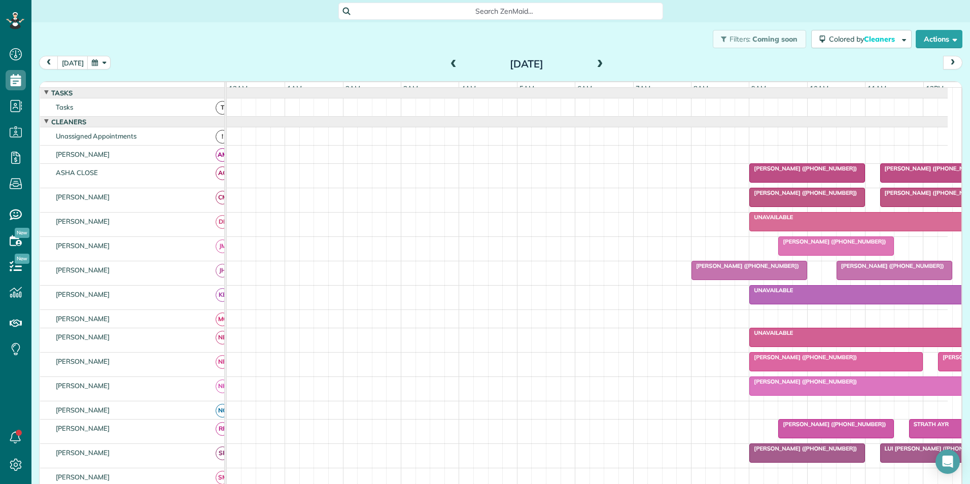
scroll to position [0, 349]
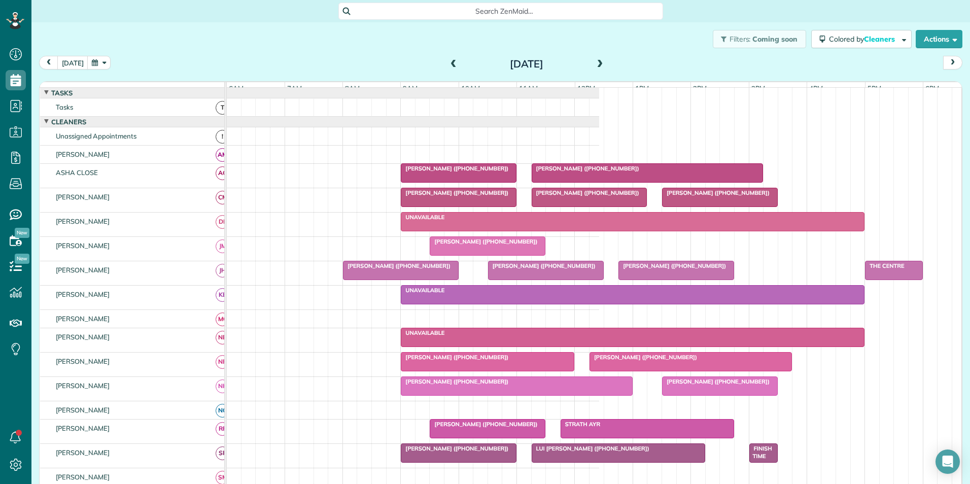
click at [452, 63] on span at bounding box center [453, 64] width 11 height 9
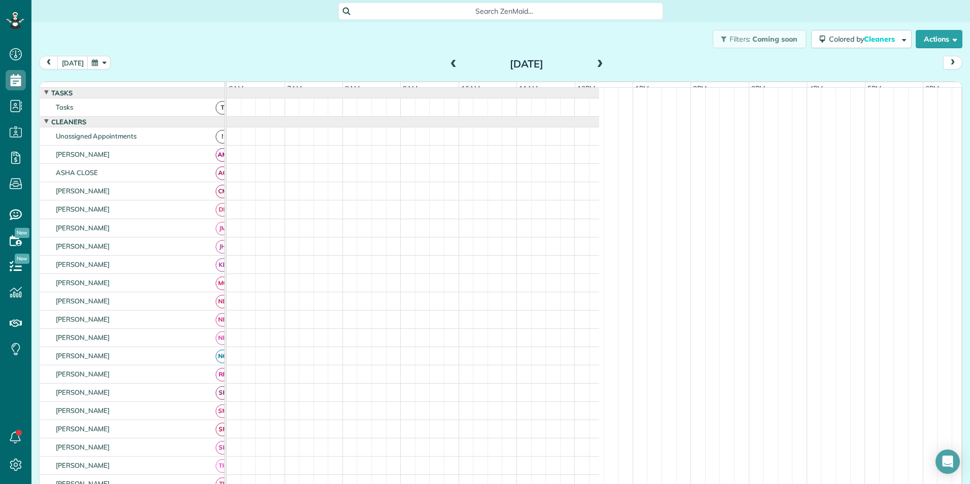
click at [452, 63] on span at bounding box center [453, 64] width 11 height 9
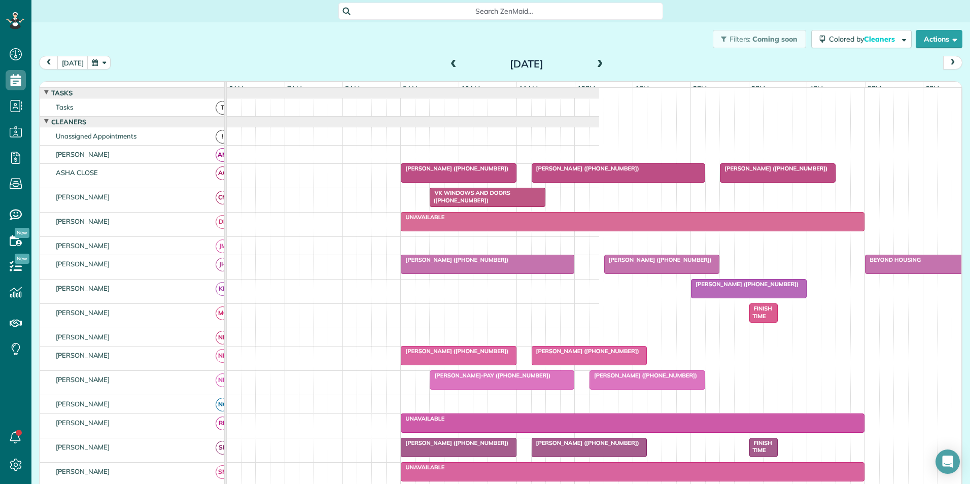
click at [452, 63] on span at bounding box center [453, 64] width 11 height 9
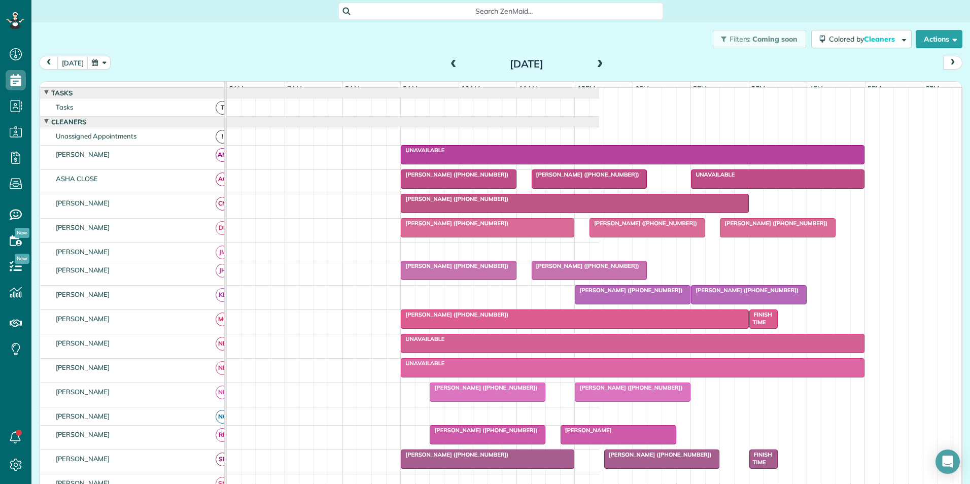
click at [595, 67] on span at bounding box center [600, 64] width 11 height 9
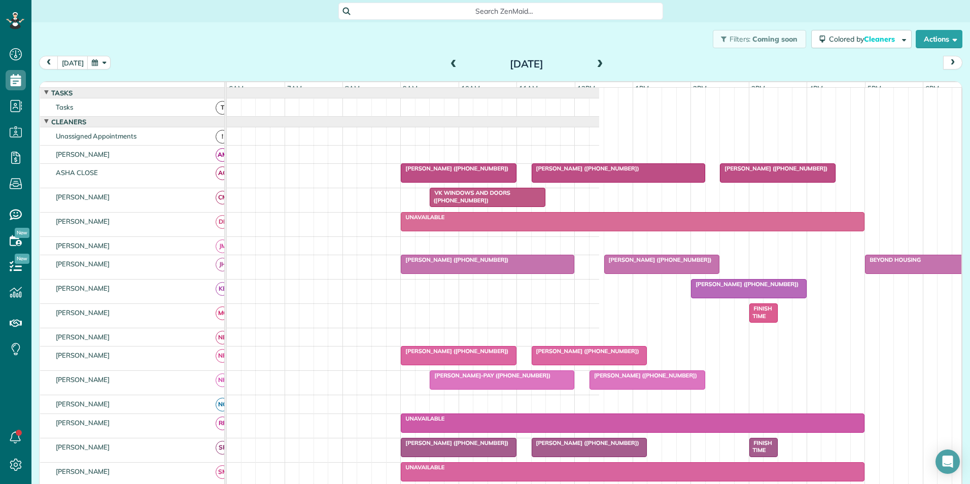
click at [479, 389] on div at bounding box center [502, 380] width 144 height 18
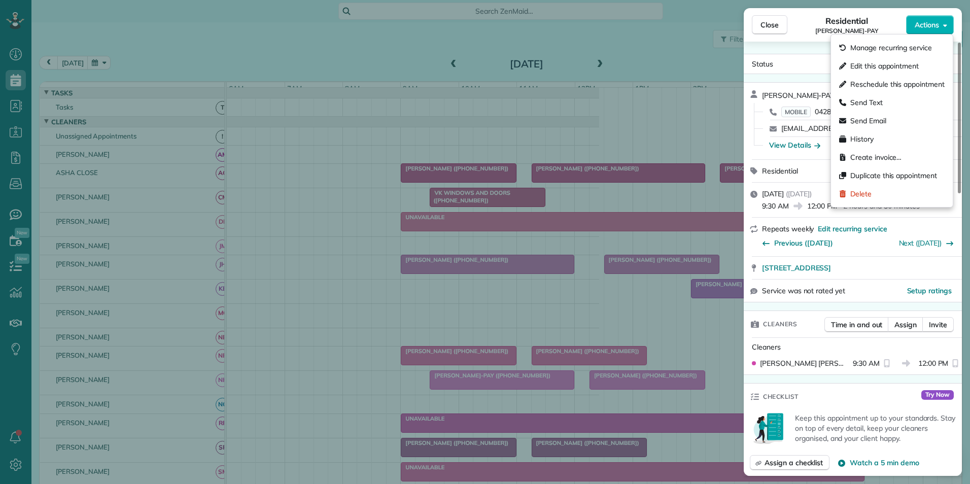
click at [941, 24] on button "Actions" at bounding box center [930, 24] width 48 height 19
click at [877, 188] on div "Delete" at bounding box center [892, 194] width 114 height 18
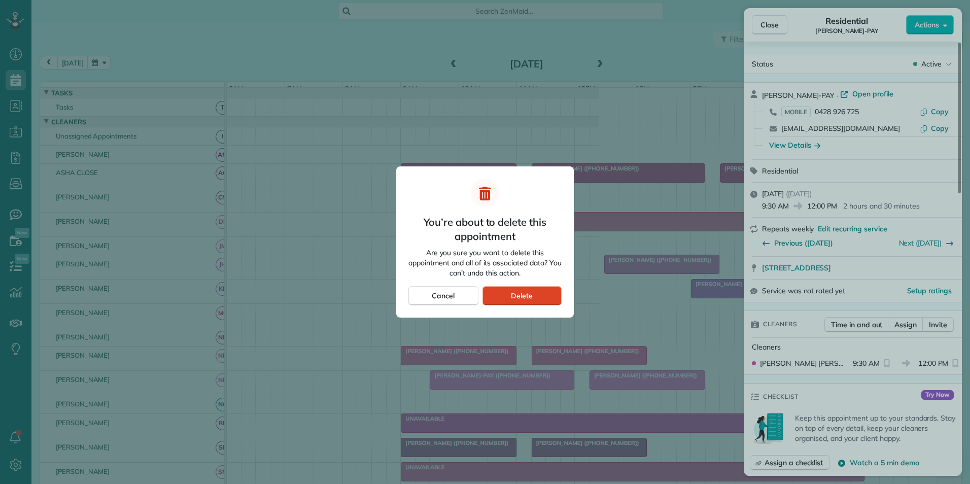
click at [531, 299] on span "Delete" at bounding box center [522, 296] width 22 height 10
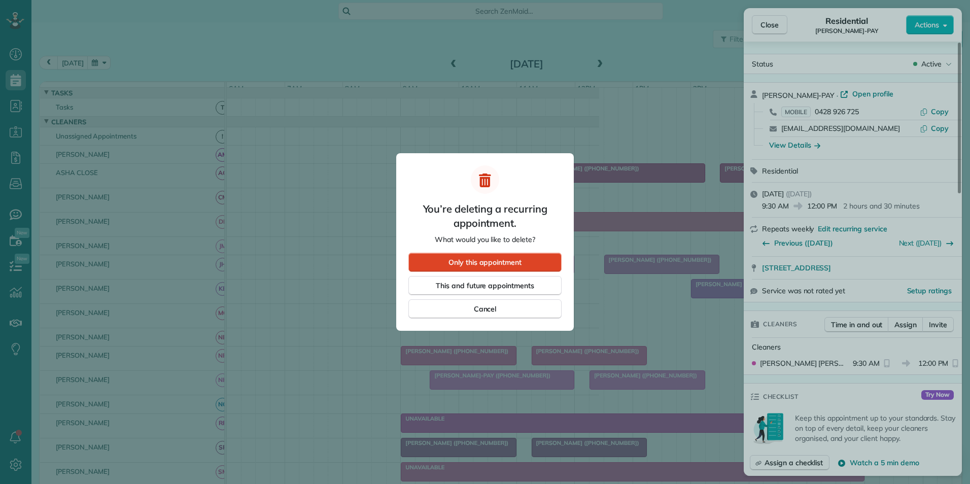
click at [511, 259] on span "Only this appointment" at bounding box center [485, 262] width 73 height 10
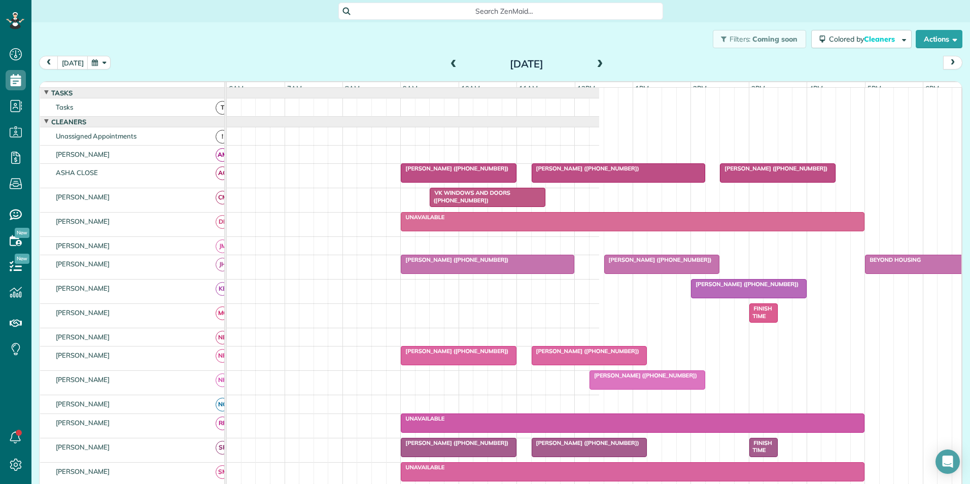
click at [599, 62] on span at bounding box center [600, 64] width 11 height 9
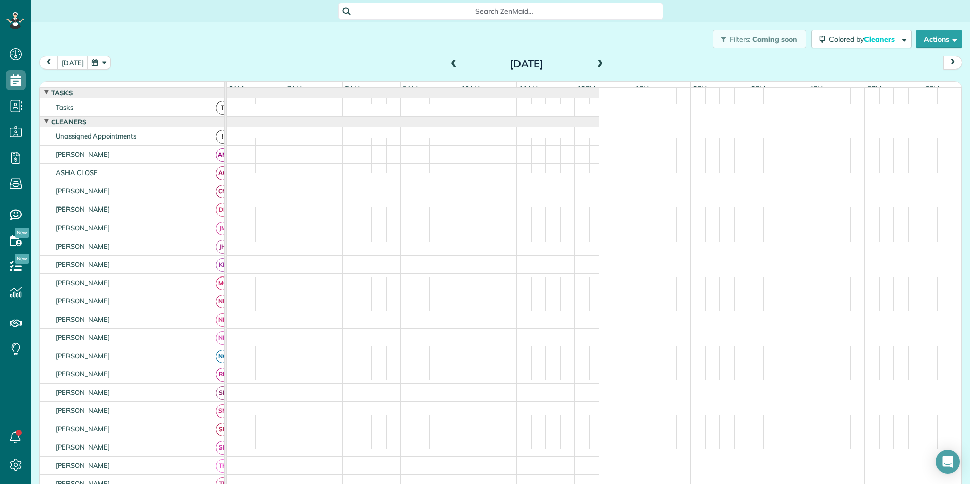
click at [599, 62] on span at bounding box center [600, 64] width 11 height 9
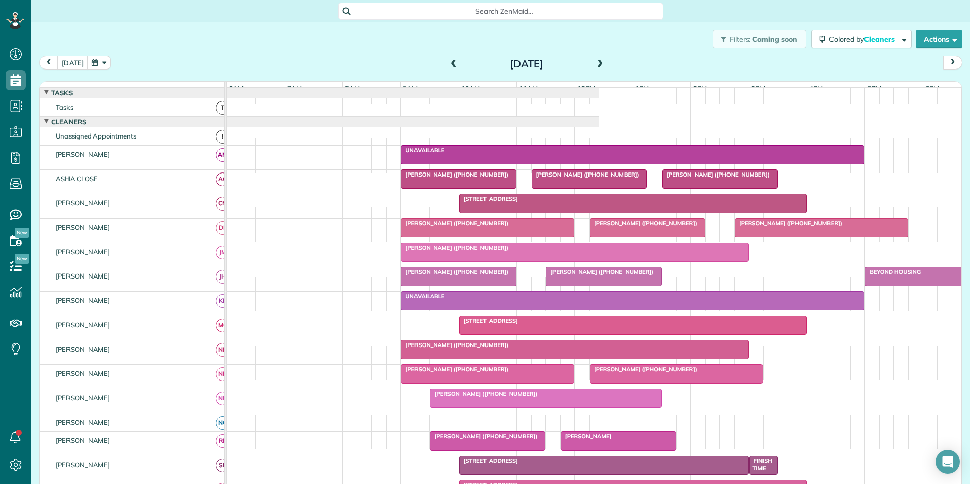
click at [518, 251] on div "[PERSON_NAME] ([PHONE_NUMBER])" at bounding box center [574, 247] width 341 height 7
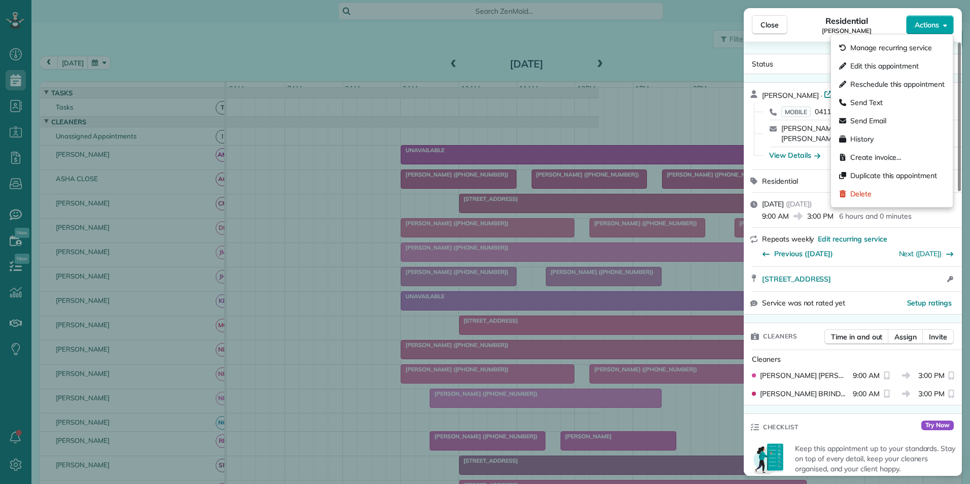
click at [942, 22] on button "Actions" at bounding box center [930, 24] width 48 height 19
click at [844, 193] on icon at bounding box center [843, 193] width 6 height 7
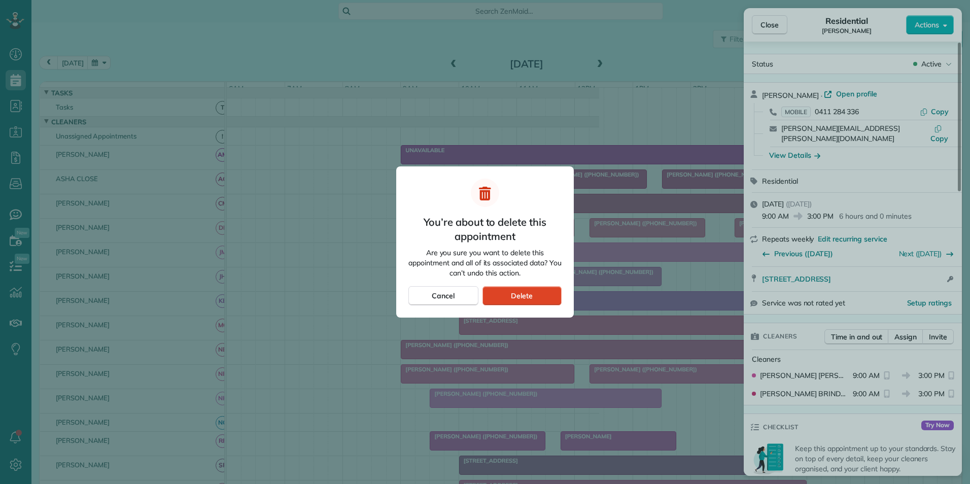
click at [522, 294] on span "Delete" at bounding box center [522, 296] width 22 height 10
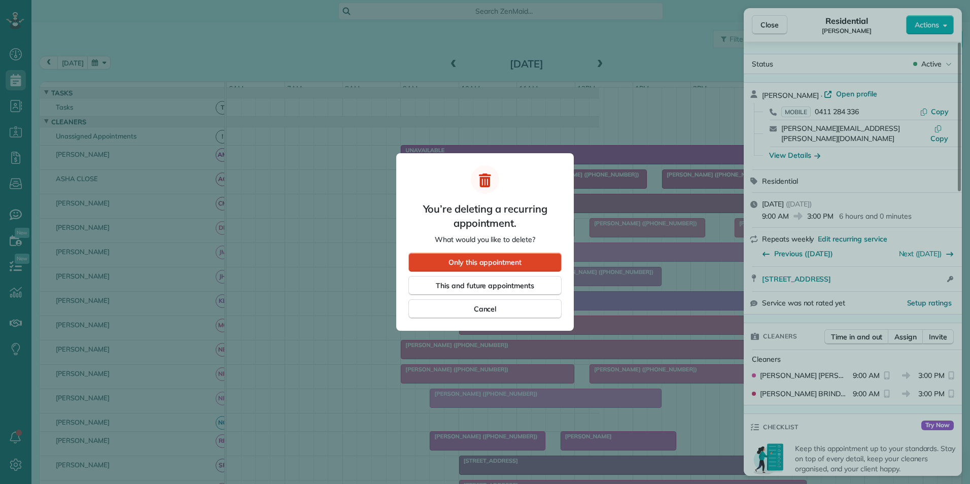
click at [507, 262] on span "Only this appointment" at bounding box center [485, 262] width 73 height 10
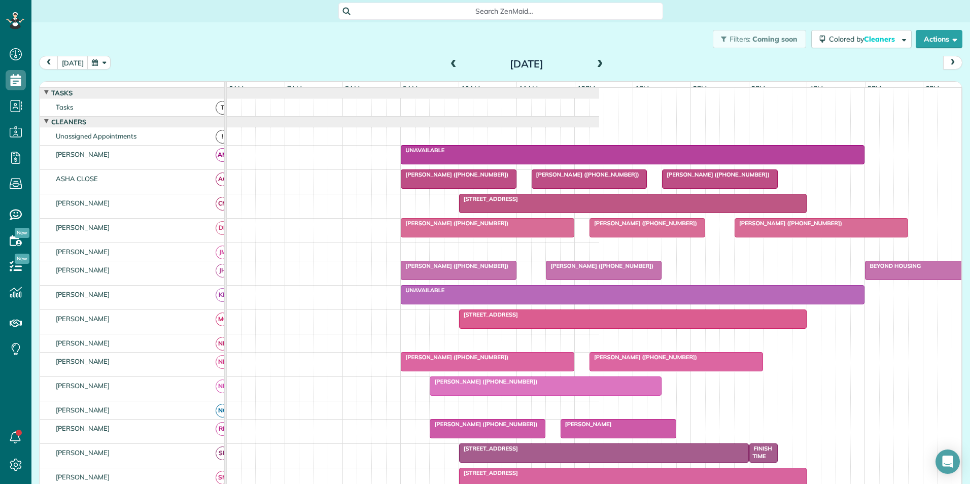
click at [546, 63] on h2 "[DATE]" at bounding box center [526, 63] width 127 height 11
click at [90, 62] on button "button" at bounding box center [98, 63] width 23 height 14
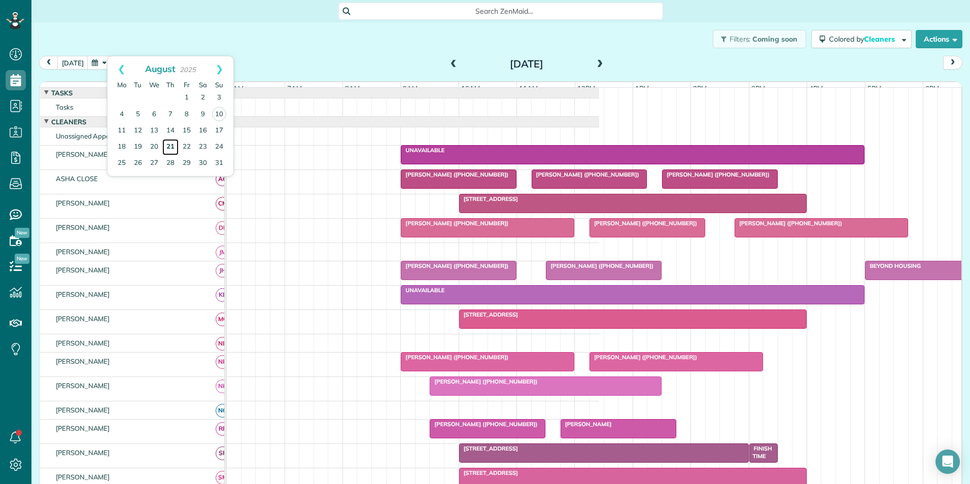
click at [170, 145] on link "21" at bounding box center [170, 147] width 16 height 16
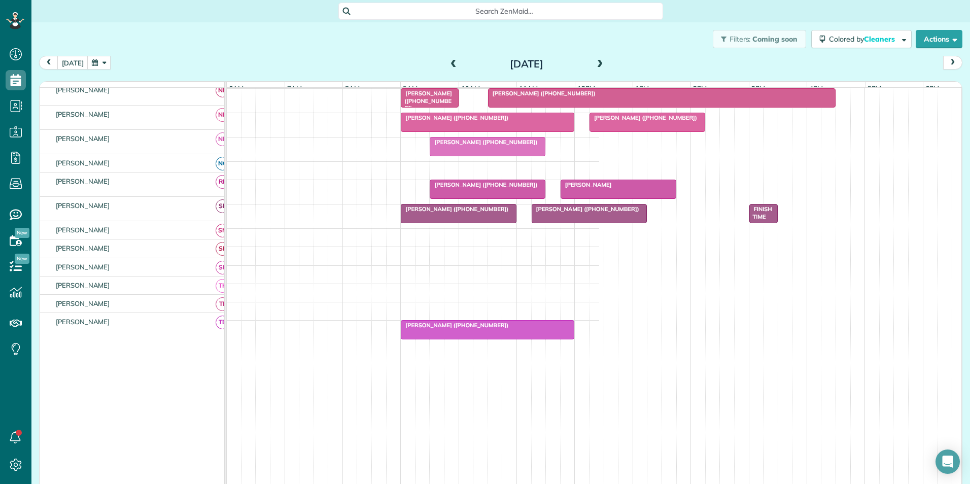
scroll to position [215, 0]
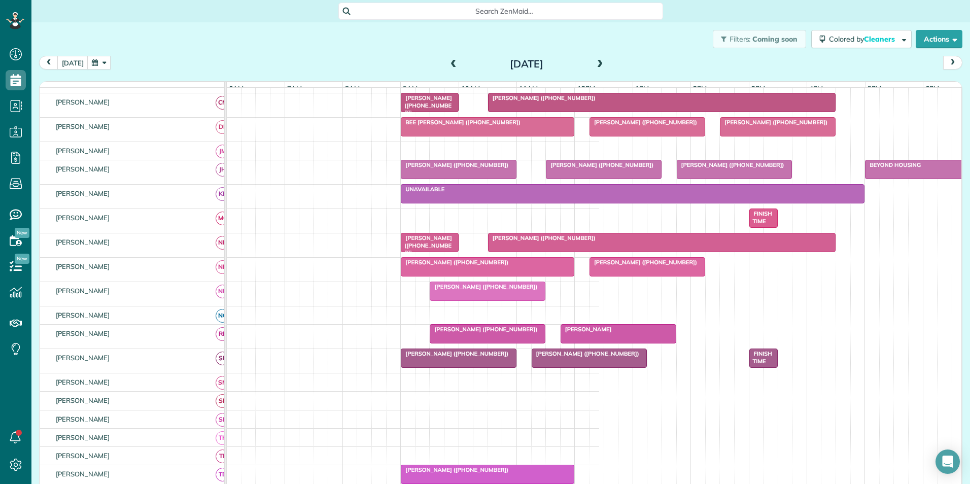
click at [510, 251] on div at bounding box center [662, 242] width 347 height 18
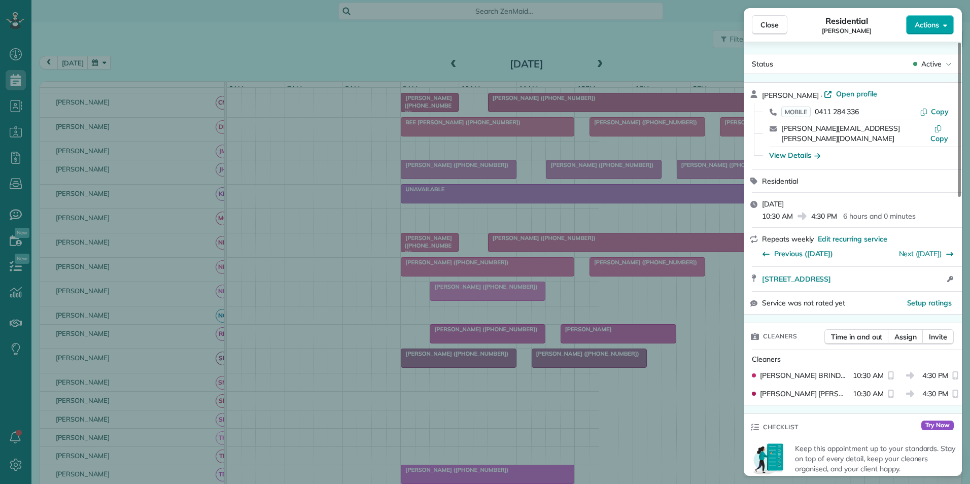
click at [935, 26] on span "Actions" at bounding box center [927, 25] width 24 height 10
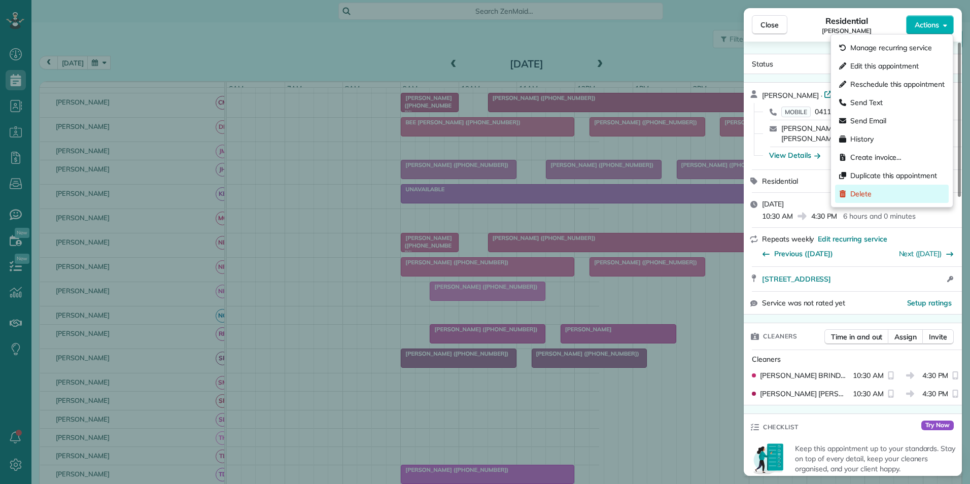
click at [872, 189] on div "Delete" at bounding box center [892, 194] width 114 height 18
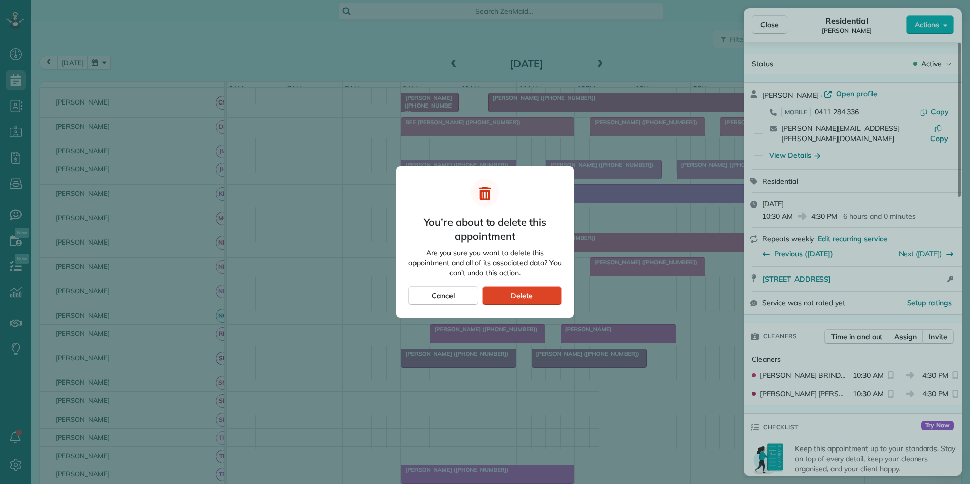
click at [522, 297] on span "Delete" at bounding box center [522, 296] width 22 height 10
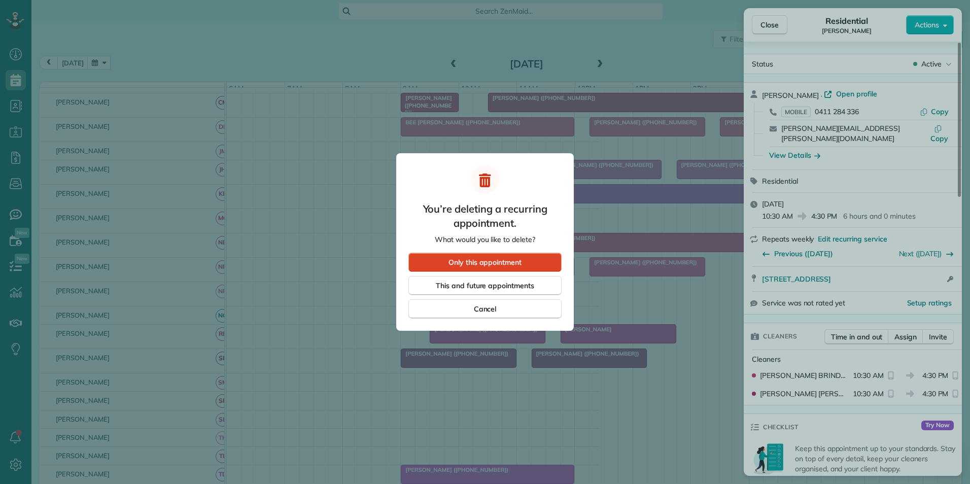
click at [503, 266] on span "Only this appointment" at bounding box center [485, 262] width 73 height 10
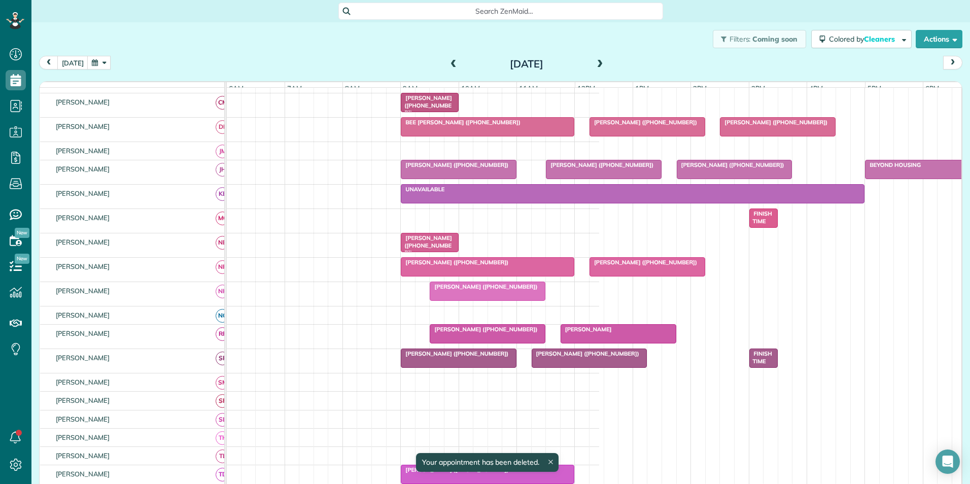
click at [95, 63] on button "button" at bounding box center [98, 63] width 23 height 14
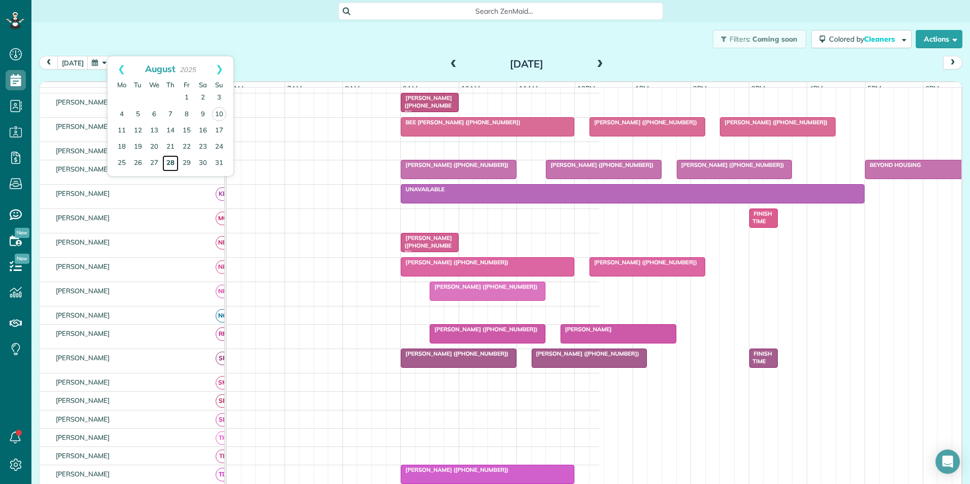
click at [170, 161] on link "28" at bounding box center [170, 163] width 16 height 16
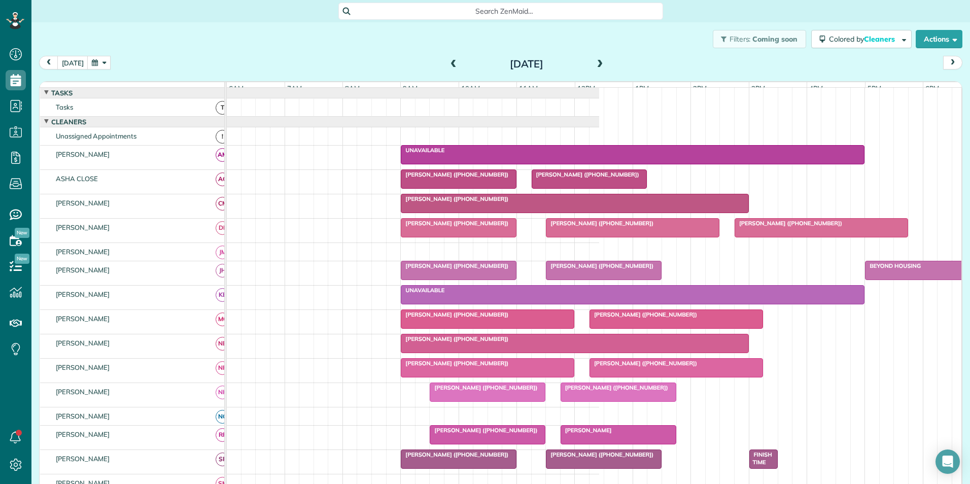
click at [501, 202] on div "[PERSON_NAME] ([PHONE_NUMBER])" at bounding box center [574, 198] width 341 height 7
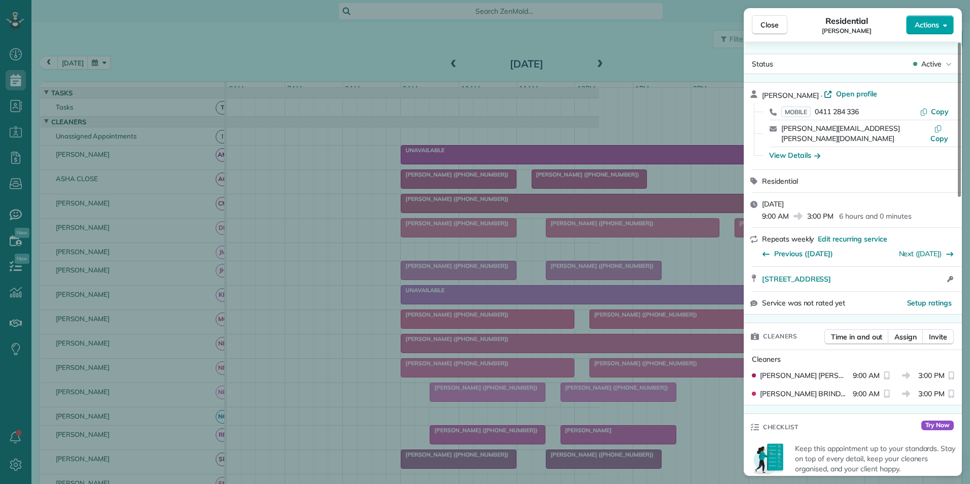
click at [932, 25] on span "Actions" at bounding box center [927, 25] width 24 height 10
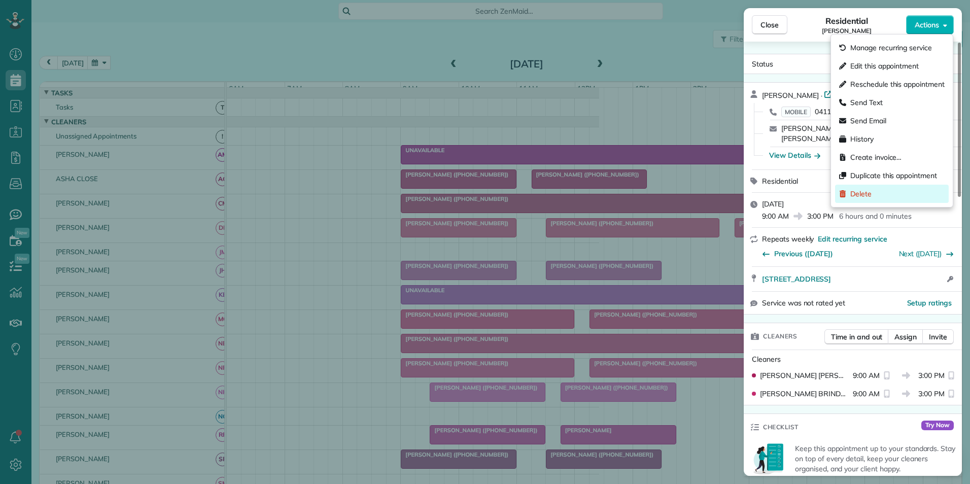
click at [860, 193] on span "Delete" at bounding box center [860, 194] width 21 height 10
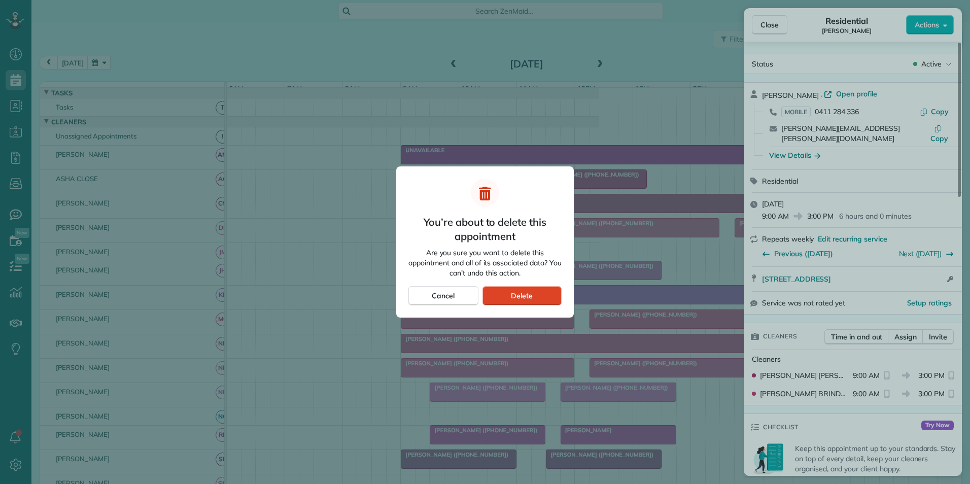
click at [552, 294] on div "Delete" at bounding box center [521, 295] width 79 height 19
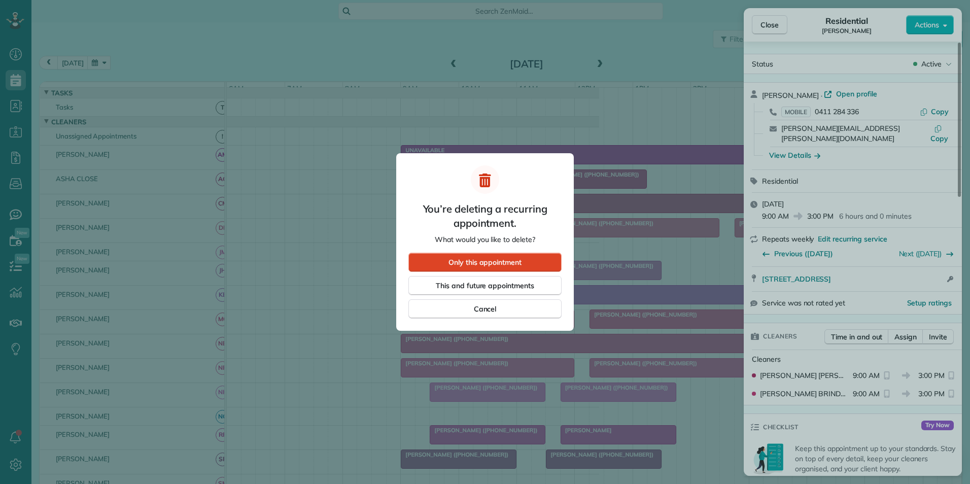
click at [533, 262] on div "Only this appointment" at bounding box center [484, 262] width 153 height 19
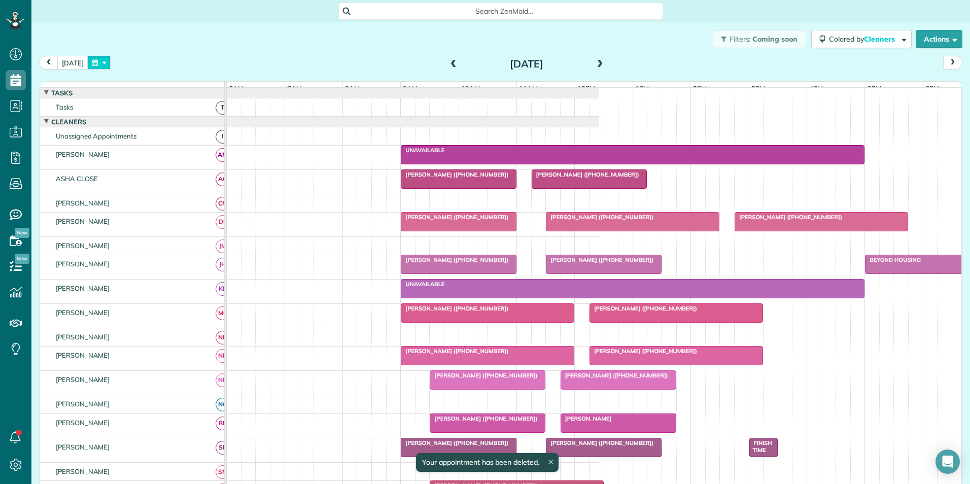
click at [87, 60] on button "button" at bounding box center [98, 63] width 23 height 14
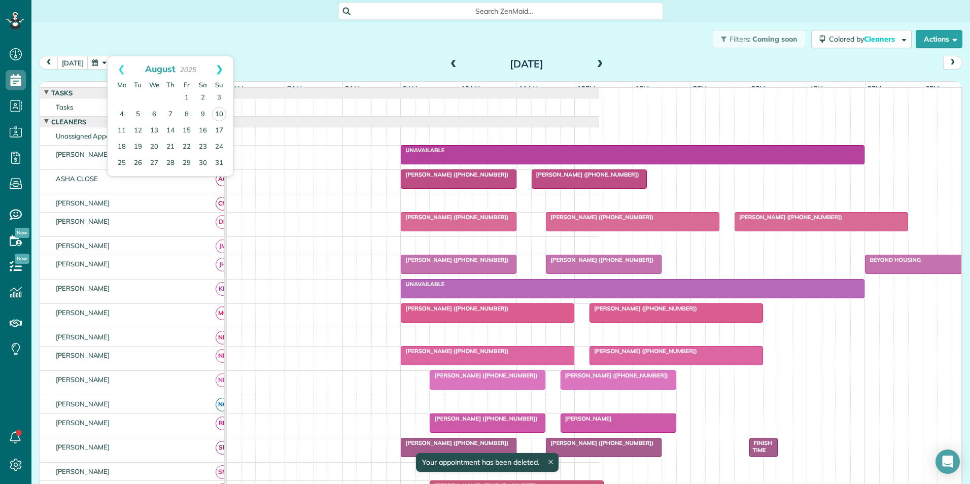
click at [219, 67] on link "Next" at bounding box center [219, 68] width 28 height 25
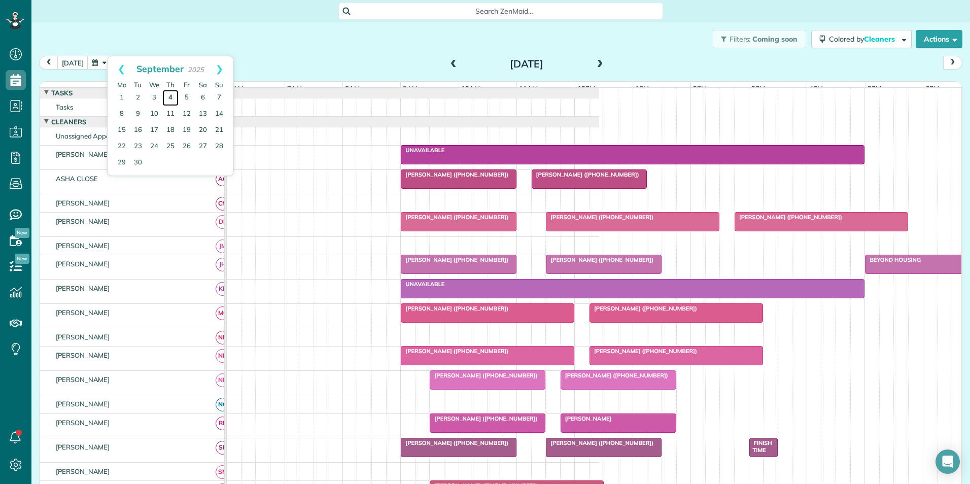
click at [173, 95] on link "4" at bounding box center [170, 98] width 16 height 16
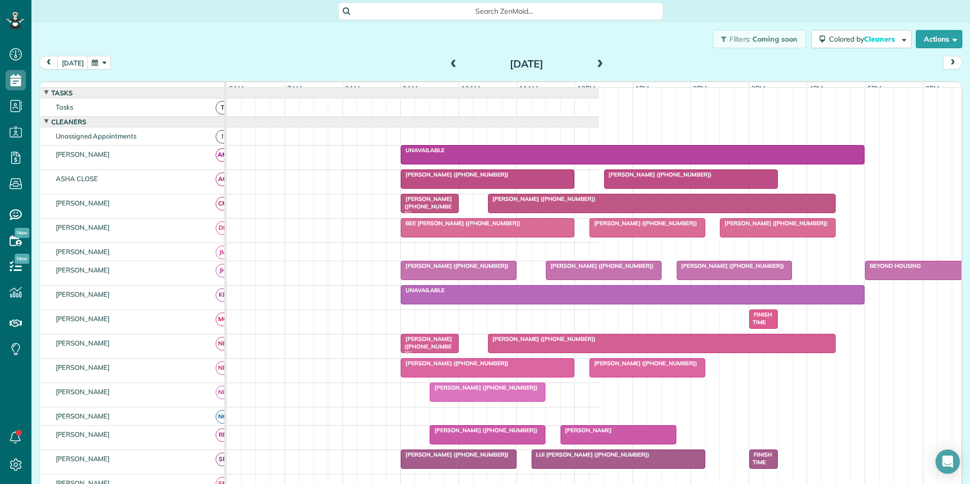
click at [544, 212] on div at bounding box center [662, 203] width 347 height 18
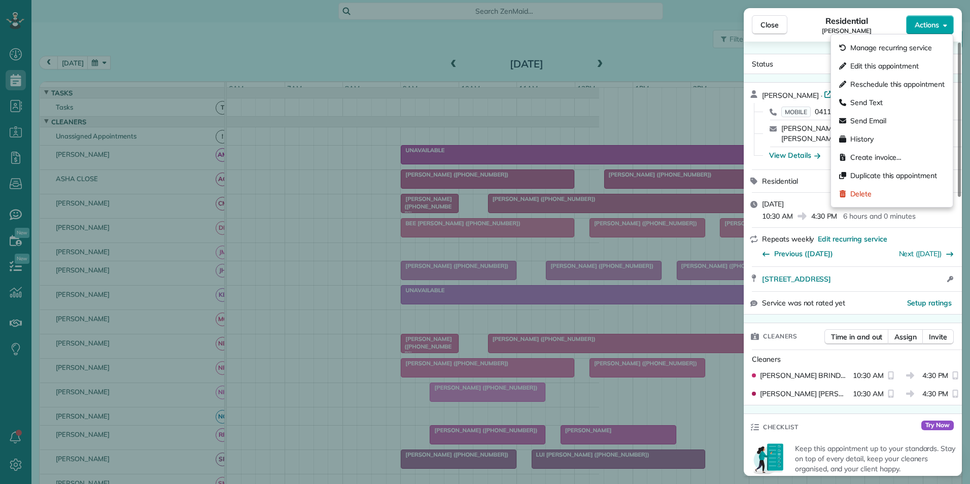
click at [944, 27] on icon "button" at bounding box center [945, 25] width 4 height 8
click at [872, 192] on div "Delete" at bounding box center [892, 194] width 114 height 18
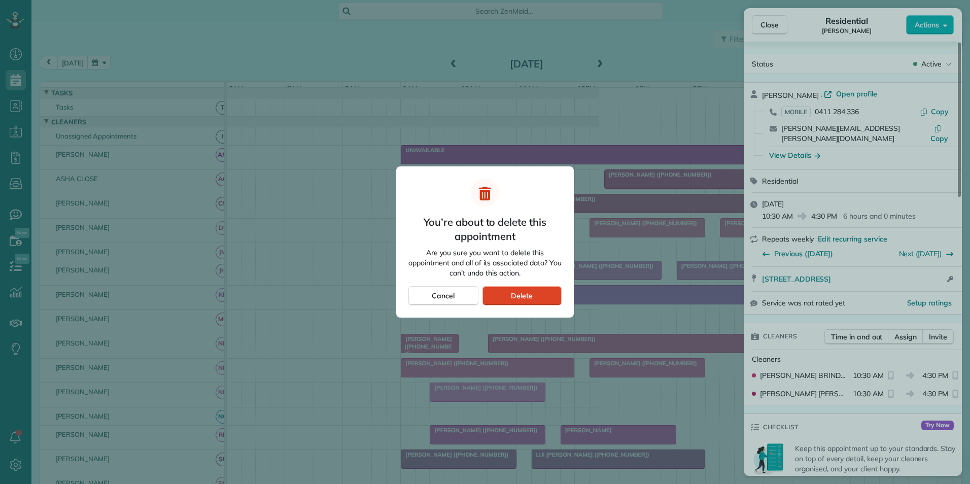
click at [515, 300] on span "Delete" at bounding box center [522, 296] width 22 height 10
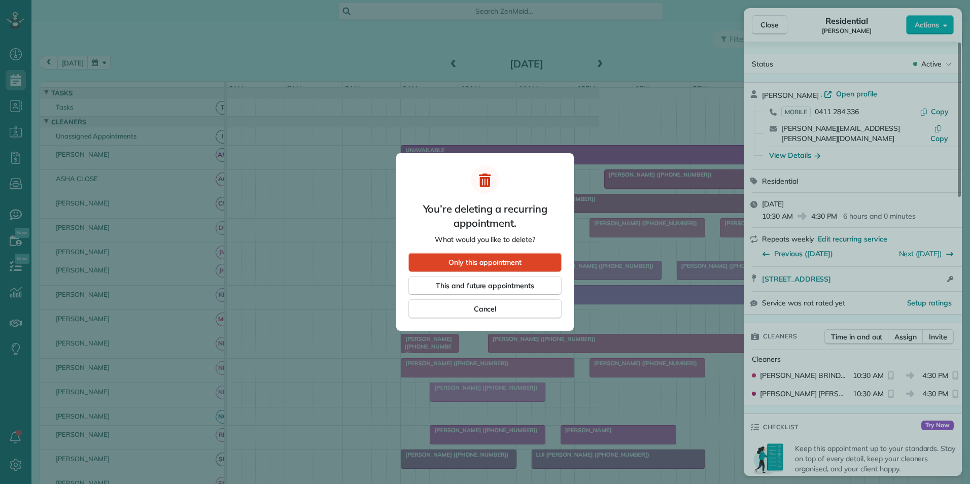
click at [487, 263] on span "Only this appointment" at bounding box center [485, 262] width 73 height 10
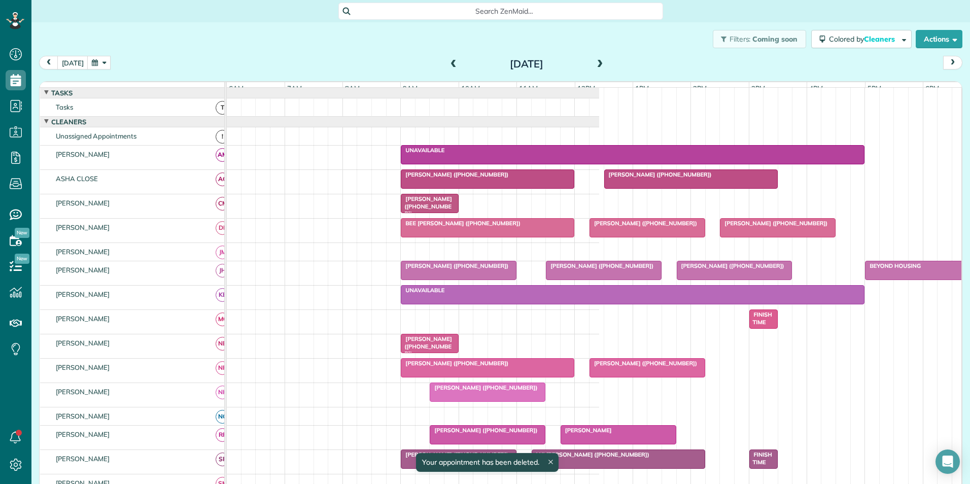
click at [90, 62] on button "button" at bounding box center [98, 63] width 23 height 14
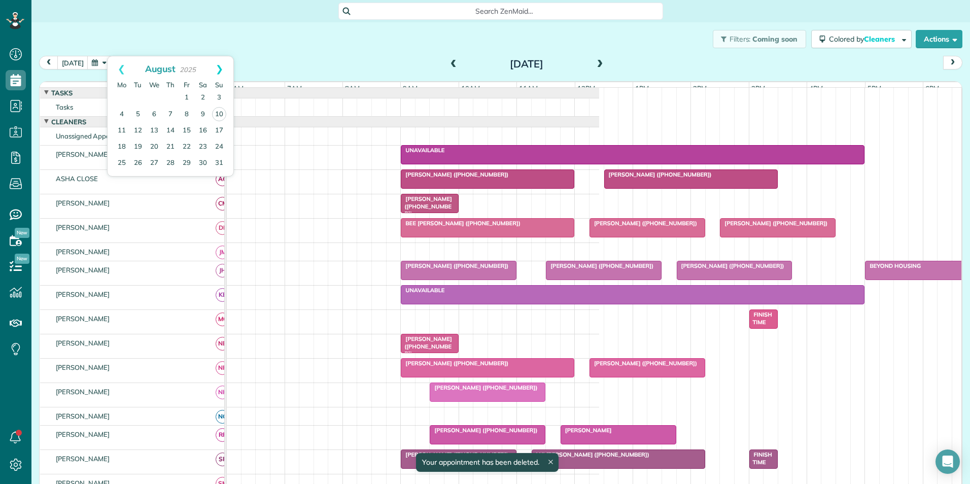
click at [222, 66] on link "Next" at bounding box center [219, 68] width 28 height 25
click at [172, 110] on link "11" at bounding box center [170, 114] width 16 height 16
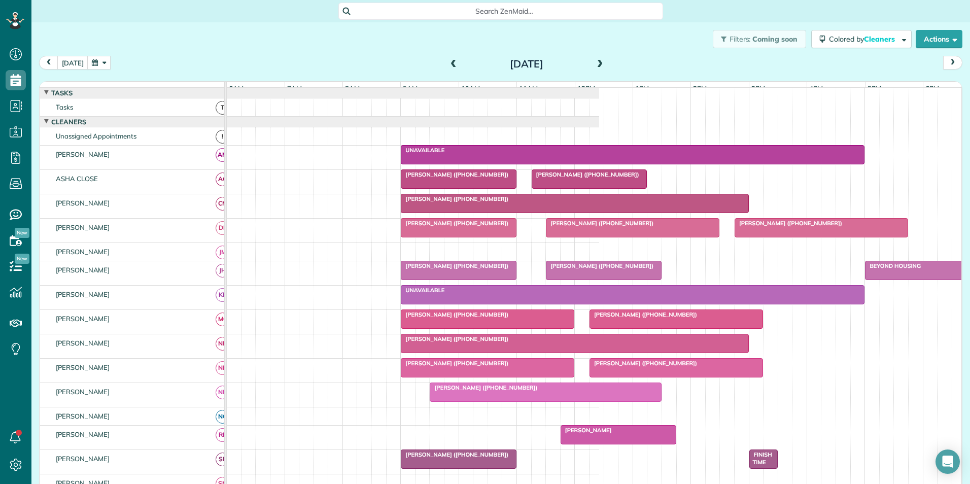
click at [470, 212] on div at bounding box center [574, 203] width 347 height 18
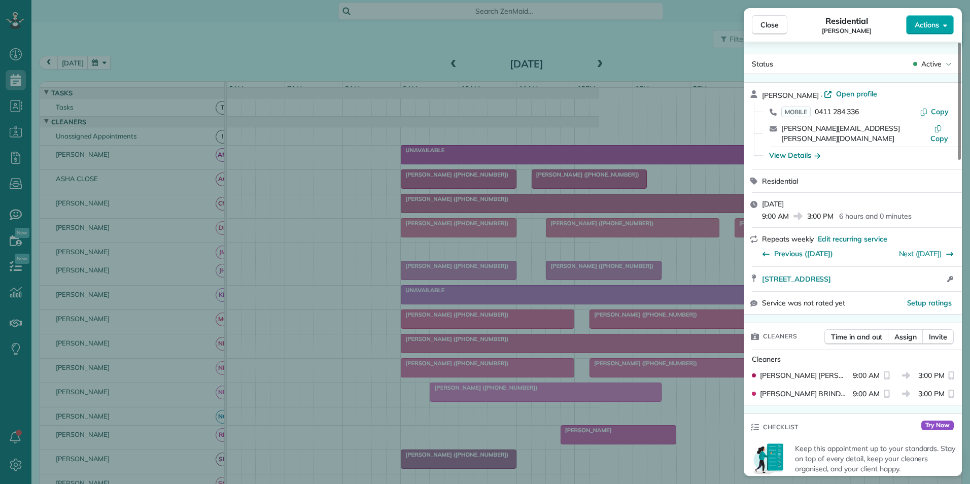
click at [933, 30] on button "Actions" at bounding box center [930, 24] width 48 height 19
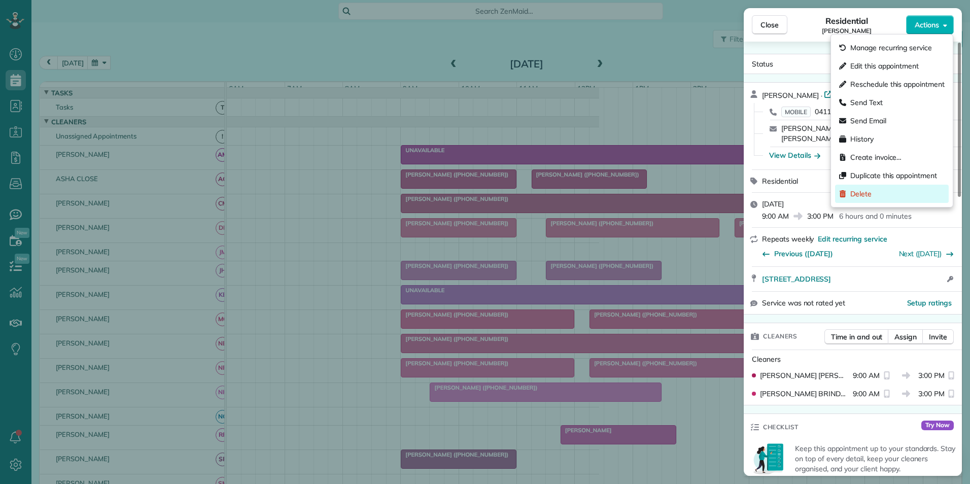
click at [858, 197] on span "Delete" at bounding box center [860, 194] width 21 height 10
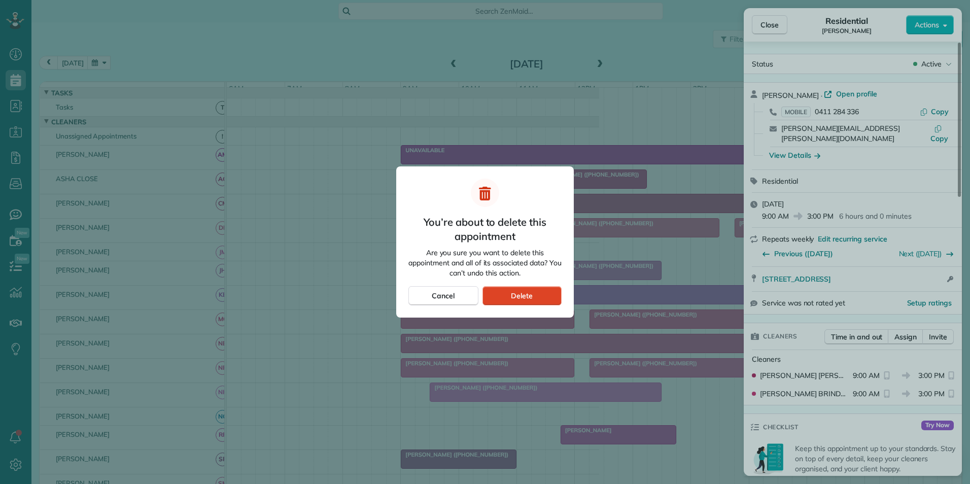
click at [514, 298] on span "Delete" at bounding box center [522, 296] width 22 height 10
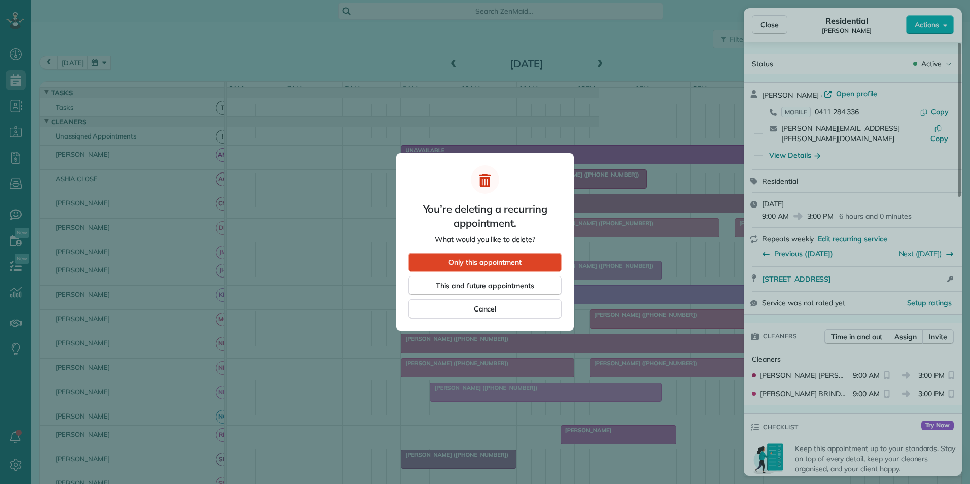
click at [482, 266] on span "Only this appointment" at bounding box center [485, 262] width 73 height 10
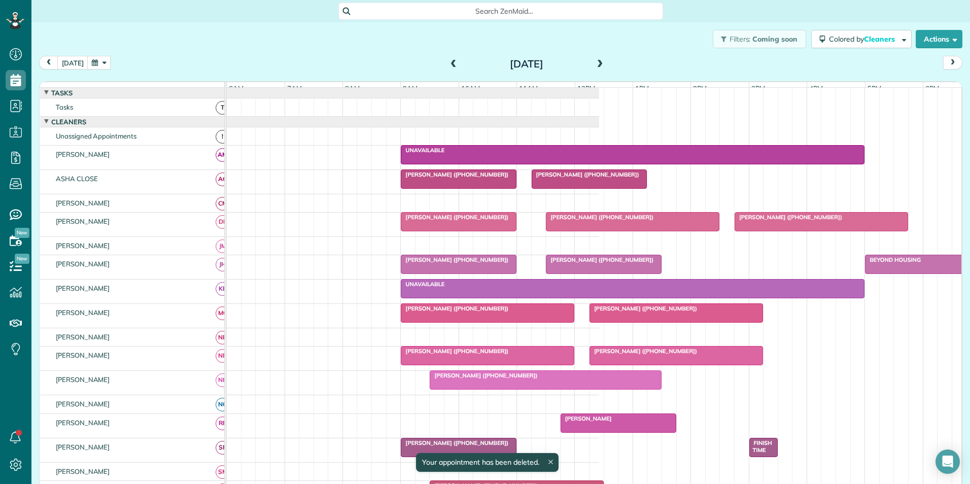
click at [102, 61] on button "button" at bounding box center [98, 63] width 23 height 14
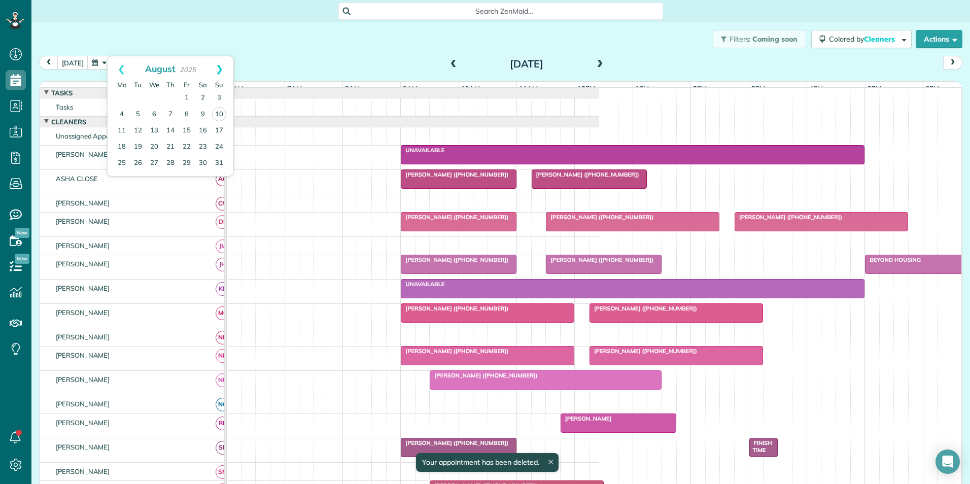
click at [222, 70] on link "Next" at bounding box center [219, 68] width 28 height 25
click at [169, 129] on link "18" at bounding box center [170, 130] width 16 height 16
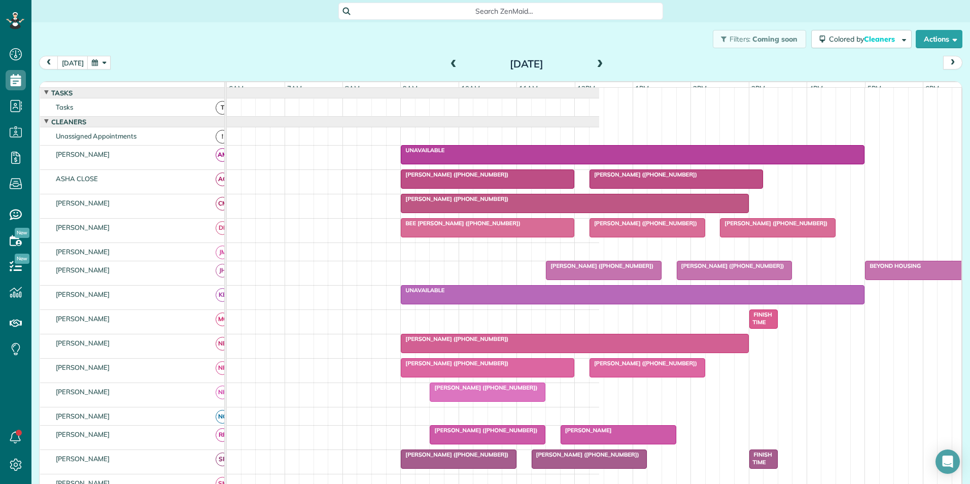
click at [475, 212] on div at bounding box center [574, 203] width 347 height 18
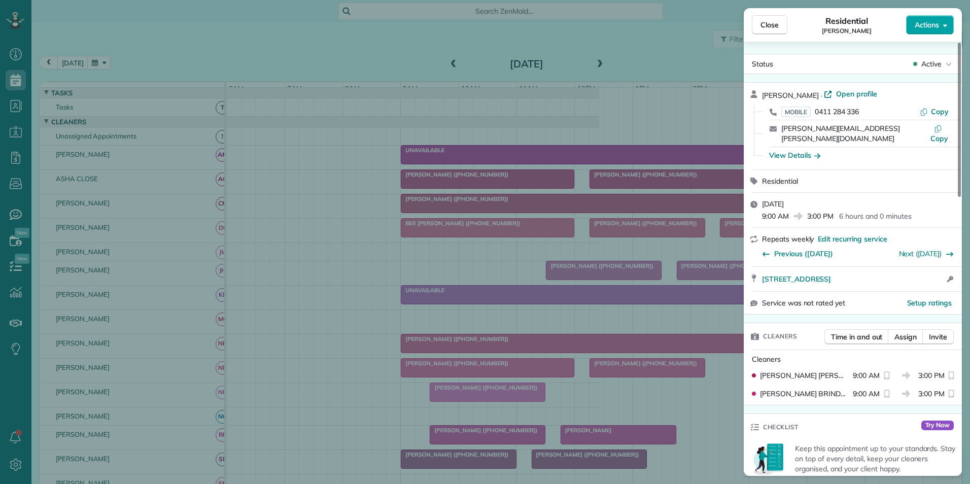
click at [933, 27] on span "Actions" at bounding box center [927, 25] width 24 height 10
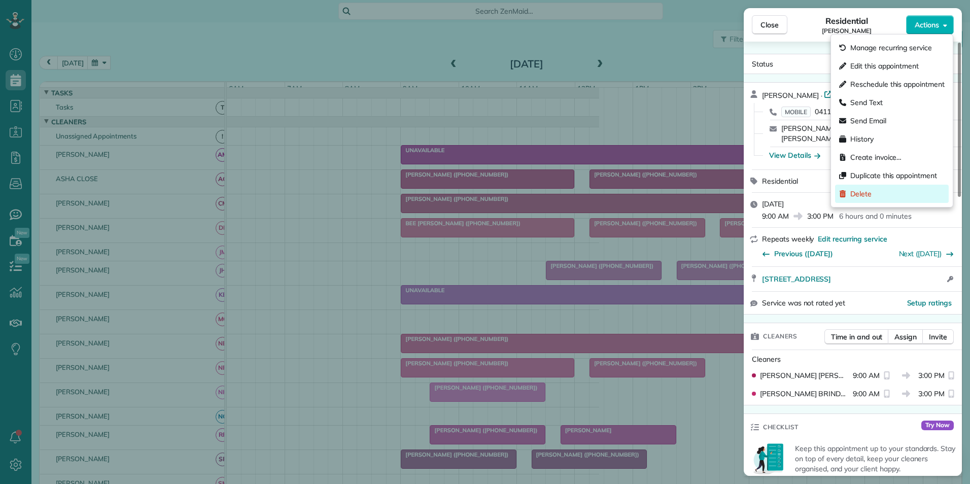
click at [860, 191] on span "Delete" at bounding box center [860, 194] width 21 height 10
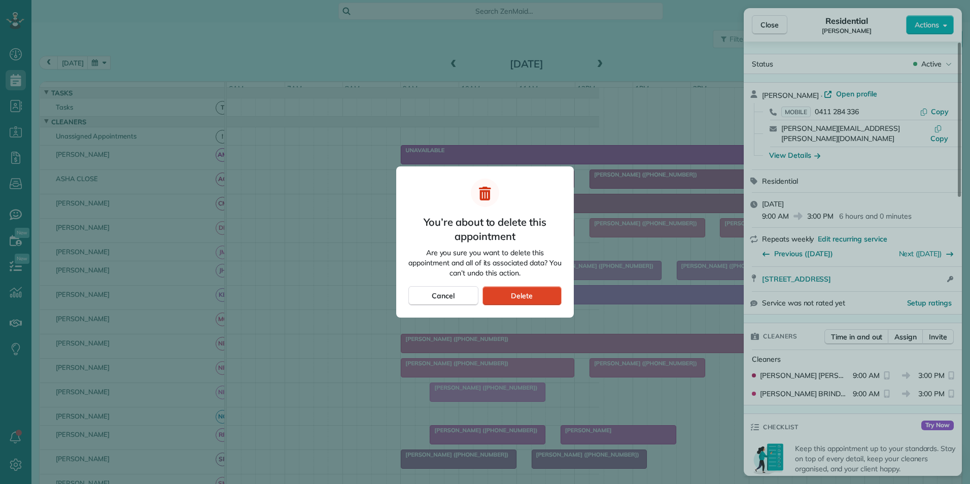
click at [547, 291] on div "Delete" at bounding box center [521, 295] width 79 height 19
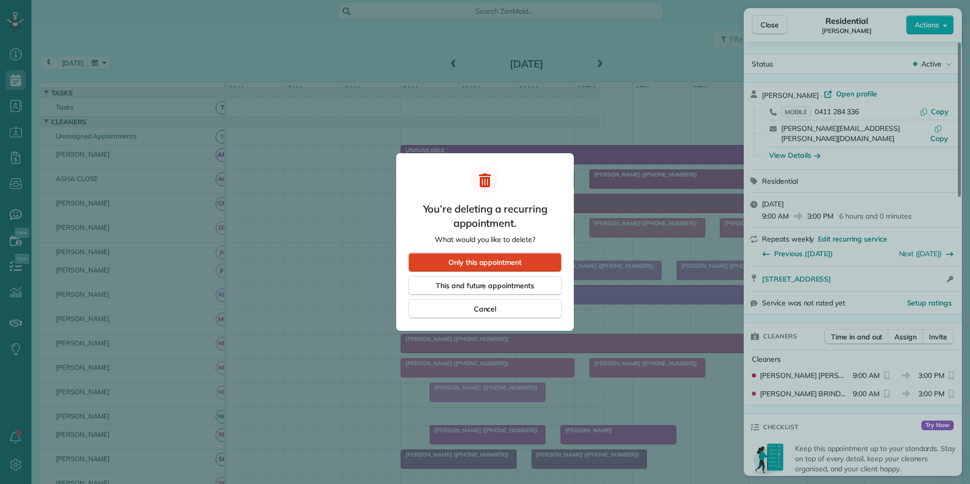
click at [518, 267] on div "Only this appointment" at bounding box center [484, 262] width 153 height 19
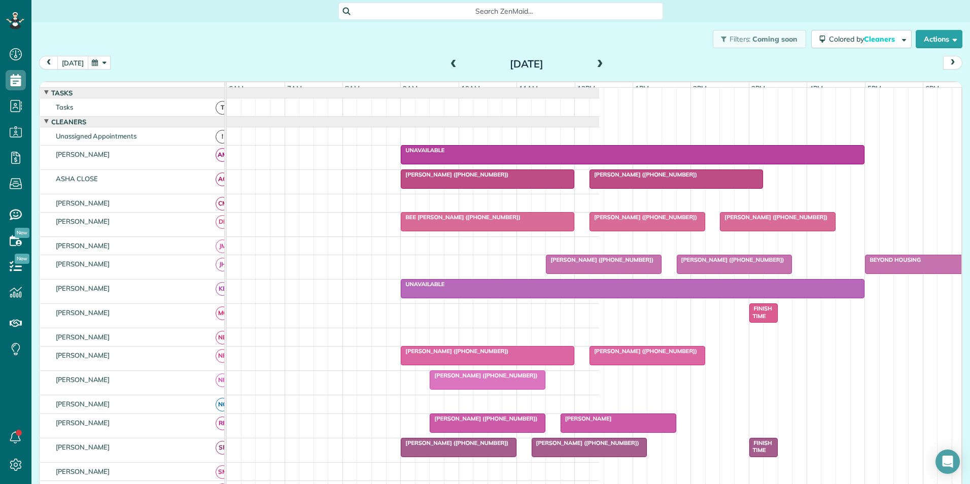
click at [66, 67] on button "[DATE]" at bounding box center [72, 63] width 31 height 14
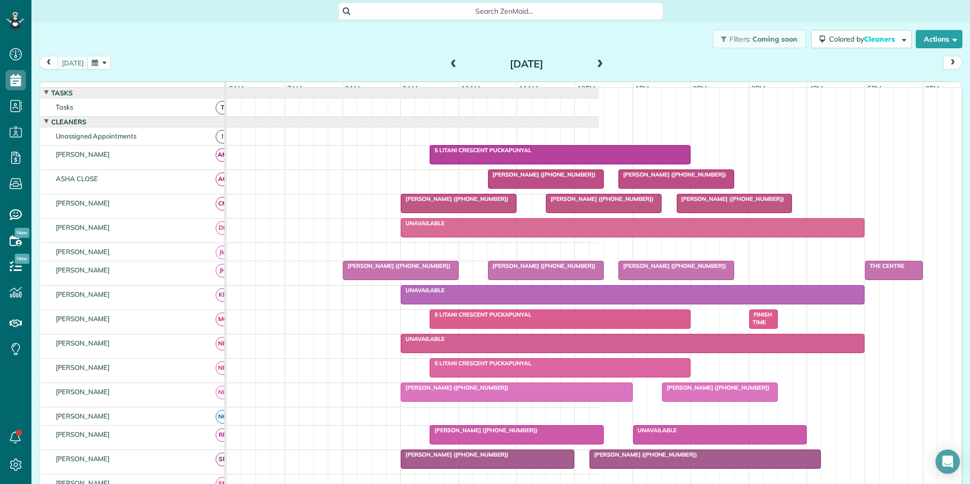
click at [595, 65] on span at bounding box center [600, 64] width 11 height 9
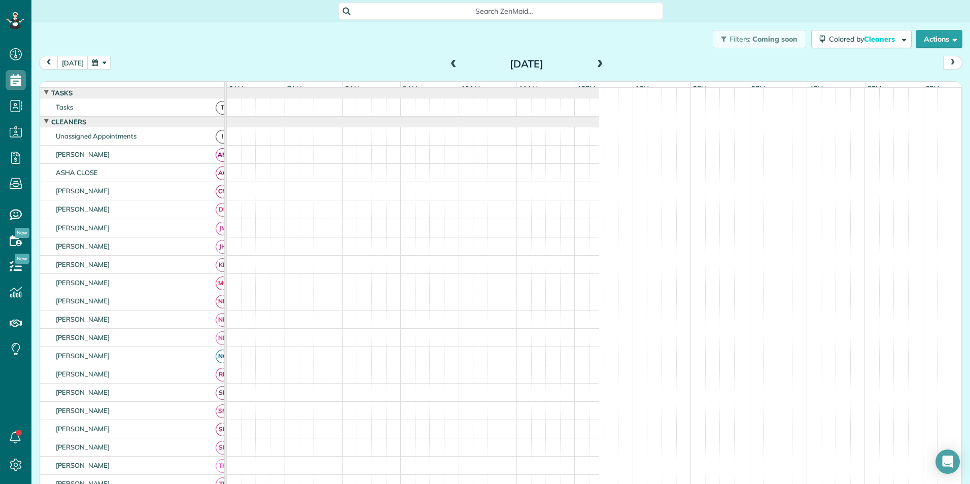
click at [595, 65] on span at bounding box center [600, 64] width 11 height 9
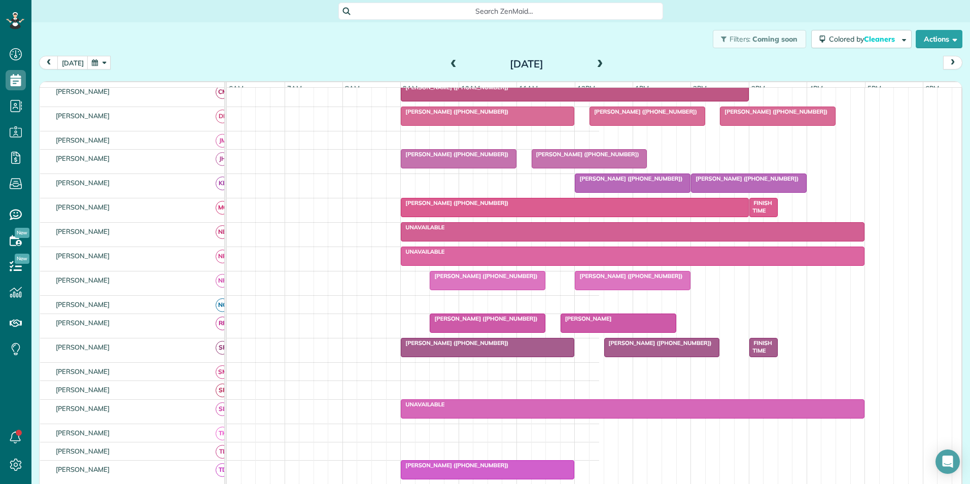
scroll to position [101, 0]
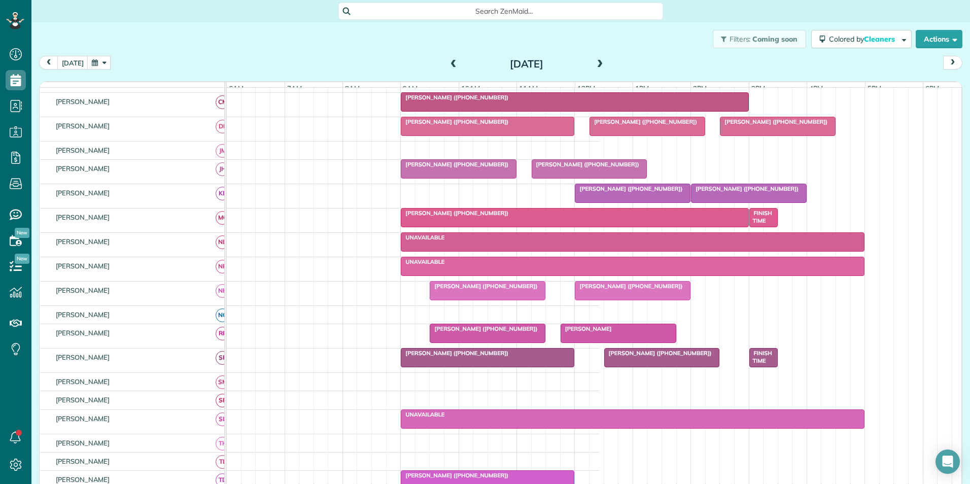
click at [595, 65] on span at bounding box center [600, 64] width 11 height 9
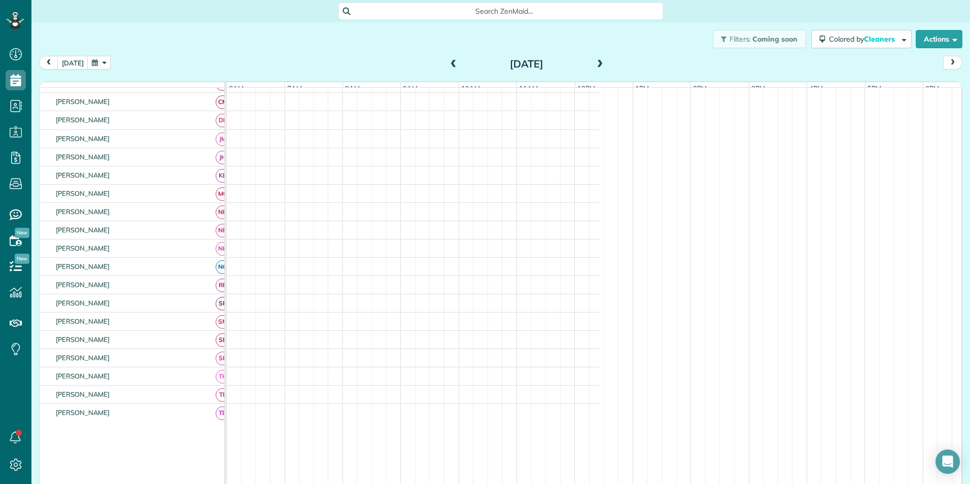
scroll to position [95, 0]
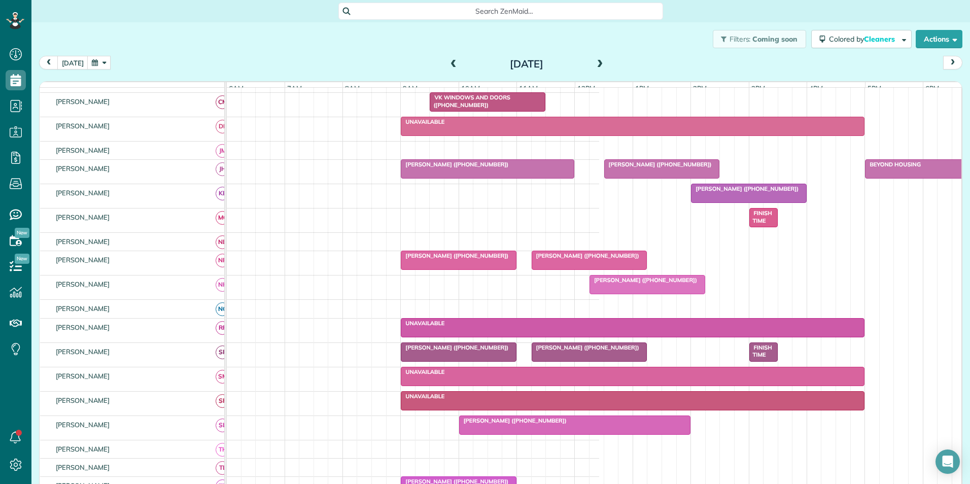
click at [505, 65] on h2 "[DATE]" at bounding box center [526, 63] width 127 height 11
click at [95, 66] on button "button" at bounding box center [98, 63] width 23 height 14
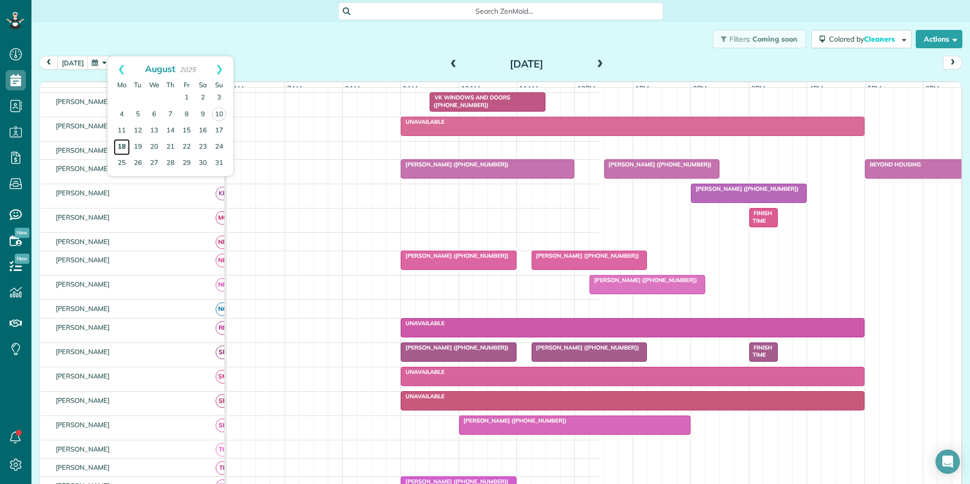
click at [119, 145] on link "18" at bounding box center [122, 147] width 16 height 16
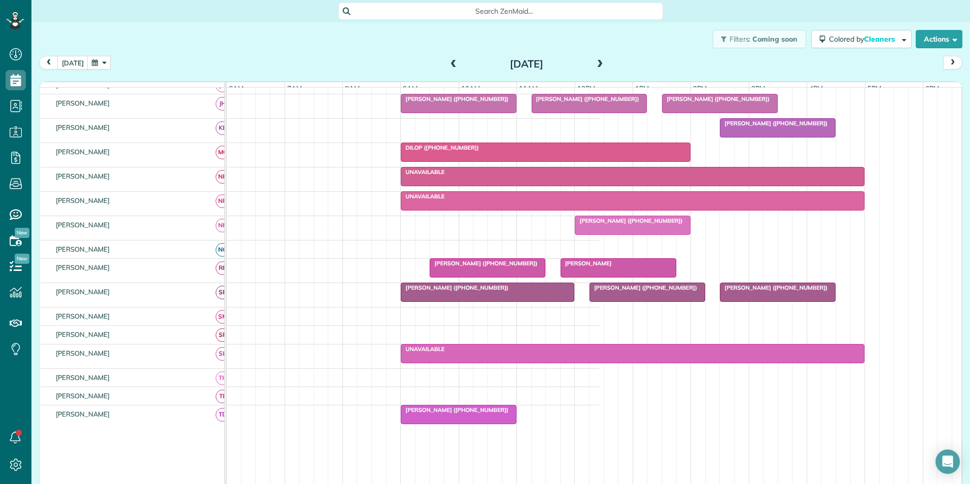
scroll to position [152, 0]
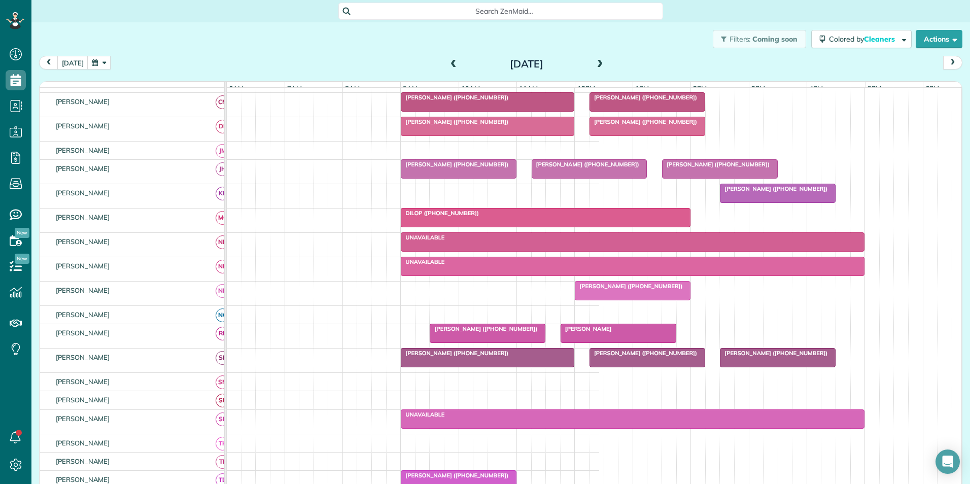
click at [784, 192] on div "[PERSON_NAME] ([PHONE_NUMBER])" at bounding box center [778, 188] width 110 height 7
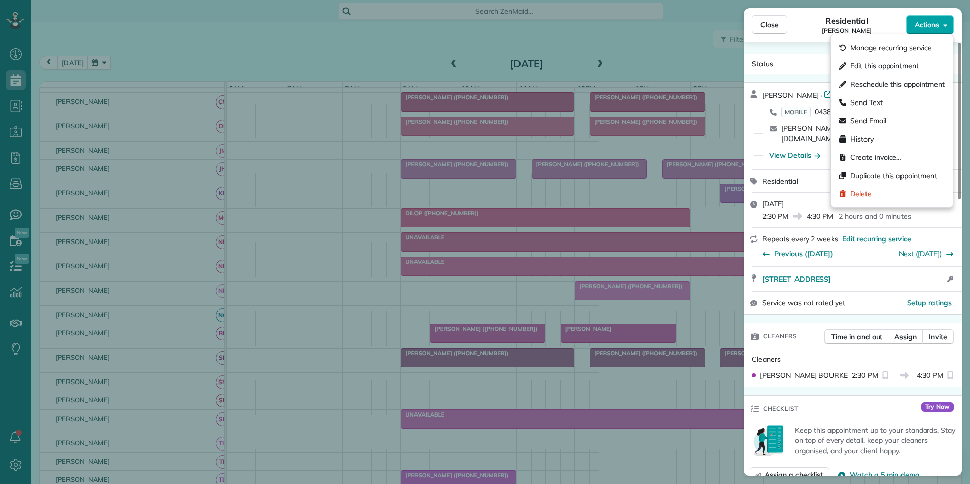
click at [942, 20] on button "Actions" at bounding box center [930, 24] width 48 height 19
click at [891, 62] on span "Edit this appointment" at bounding box center [884, 66] width 68 height 10
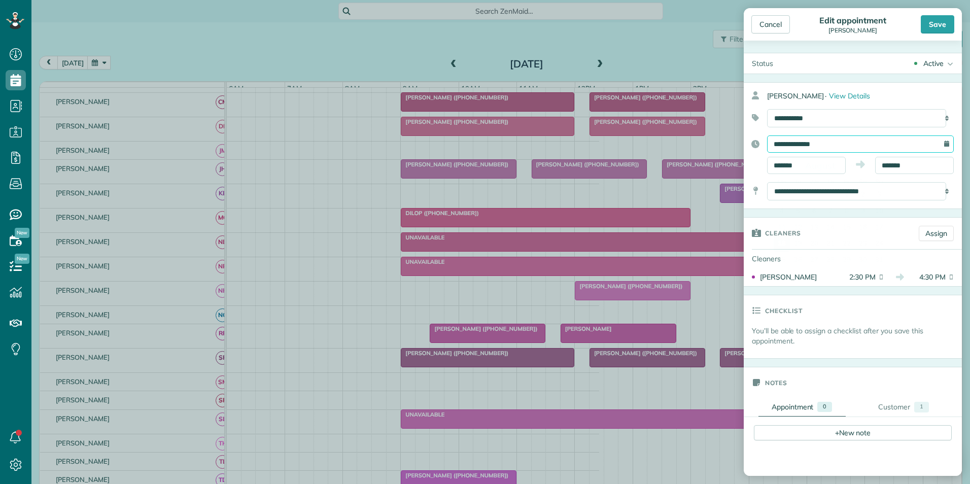
click at [794, 143] on input "**********" at bounding box center [860, 143] width 187 height 17
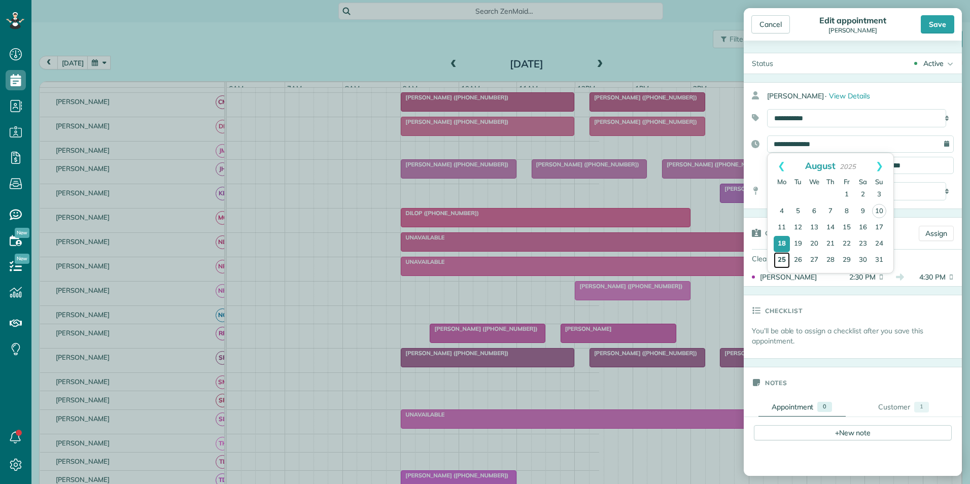
click at [782, 261] on link "25" at bounding box center [782, 260] width 16 height 16
type input "**********"
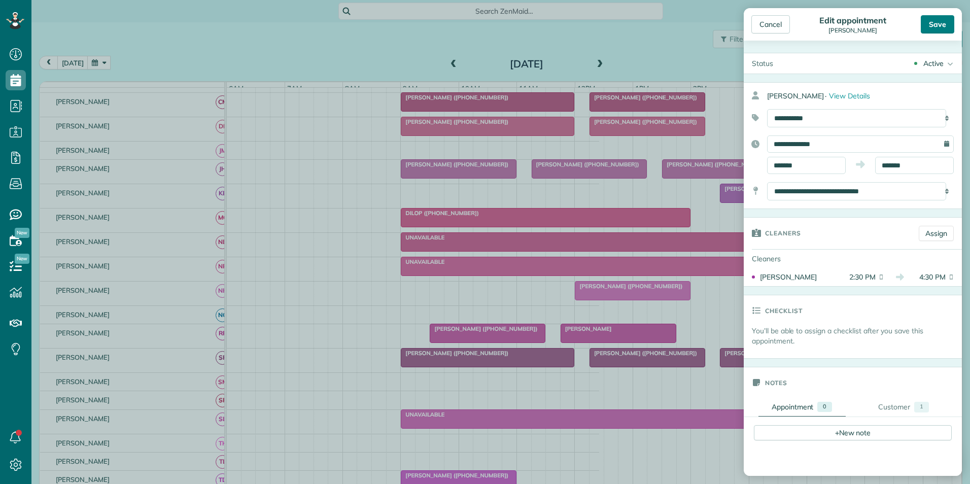
click at [935, 28] on div "Save" at bounding box center [937, 24] width 33 height 18
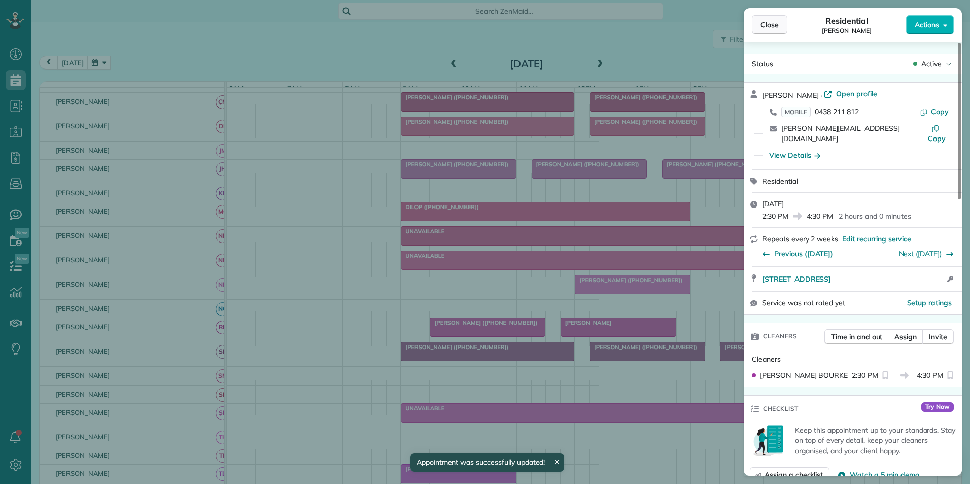
click at [783, 22] on button "Close" at bounding box center [770, 24] width 36 height 19
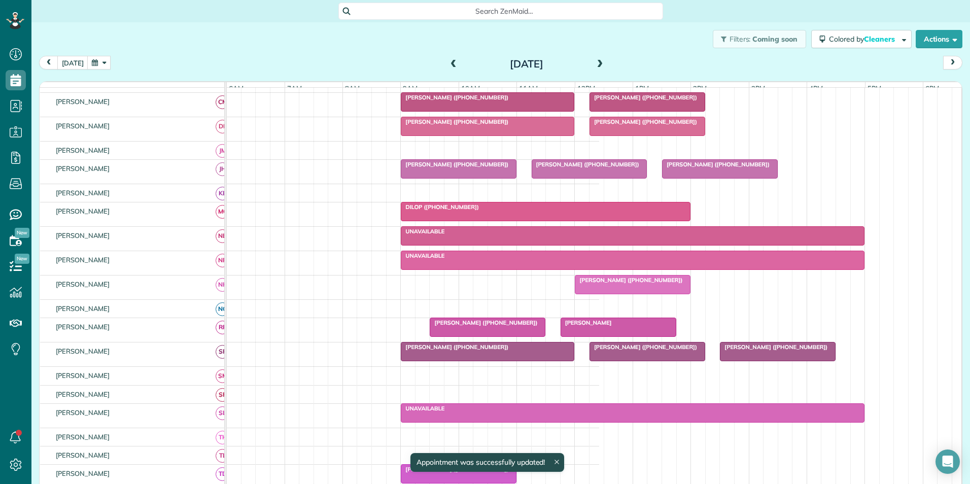
click at [92, 60] on button "button" at bounding box center [98, 63] width 23 height 14
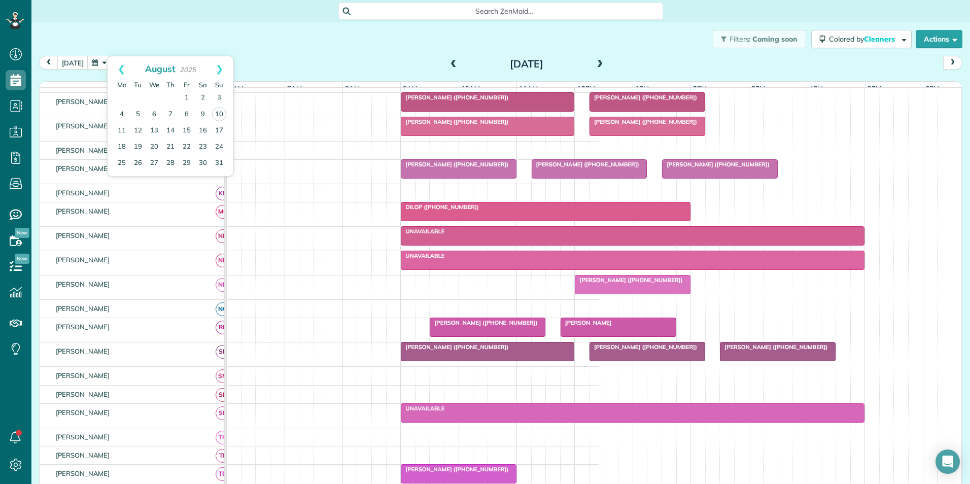
click at [278, 24] on div "Filters: Coming soon Colored by Cleaners Color by Cleaner Color by Team Color b…" at bounding box center [500, 38] width 939 height 33
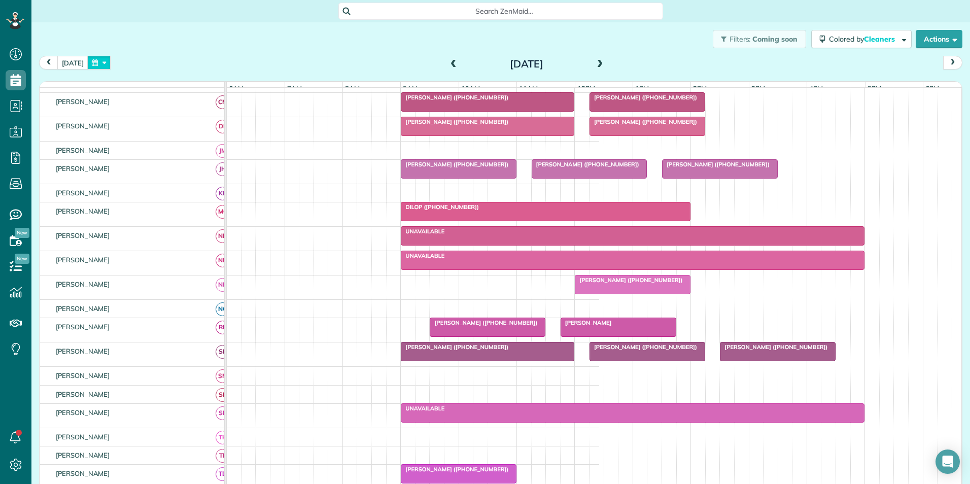
click at [101, 64] on button "button" at bounding box center [98, 63] width 23 height 14
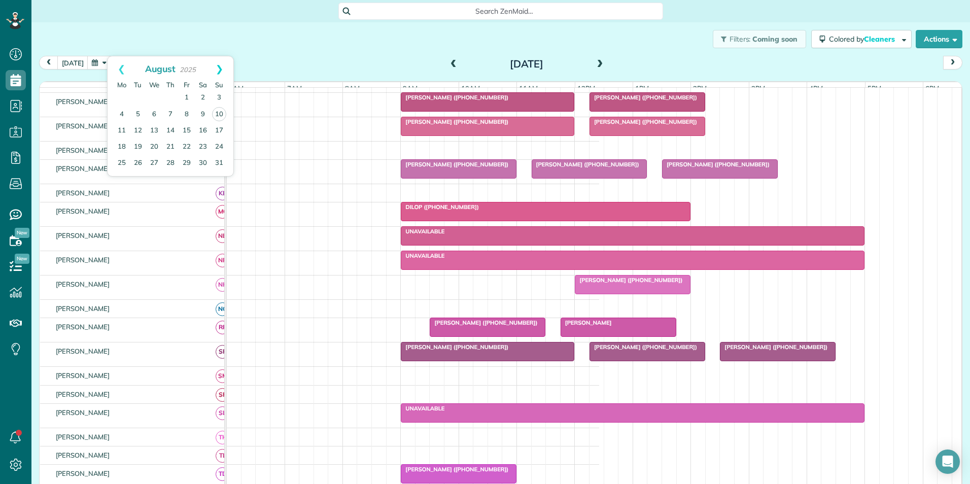
click at [219, 70] on link "Next" at bounding box center [219, 68] width 28 height 25
click at [123, 96] on link "1" at bounding box center [122, 98] width 16 height 16
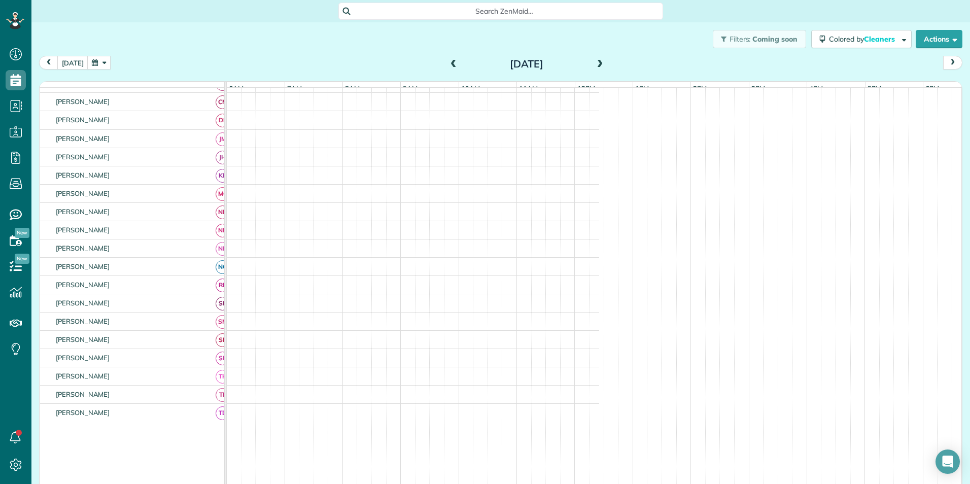
scroll to position [101, 0]
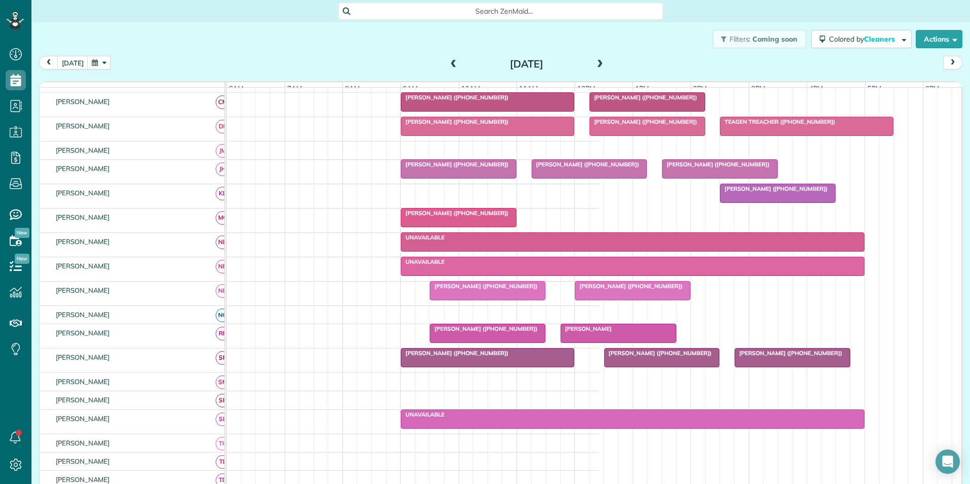
click at [765, 192] on div "[PERSON_NAME] ([PHONE_NUMBER])" at bounding box center [778, 188] width 110 height 7
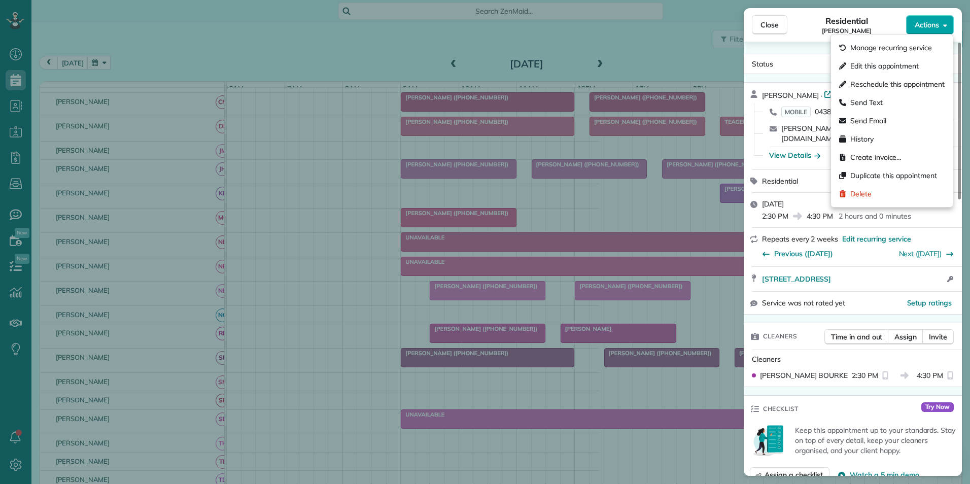
click at [915, 30] on button "Actions" at bounding box center [930, 24] width 48 height 19
click at [858, 70] on span "Edit this appointment" at bounding box center [884, 66] width 68 height 10
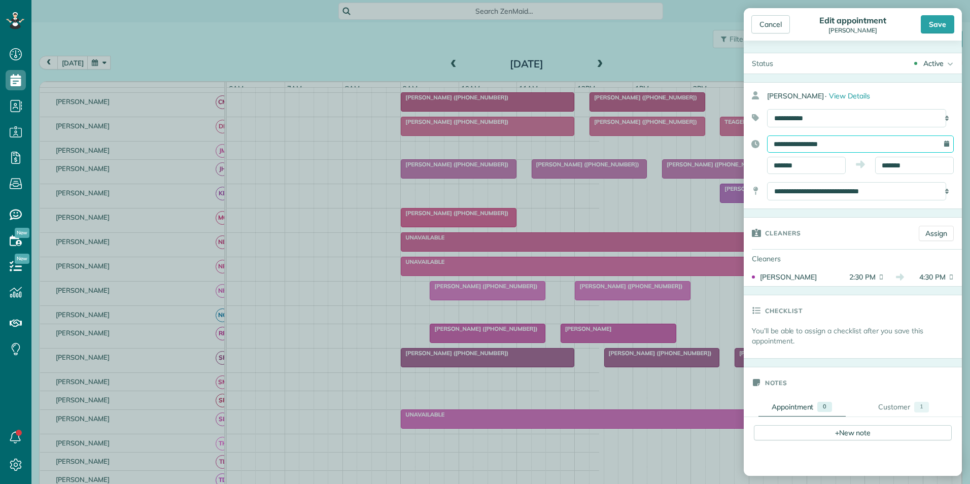
click at [796, 144] on input "**********" at bounding box center [860, 143] width 187 height 17
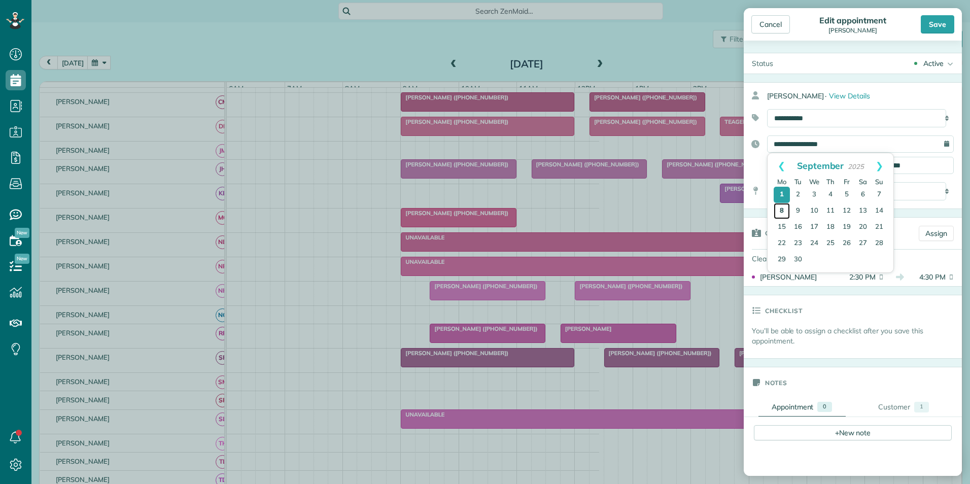
click at [776, 212] on link "8" at bounding box center [782, 211] width 16 height 16
type input "**********"
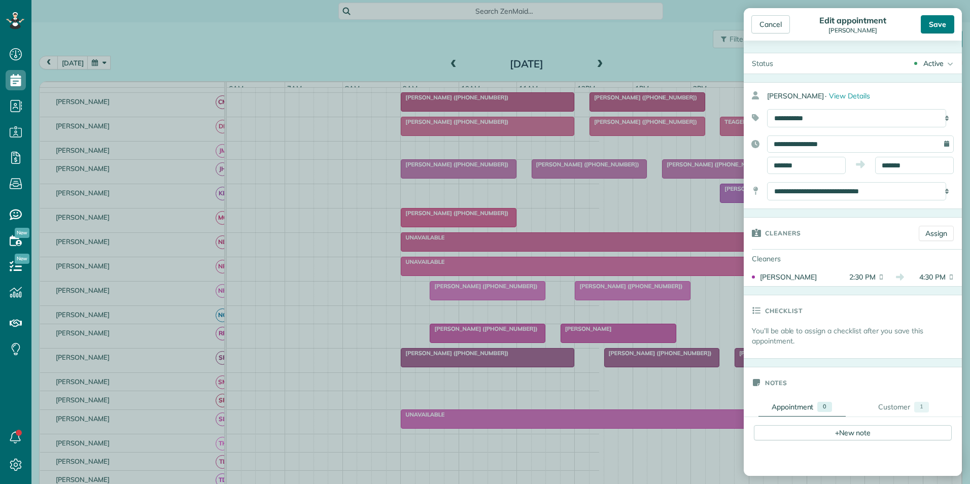
click at [942, 27] on div "Save" at bounding box center [937, 24] width 33 height 18
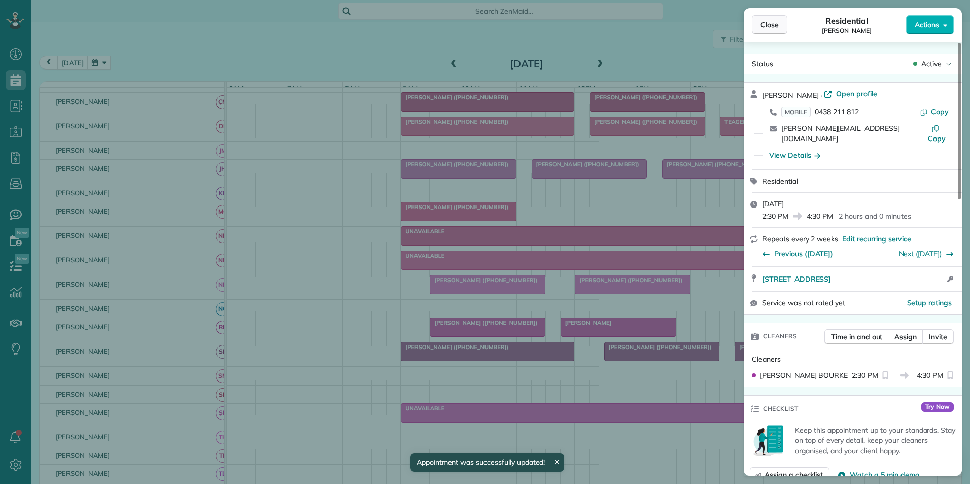
click at [784, 22] on button "Close" at bounding box center [770, 24] width 36 height 19
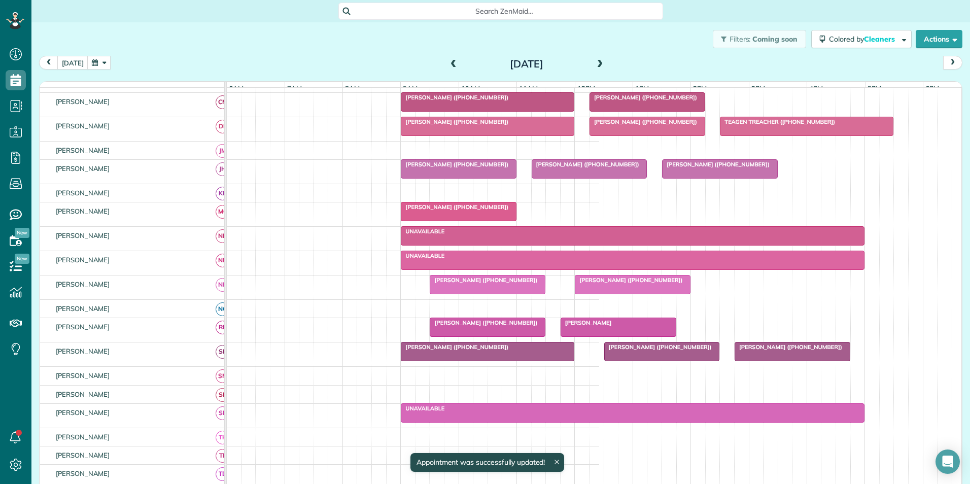
click at [91, 59] on button "button" at bounding box center [98, 63] width 23 height 14
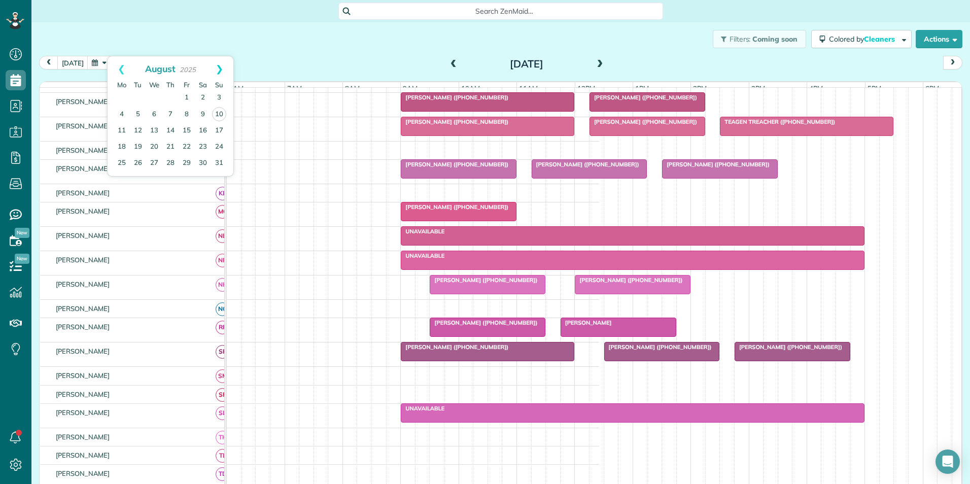
click at [218, 72] on link "Next" at bounding box center [219, 68] width 28 height 25
click at [121, 130] on link "15" at bounding box center [122, 130] width 16 height 16
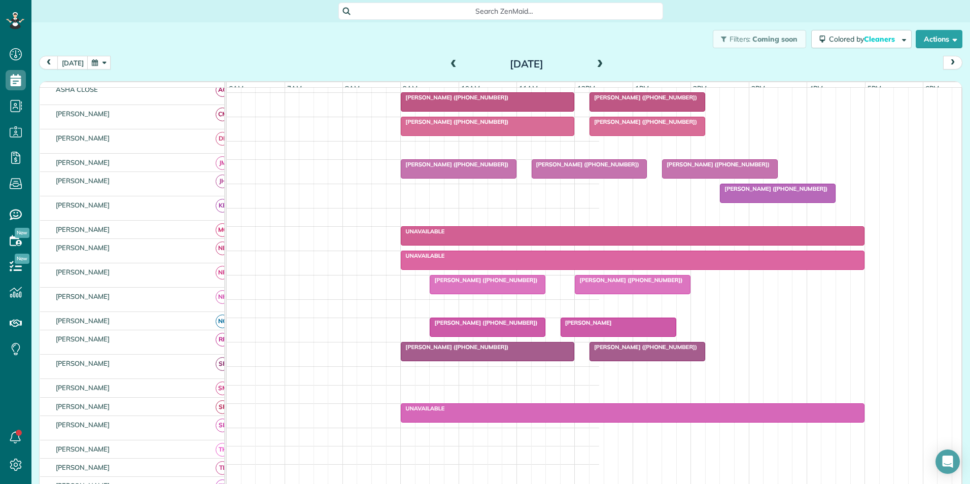
scroll to position [101, 0]
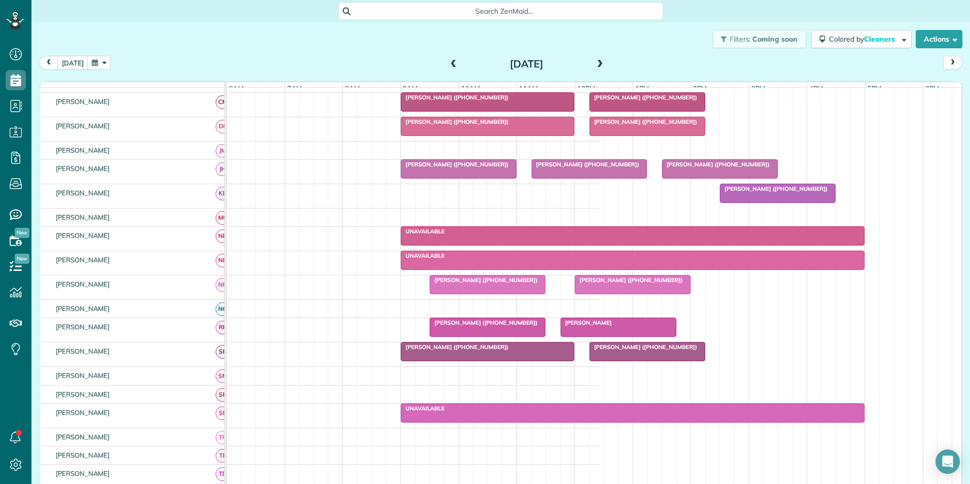
click at [757, 191] on link "[PERSON_NAME] ([PHONE_NUMBER])" at bounding box center [778, 193] width 116 height 19
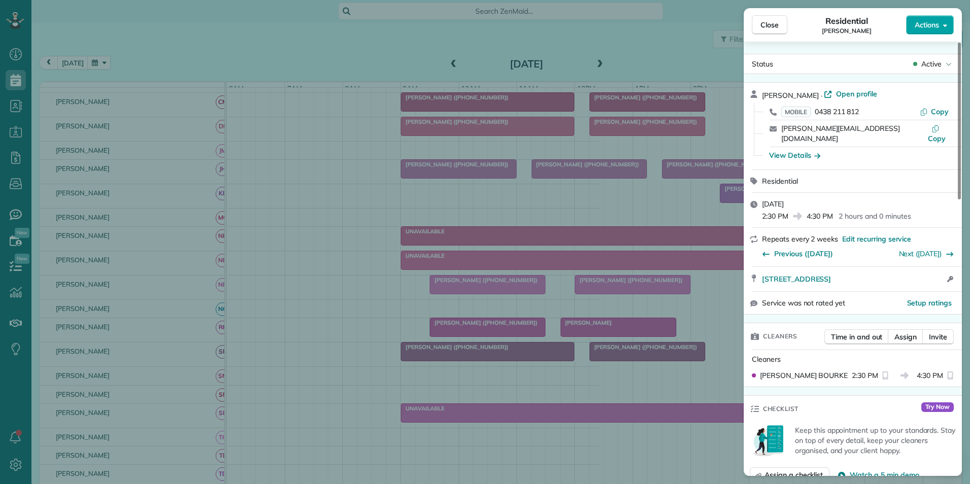
click at [929, 32] on button "Actions" at bounding box center [930, 24] width 48 height 19
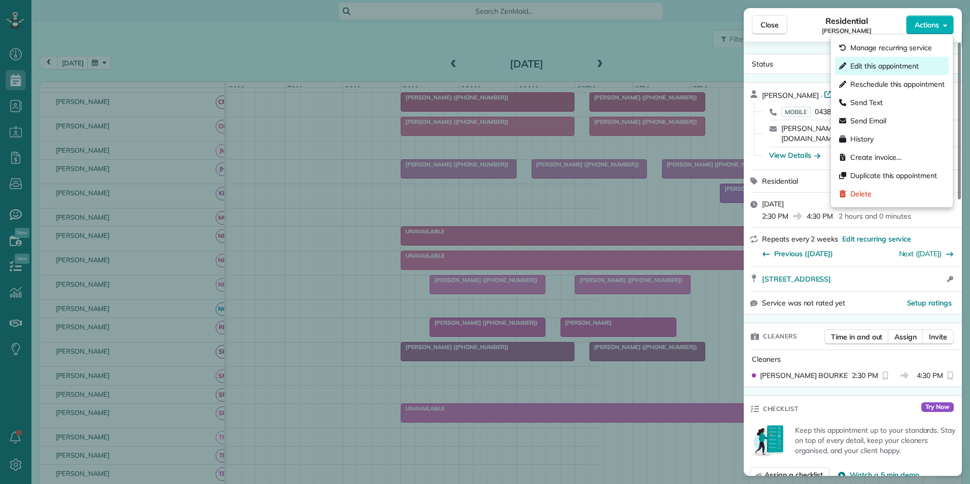
click at [873, 68] on span "Edit this appointment" at bounding box center [884, 66] width 68 height 10
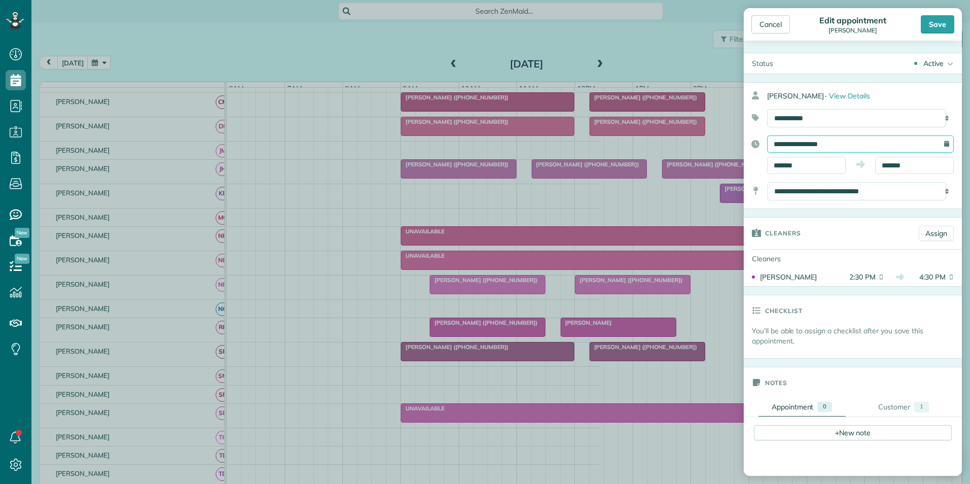
click at [805, 144] on input "**********" at bounding box center [860, 143] width 187 height 17
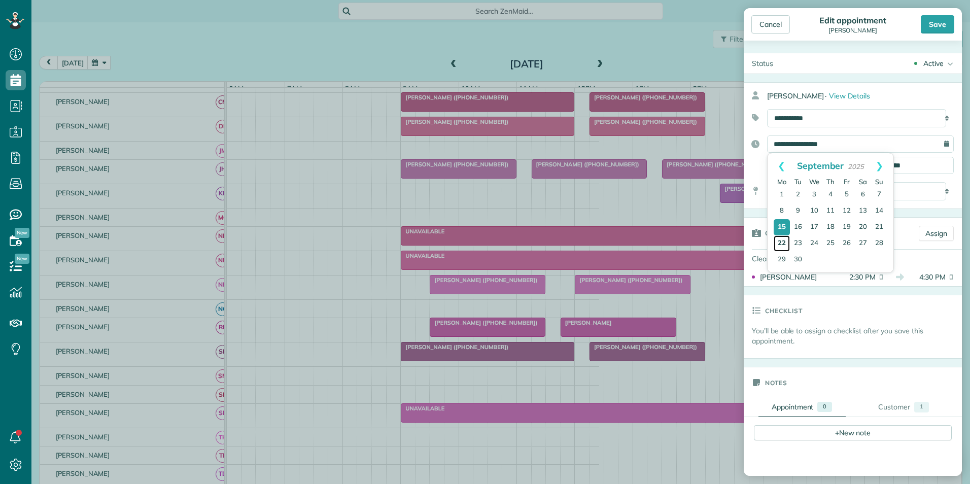
click at [782, 240] on link "22" at bounding box center [782, 243] width 16 height 16
type input "**********"
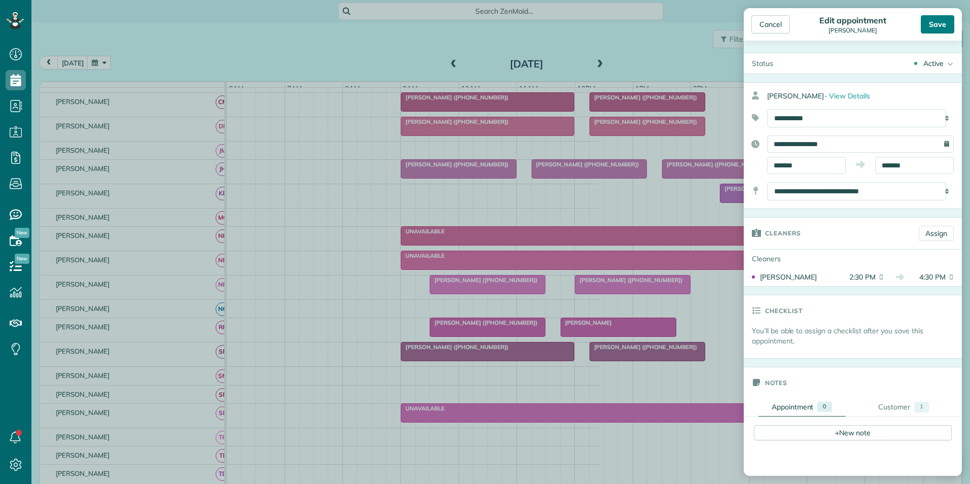
click at [941, 25] on div "Save" at bounding box center [937, 24] width 33 height 18
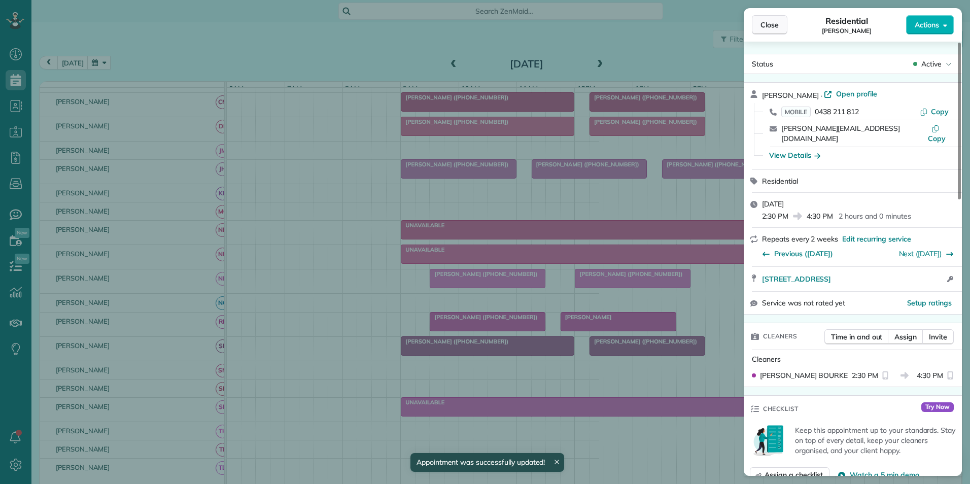
click at [777, 24] on span "Close" at bounding box center [770, 25] width 18 height 10
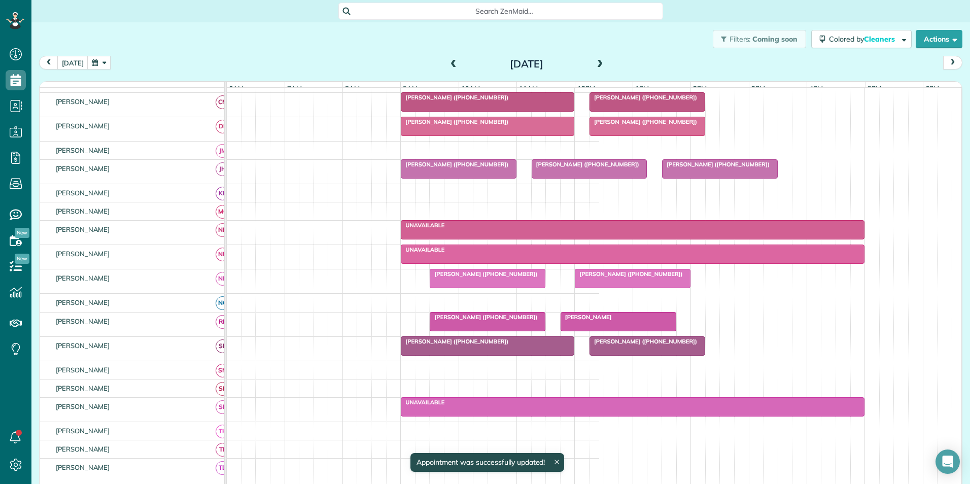
click at [107, 61] on button "button" at bounding box center [98, 63] width 23 height 14
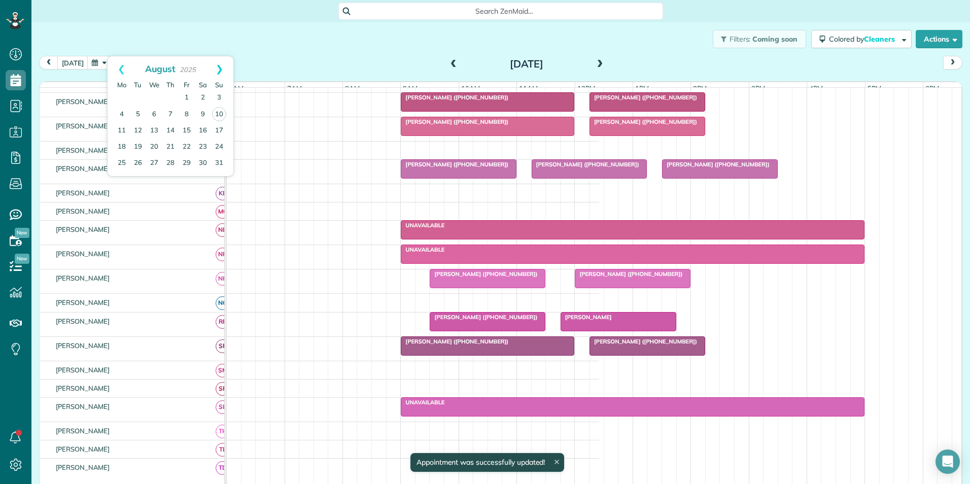
click at [223, 73] on link "Next" at bounding box center [219, 68] width 28 height 25
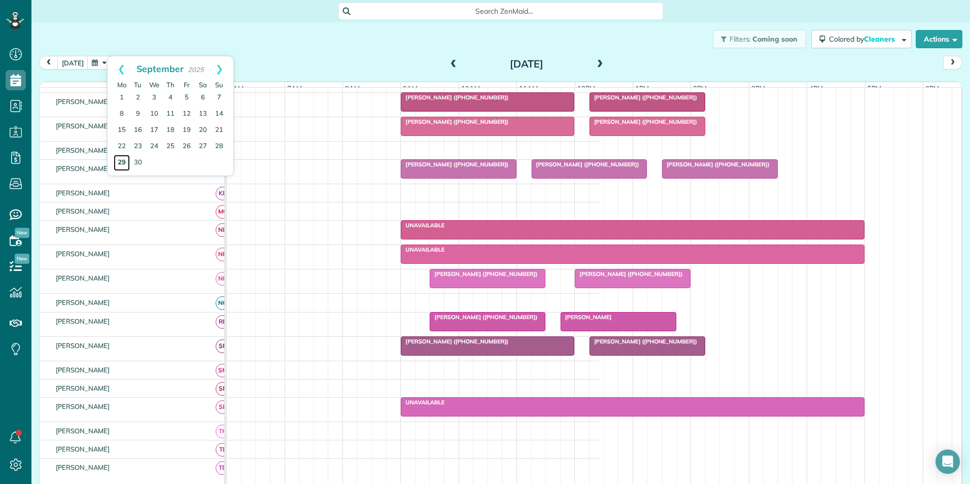
click at [122, 162] on link "29" at bounding box center [122, 163] width 16 height 16
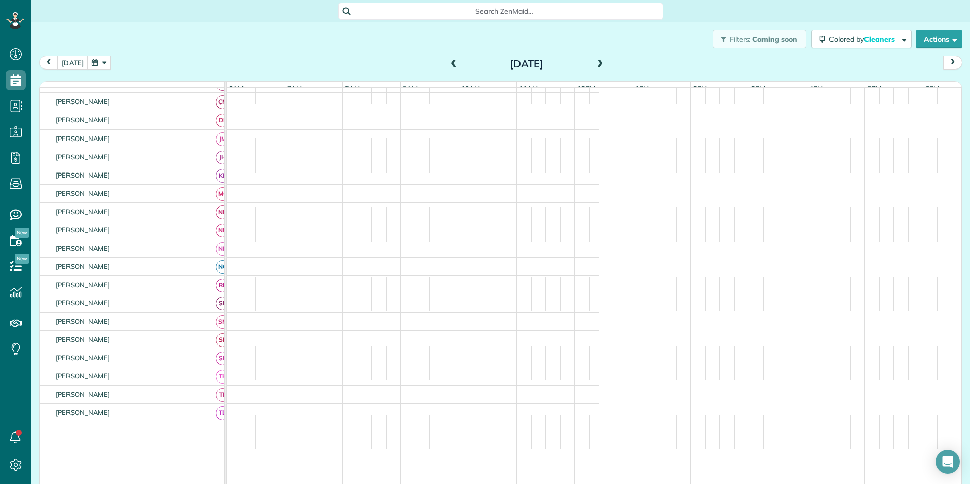
scroll to position [101, 0]
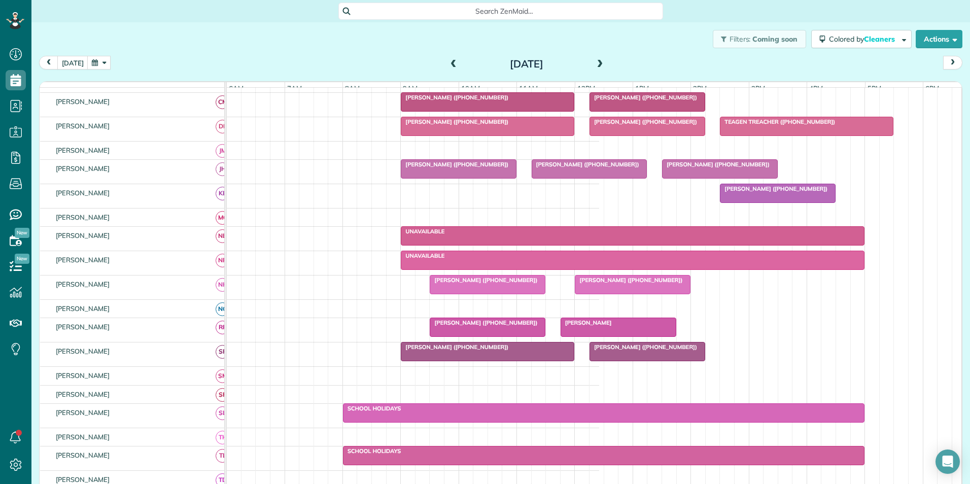
click at [743, 192] on span "[PERSON_NAME] ([PHONE_NUMBER])" at bounding box center [773, 188] width 109 height 7
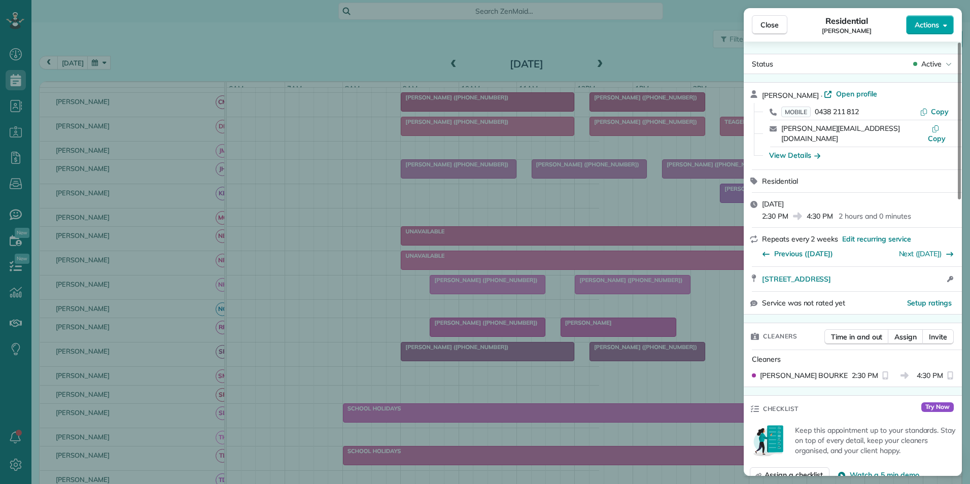
click at [936, 33] on button "Actions" at bounding box center [930, 24] width 48 height 19
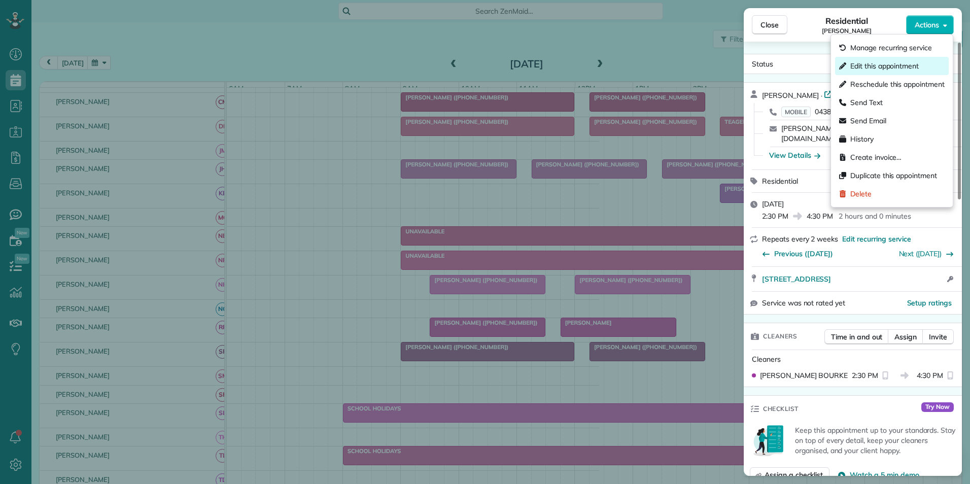
click at [865, 59] on div "Edit this appointment" at bounding box center [892, 66] width 114 height 18
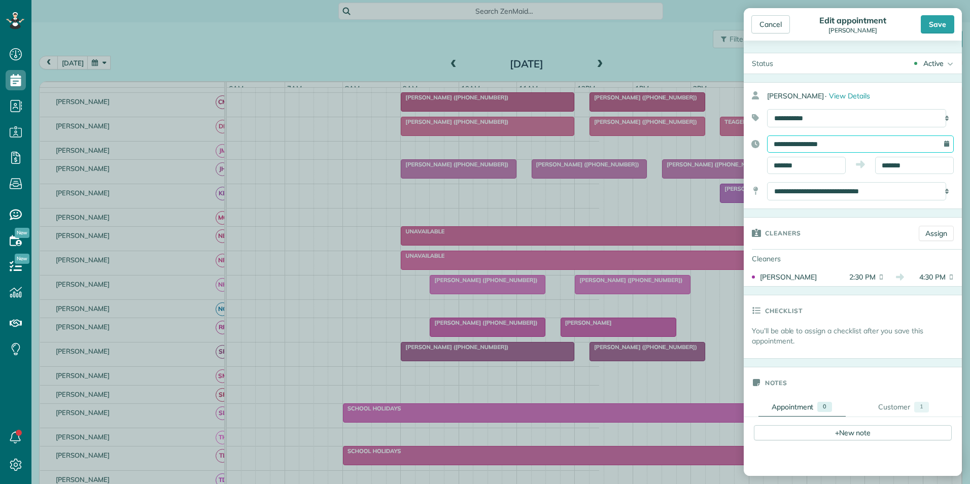
click at [790, 146] on input "**********" at bounding box center [860, 143] width 187 height 17
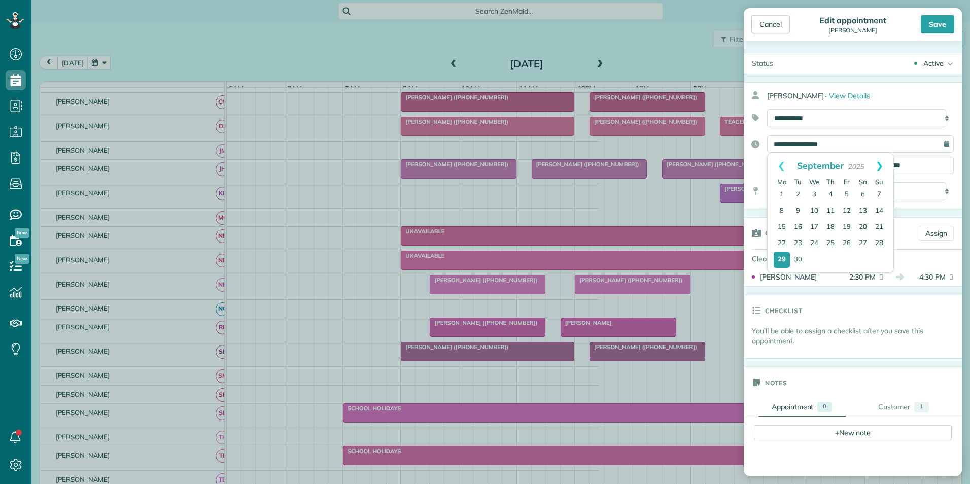
click at [881, 166] on link "Next" at bounding box center [880, 165] width 28 height 25
click at [782, 211] on link "6" at bounding box center [782, 211] width 16 height 16
type input "**********"
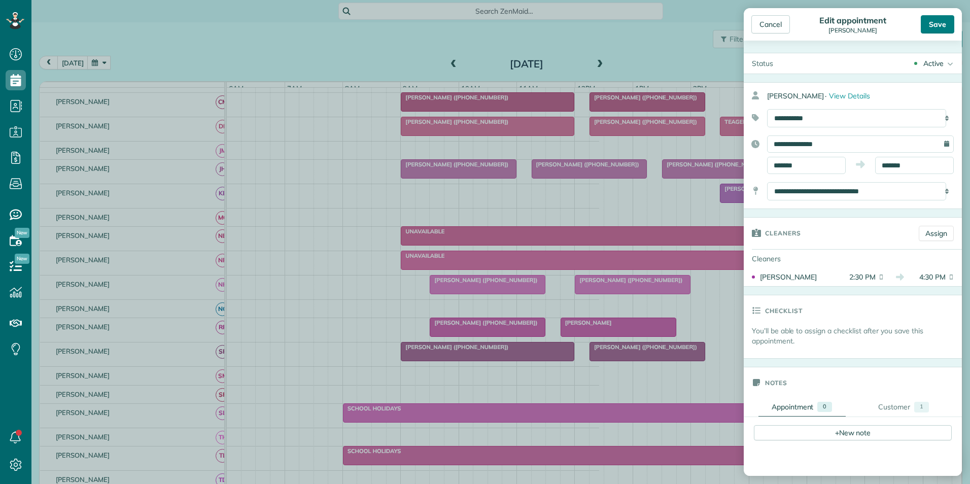
click at [939, 30] on div "Save" at bounding box center [937, 24] width 33 height 18
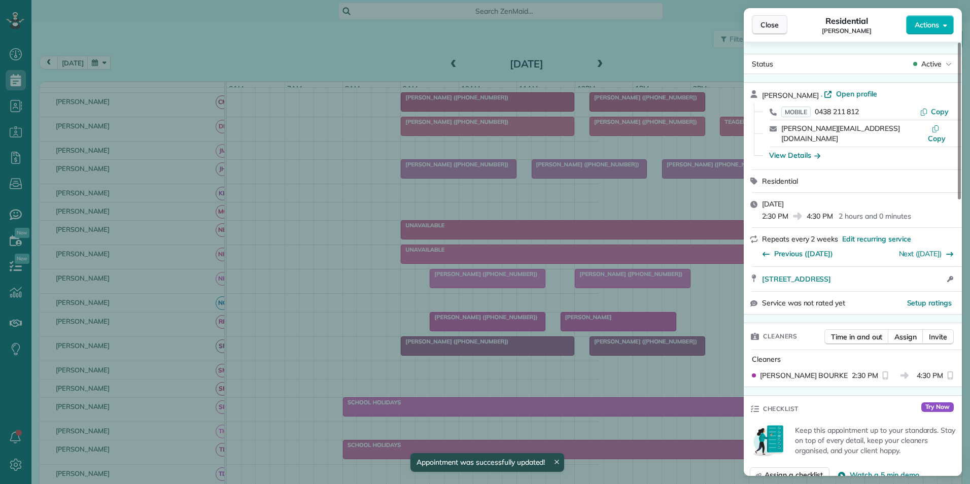
click at [771, 25] on span "Close" at bounding box center [770, 25] width 18 height 10
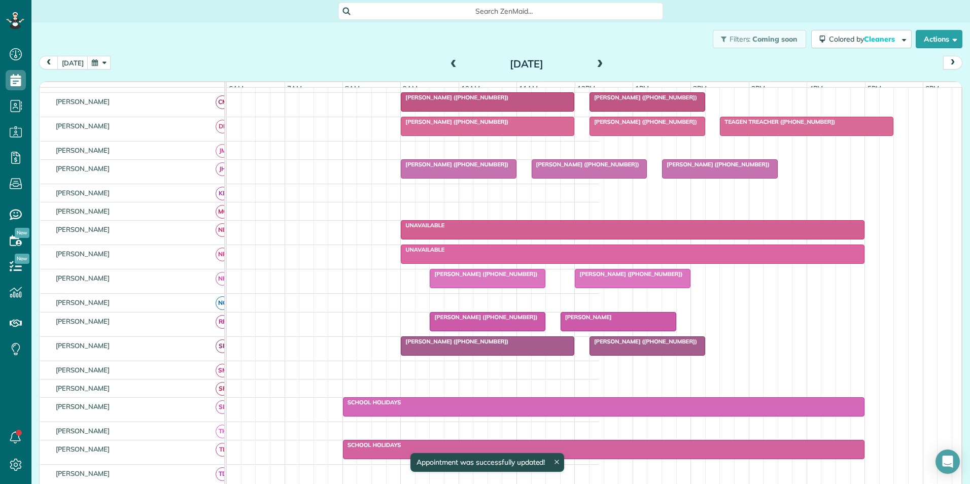
click at [96, 60] on button "button" at bounding box center [98, 63] width 23 height 14
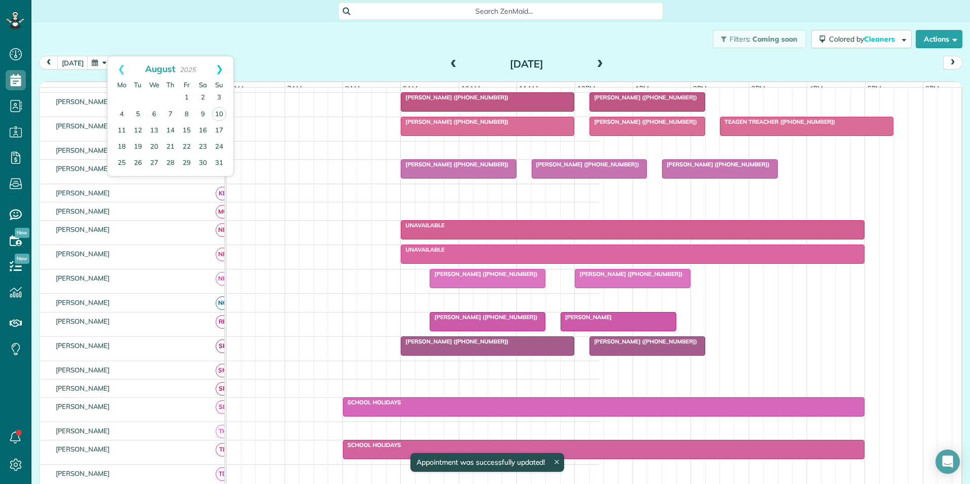
click at [220, 71] on link "Next" at bounding box center [219, 68] width 28 height 25
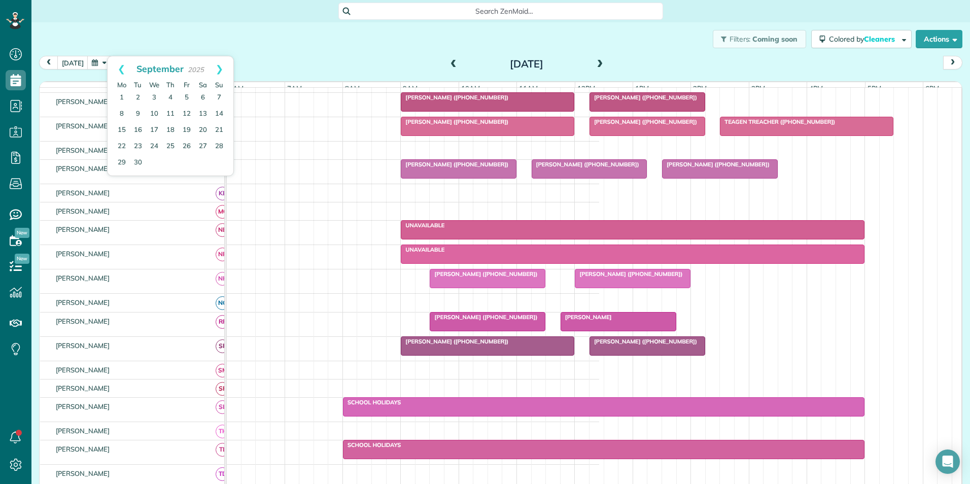
click at [220, 71] on link "Next" at bounding box center [219, 68] width 28 height 25
click at [120, 145] on link "20" at bounding box center [122, 147] width 16 height 16
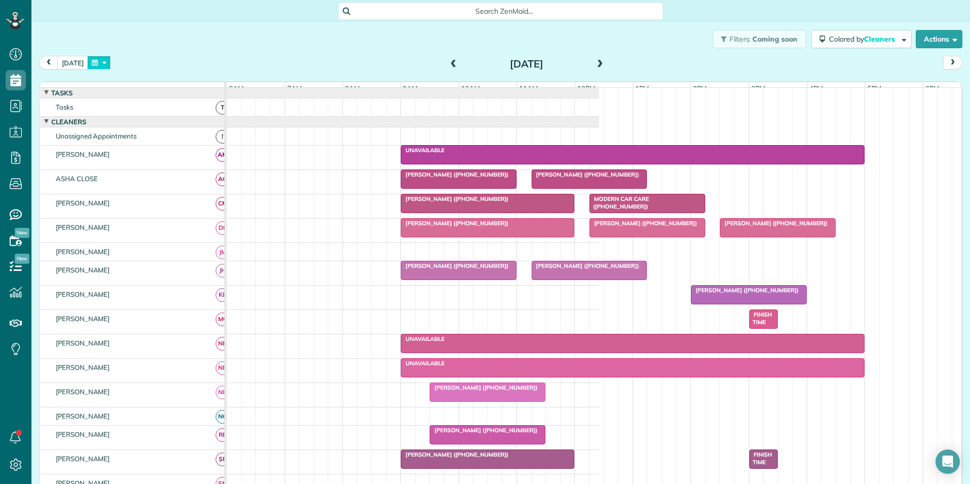
click at [96, 63] on button "button" at bounding box center [98, 63] width 23 height 14
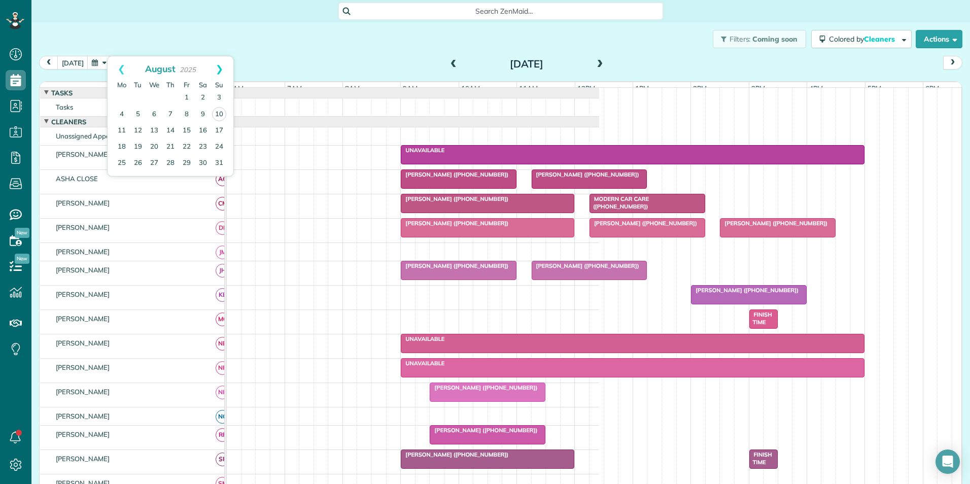
click at [223, 72] on link "Next" at bounding box center [219, 68] width 28 height 25
click at [123, 129] on link "13" at bounding box center [122, 130] width 16 height 16
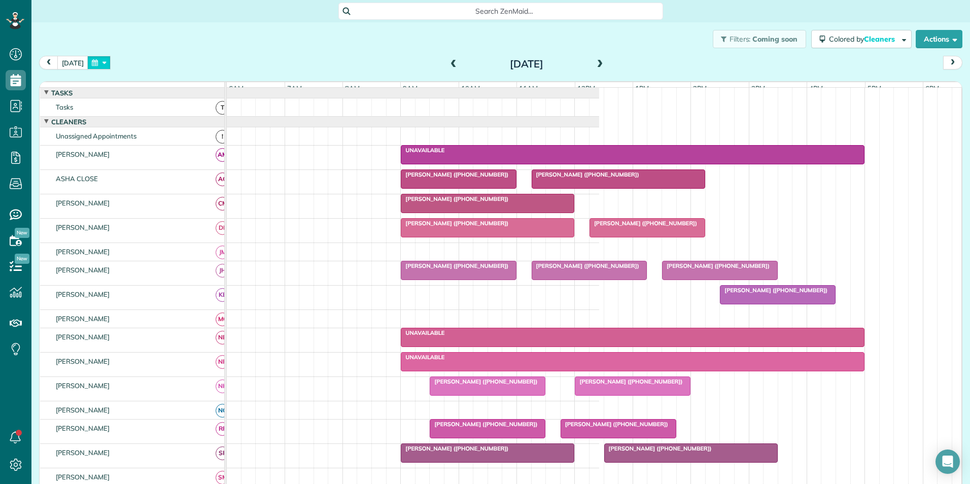
click at [96, 65] on button "button" at bounding box center [98, 63] width 23 height 14
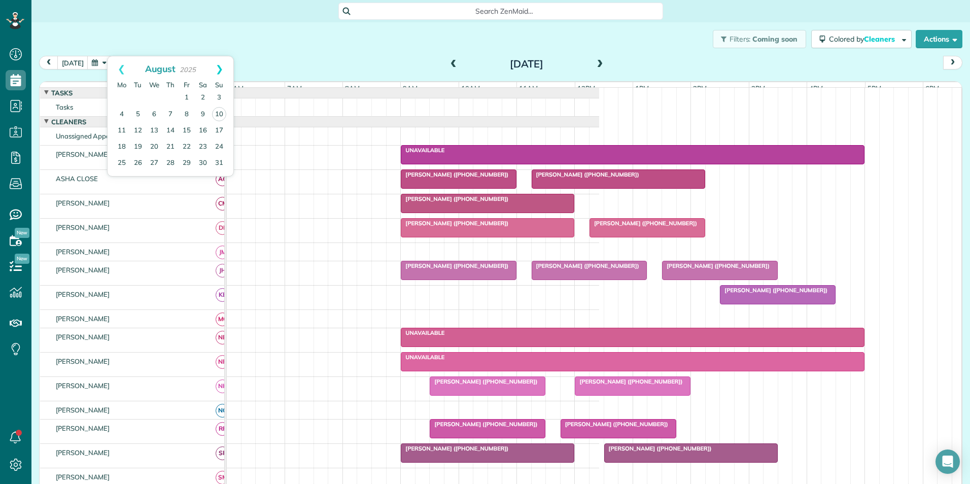
click at [221, 70] on link "Next" at bounding box center [219, 68] width 28 height 25
click at [119, 114] on link "6" at bounding box center [122, 114] width 16 height 16
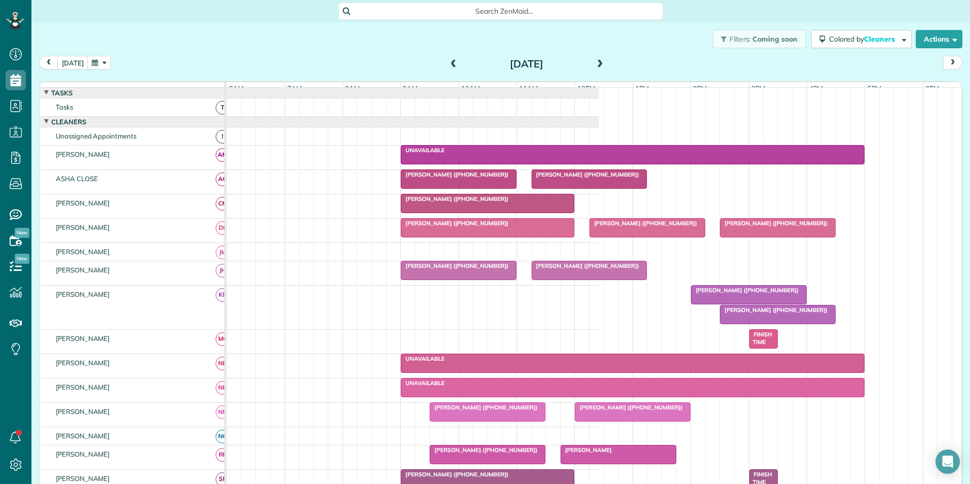
click at [97, 65] on button "button" at bounding box center [98, 63] width 23 height 14
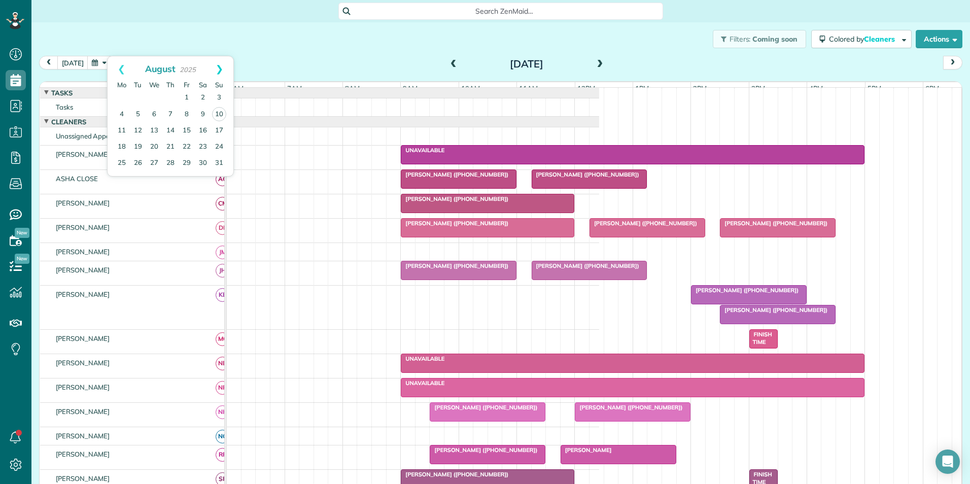
click at [217, 69] on link "Next" at bounding box center [219, 68] width 28 height 25
click at [119, 132] on link "13" at bounding box center [122, 130] width 16 height 16
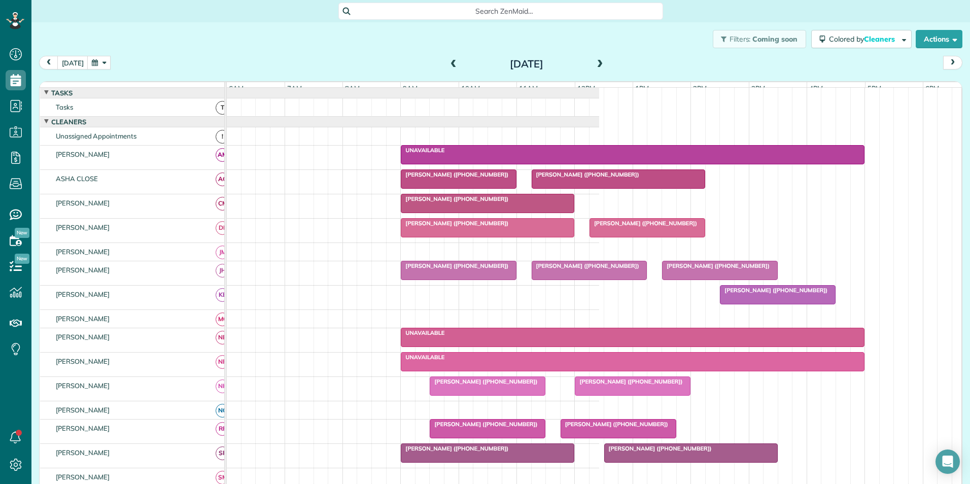
click at [771, 304] on div at bounding box center [777, 295] width 115 height 18
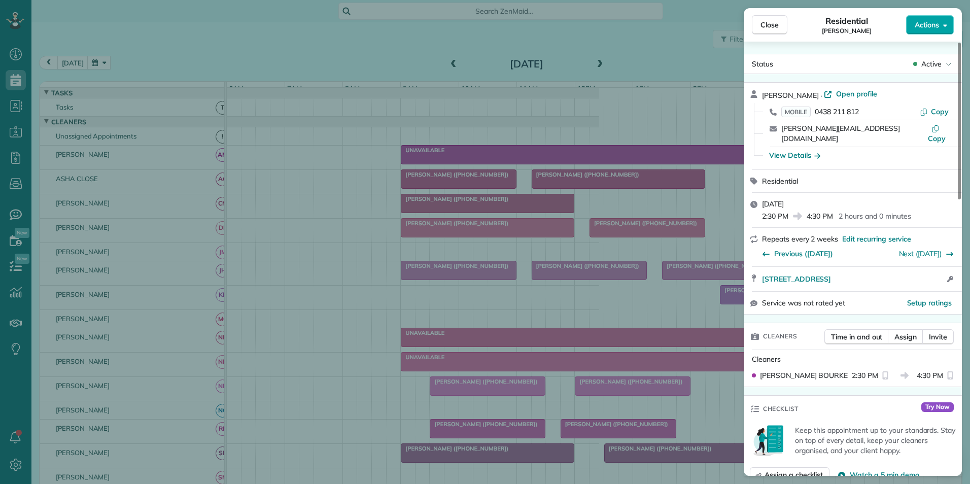
click at [928, 24] on span "Actions" at bounding box center [927, 25] width 24 height 10
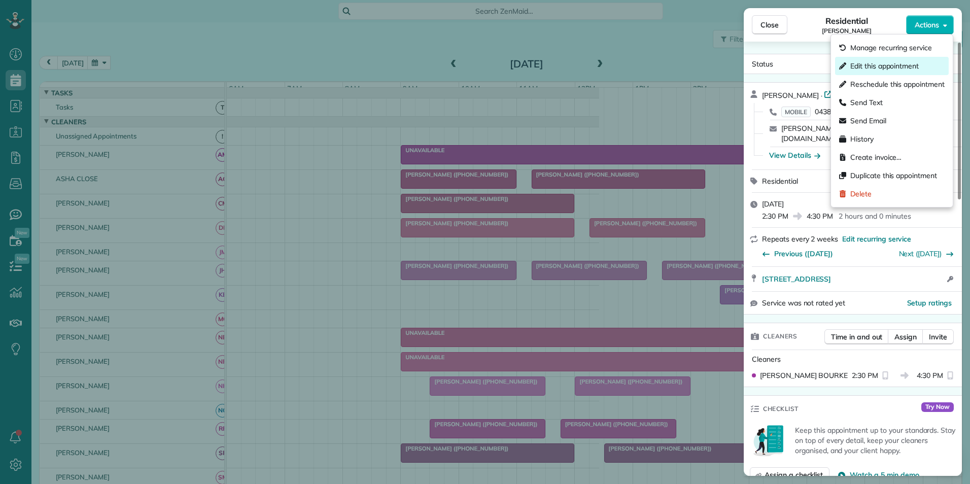
click at [878, 66] on span "Edit this appointment" at bounding box center [884, 66] width 68 height 10
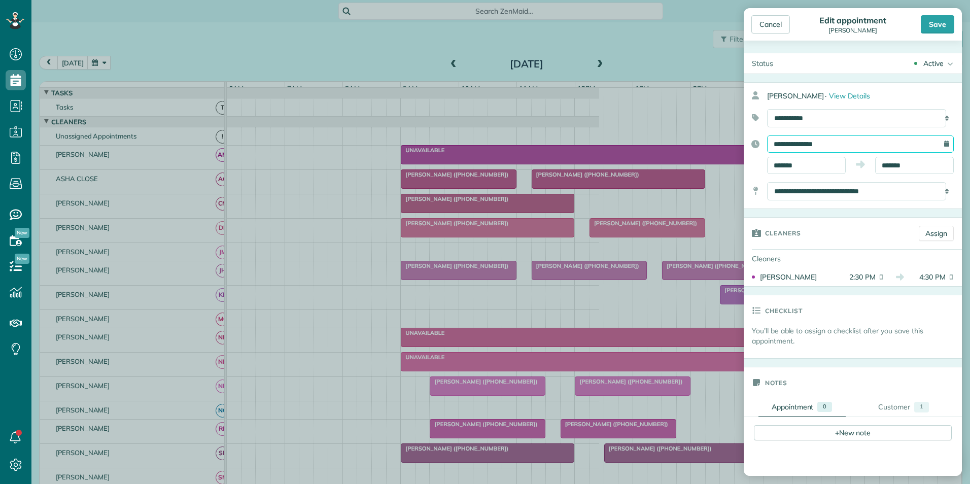
click at [799, 142] on input "**********" at bounding box center [860, 143] width 187 height 17
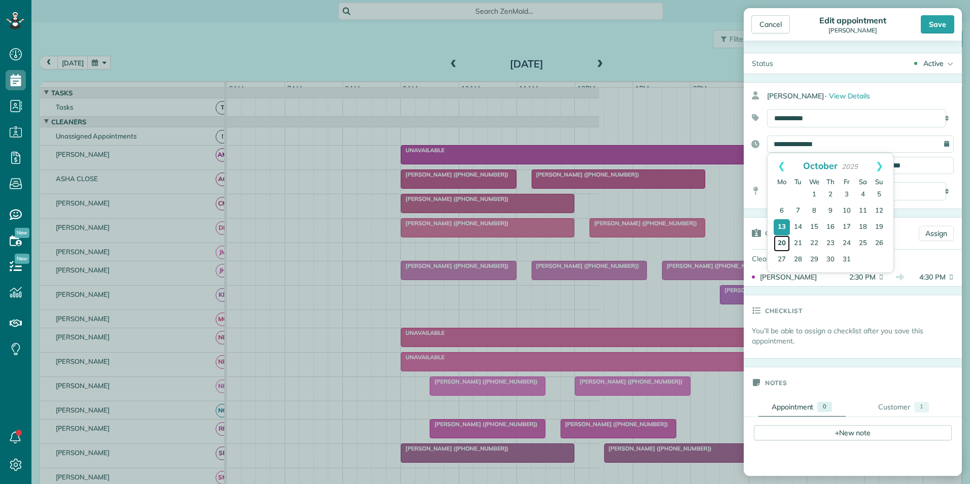
click at [784, 240] on link "20" at bounding box center [782, 243] width 16 height 16
type input "**********"
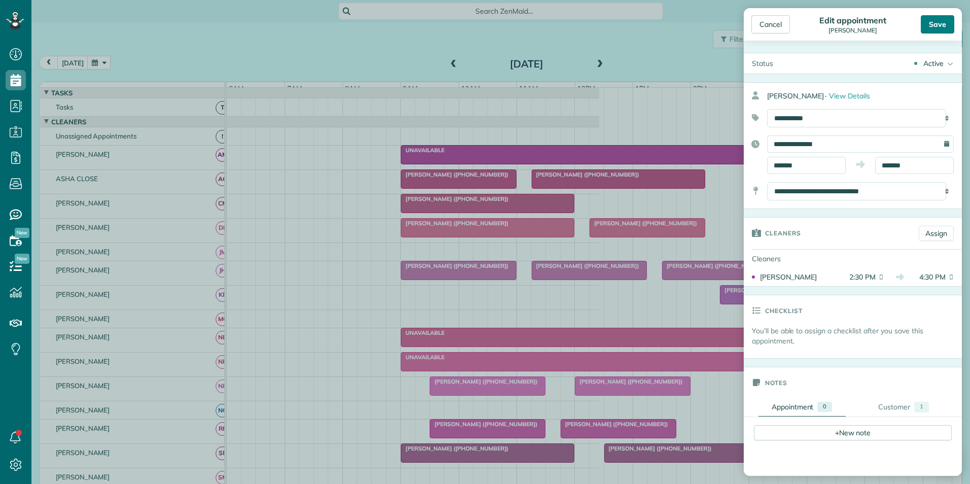
click at [935, 28] on div "Save" at bounding box center [937, 24] width 33 height 18
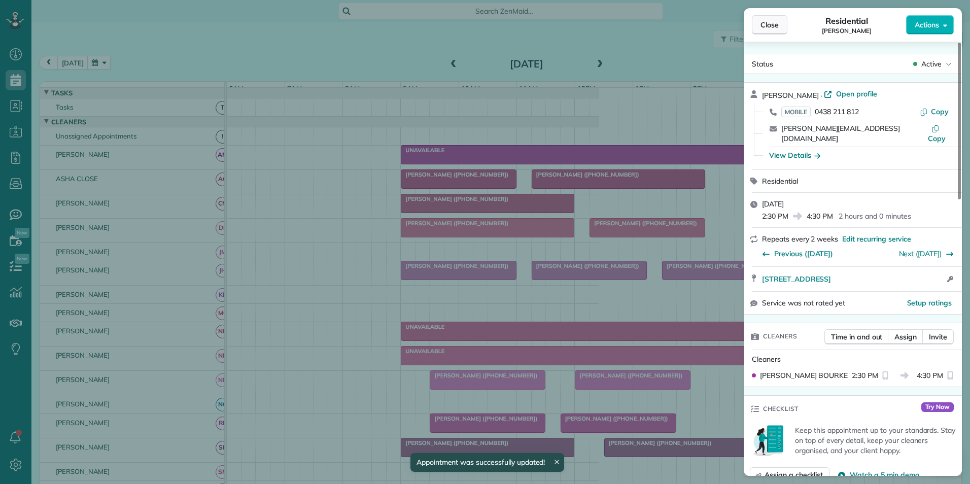
click at [769, 27] on span "Close" at bounding box center [770, 25] width 18 height 10
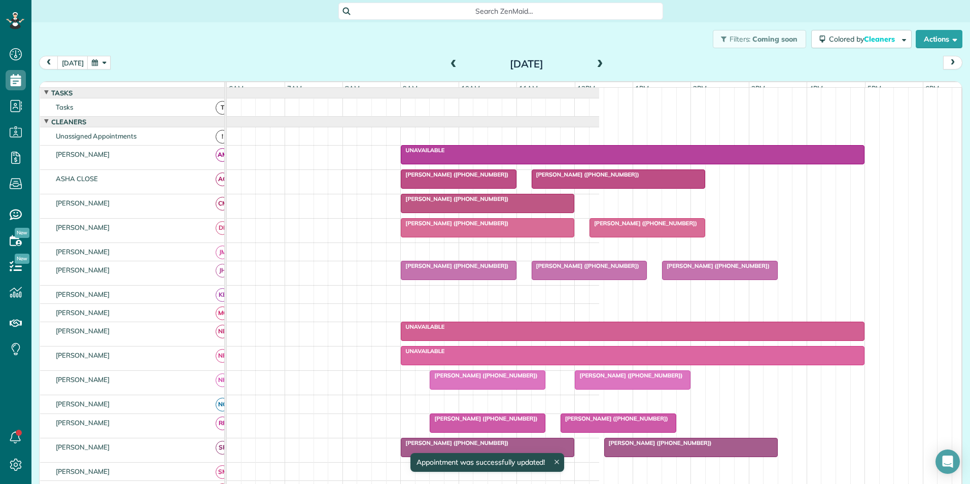
click at [97, 62] on button "button" at bounding box center [98, 63] width 23 height 14
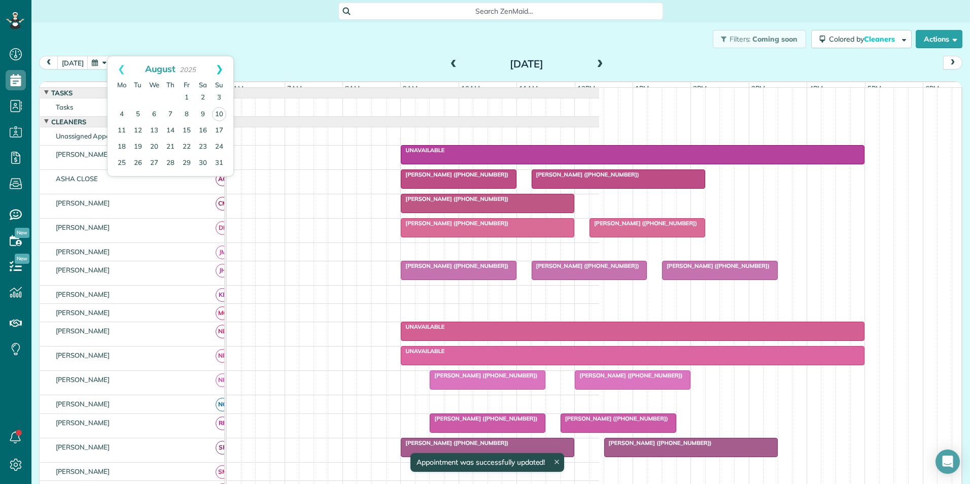
click at [223, 70] on link "Next" at bounding box center [219, 68] width 28 height 25
click at [120, 73] on link "Prev" at bounding box center [122, 68] width 28 height 25
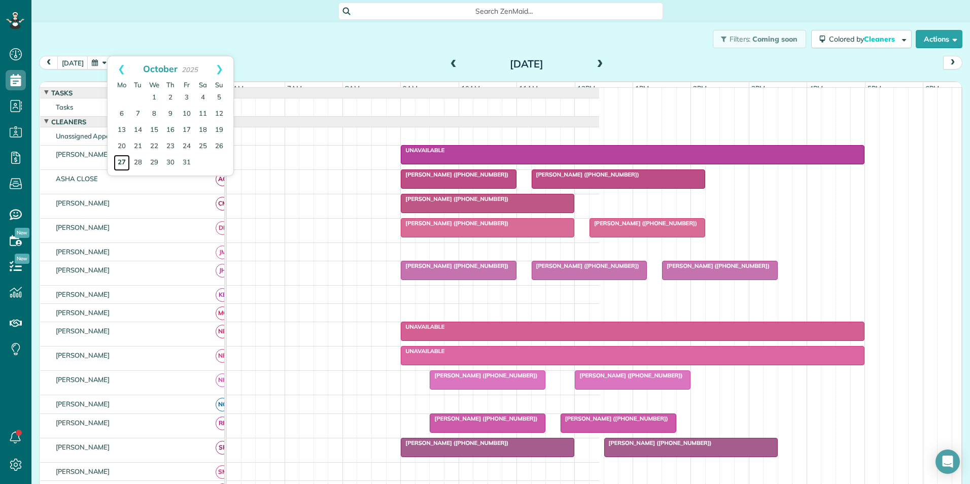
click at [120, 162] on link "27" at bounding box center [122, 163] width 16 height 16
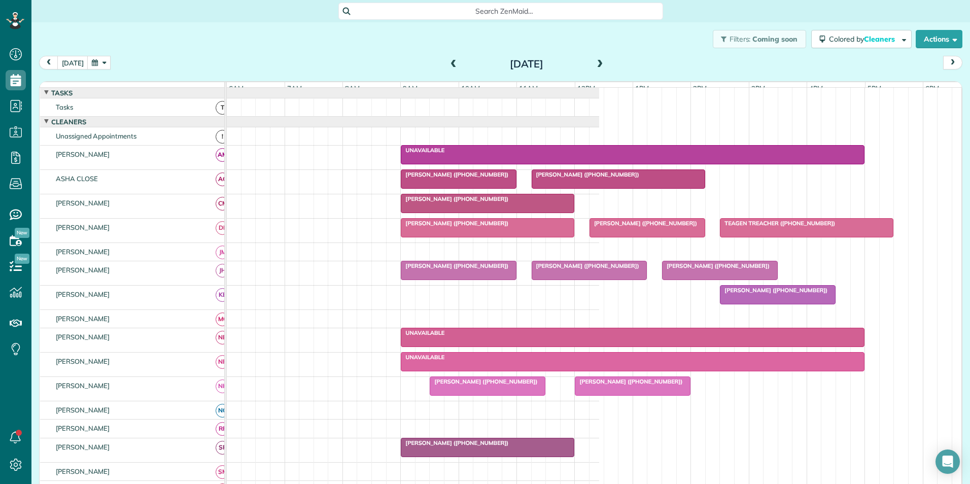
click at [784, 294] on span "[PERSON_NAME] ([PHONE_NUMBER])" at bounding box center [773, 290] width 109 height 7
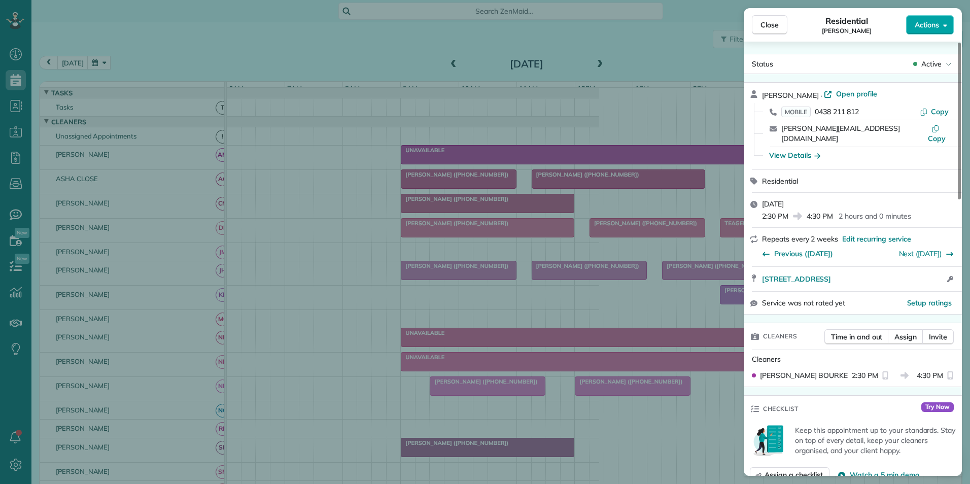
click at [910, 27] on button "Actions" at bounding box center [930, 24] width 48 height 19
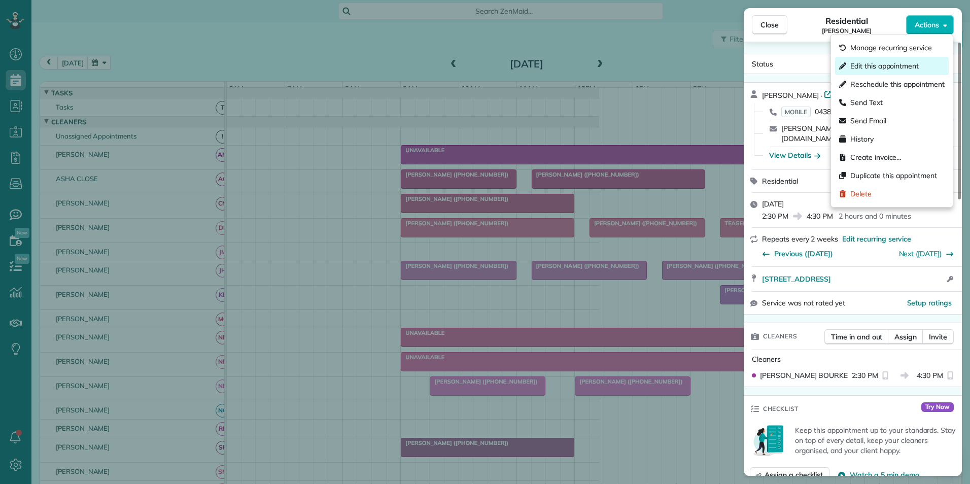
click at [883, 63] on span "Edit this appointment" at bounding box center [884, 66] width 68 height 10
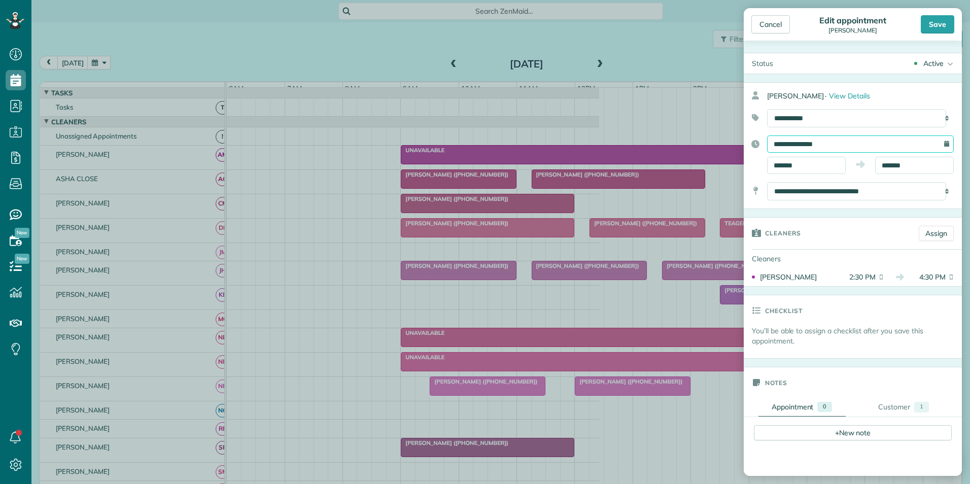
click at [794, 147] on input "**********" at bounding box center [860, 143] width 187 height 17
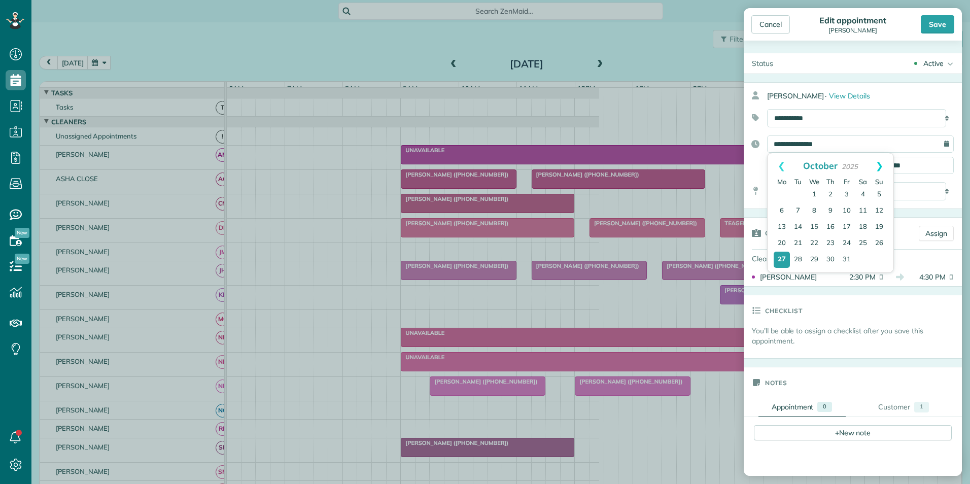
click at [881, 168] on link "Next" at bounding box center [880, 165] width 28 height 25
click at [783, 211] on link "3" at bounding box center [782, 211] width 16 height 16
type input "**********"
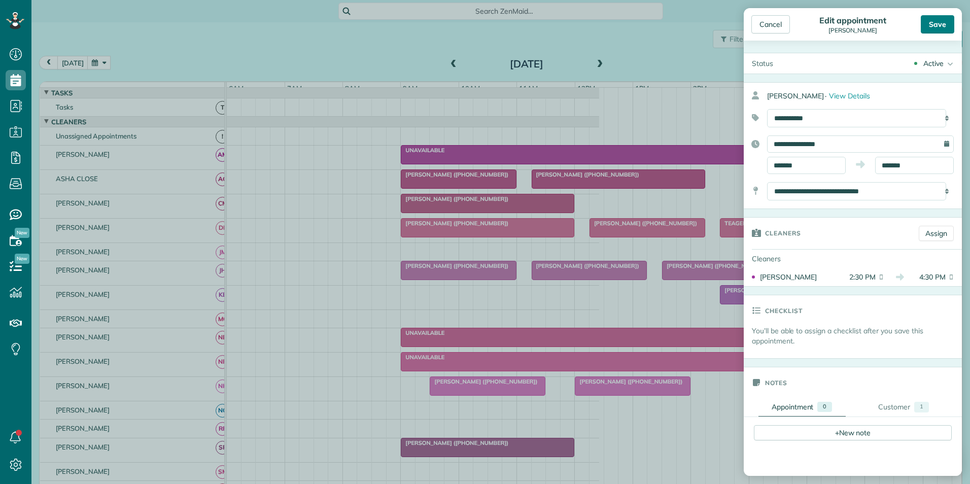
click at [936, 28] on div "Save" at bounding box center [937, 24] width 33 height 18
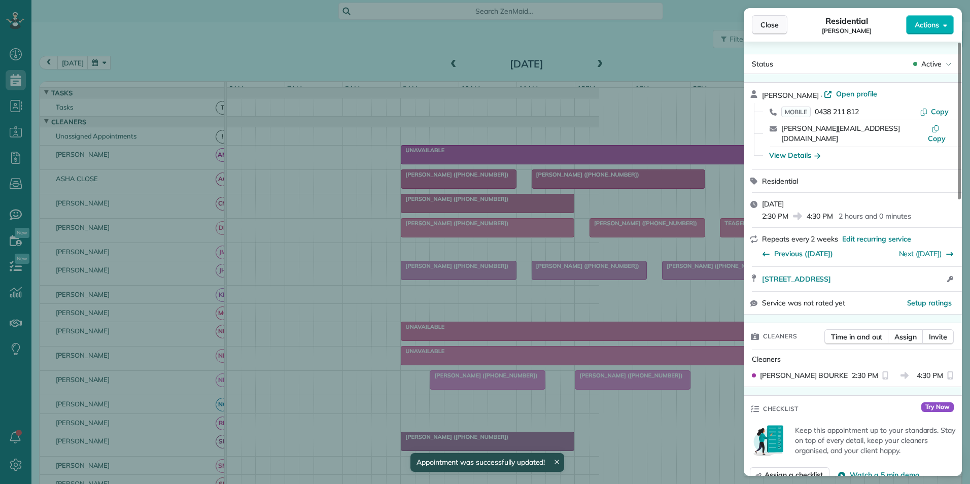
click at [764, 27] on span "Close" at bounding box center [770, 25] width 18 height 10
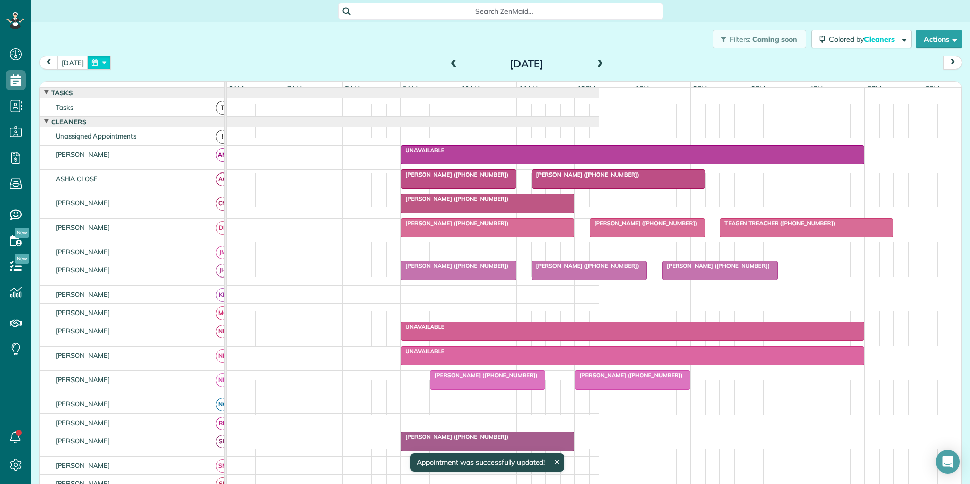
click at [101, 60] on button "button" at bounding box center [98, 63] width 23 height 14
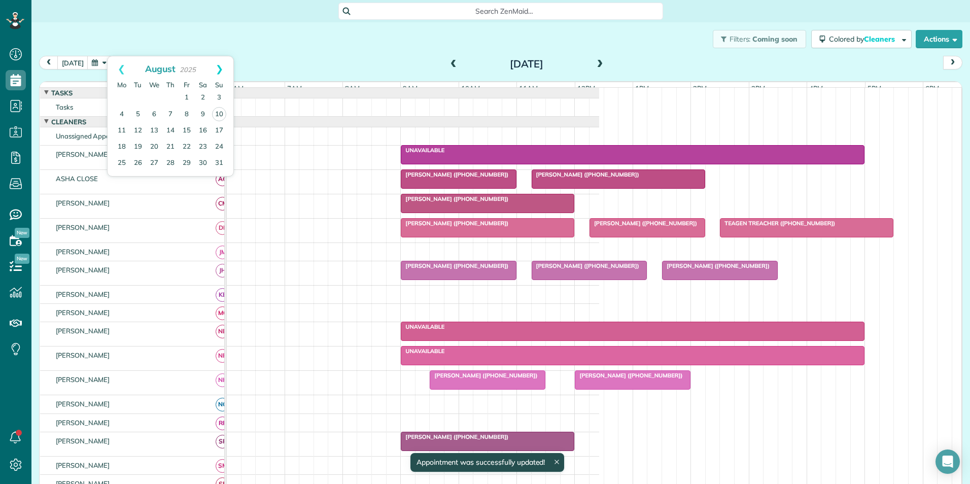
click at [217, 72] on link "Next" at bounding box center [219, 68] width 28 height 25
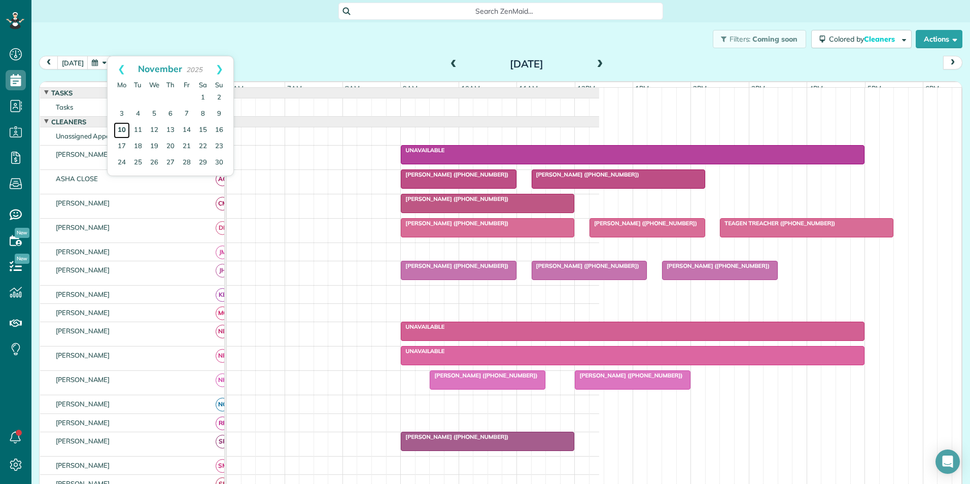
click at [121, 124] on link "10" at bounding box center [122, 130] width 16 height 16
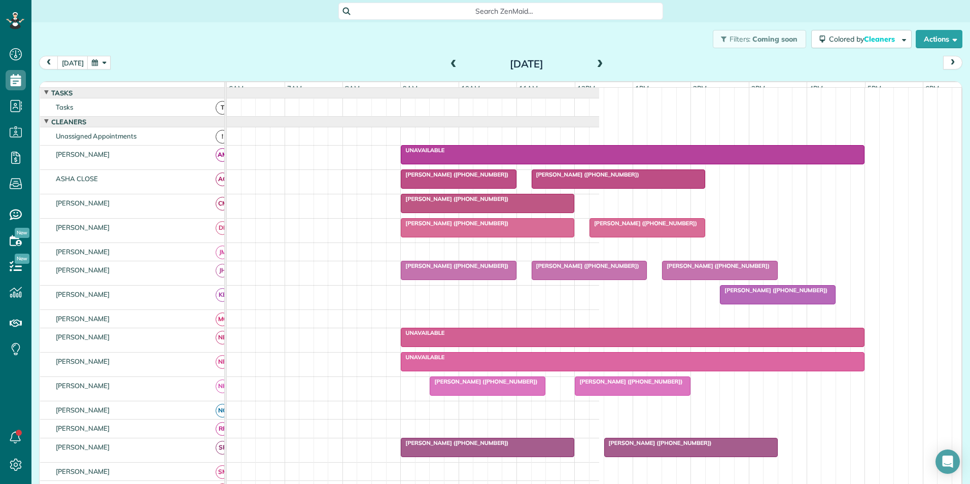
click at [747, 304] on div at bounding box center [777, 295] width 115 height 18
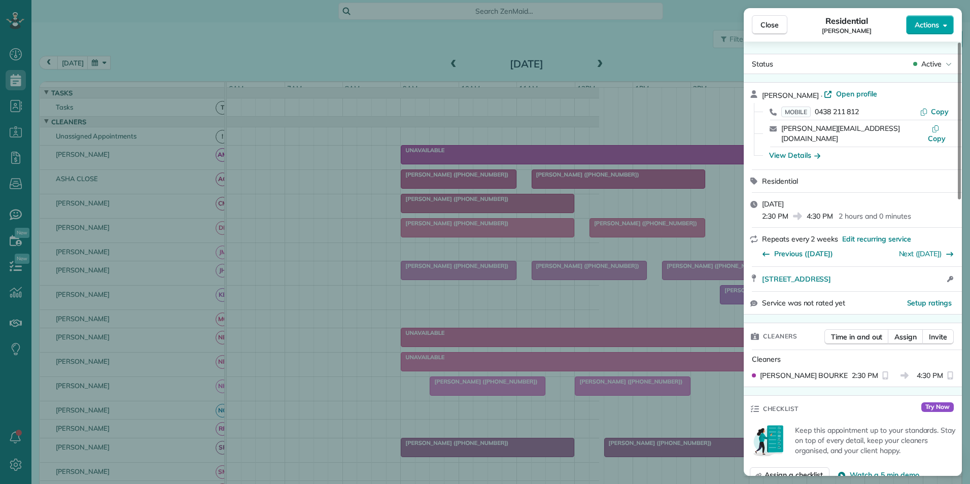
click at [928, 27] on span "Actions" at bounding box center [927, 25] width 24 height 10
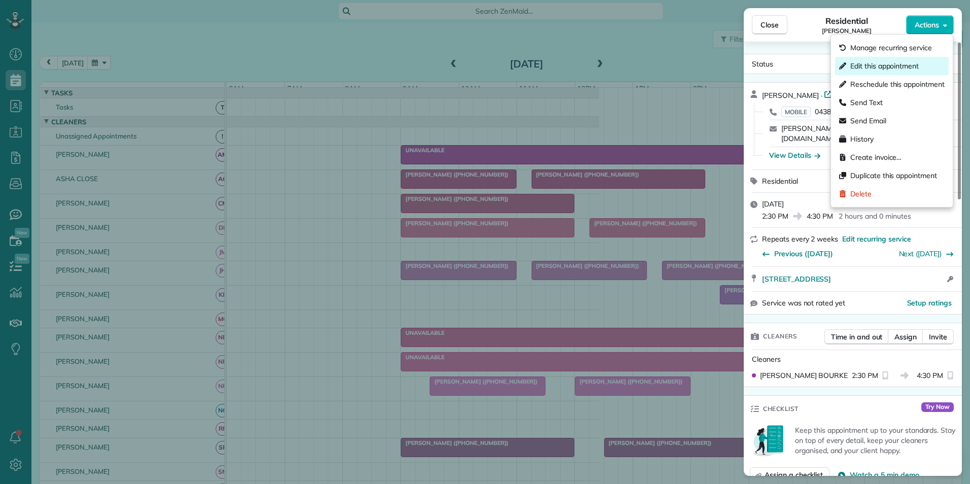
click at [863, 66] on span "Edit this appointment" at bounding box center [884, 66] width 68 height 10
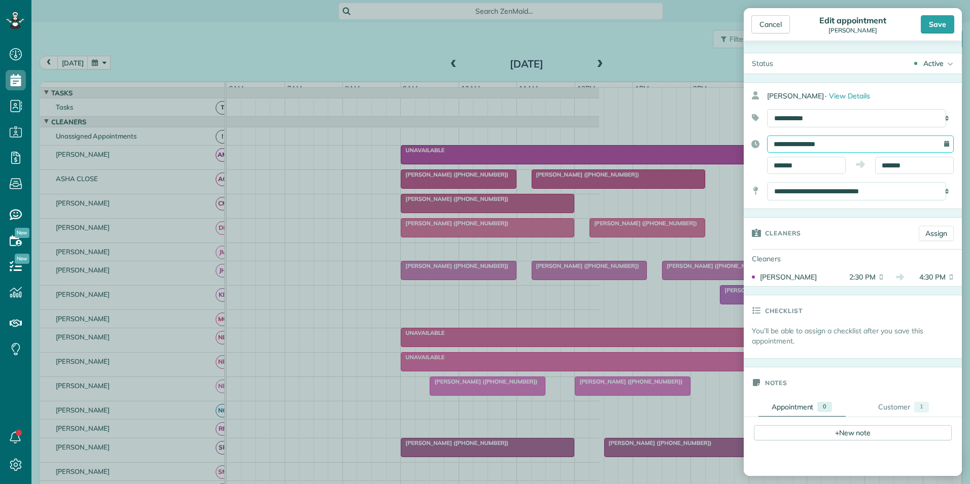
click at [797, 144] on input "**********" at bounding box center [860, 143] width 187 height 17
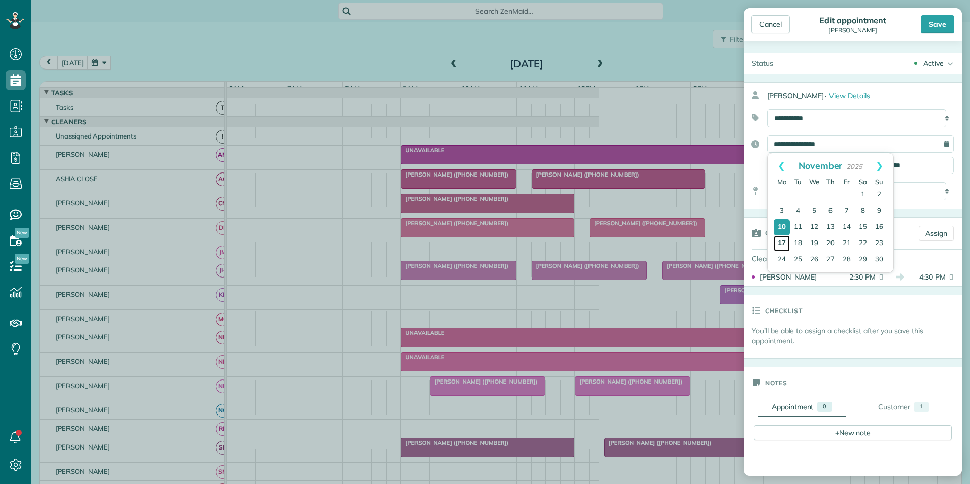
click at [779, 243] on link "17" at bounding box center [782, 243] width 16 height 16
type input "**********"
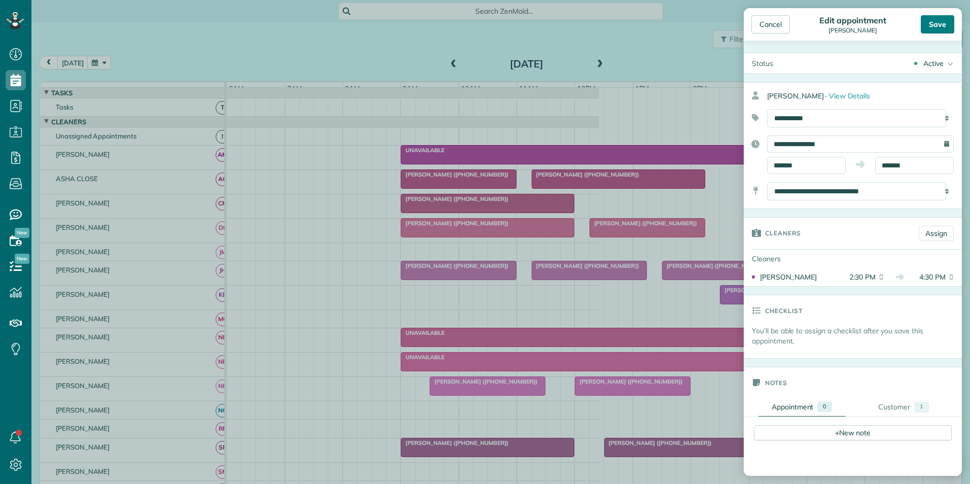
click at [952, 24] on div "Save" at bounding box center [937, 24] width 33 height 18
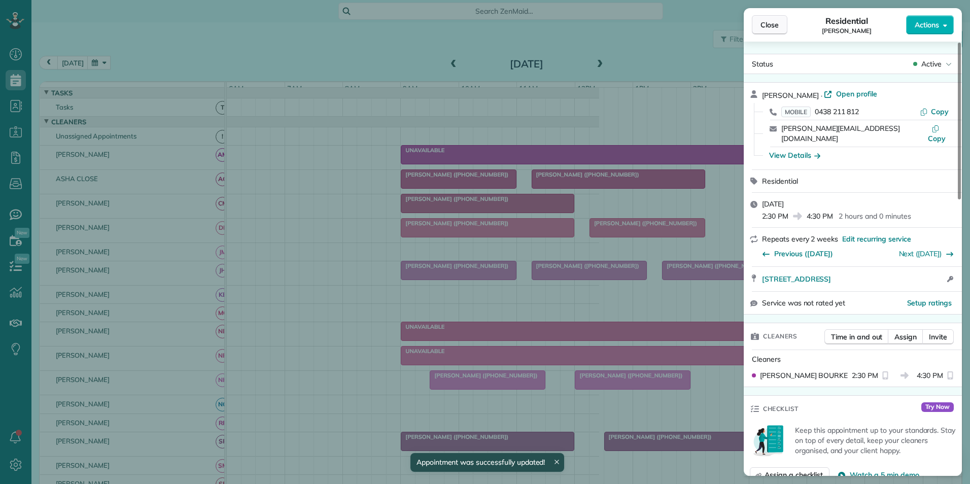
click at [767, 26] on span "Close" at bounding box center [770, 25] width 18 height 10
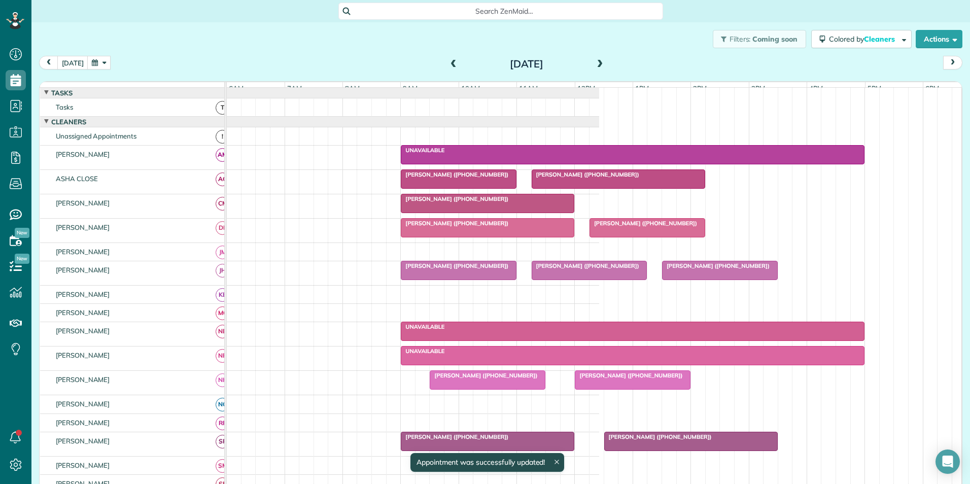
click at [97, 61] on button "button" at bounding box center [98, 63] width 23 height 14
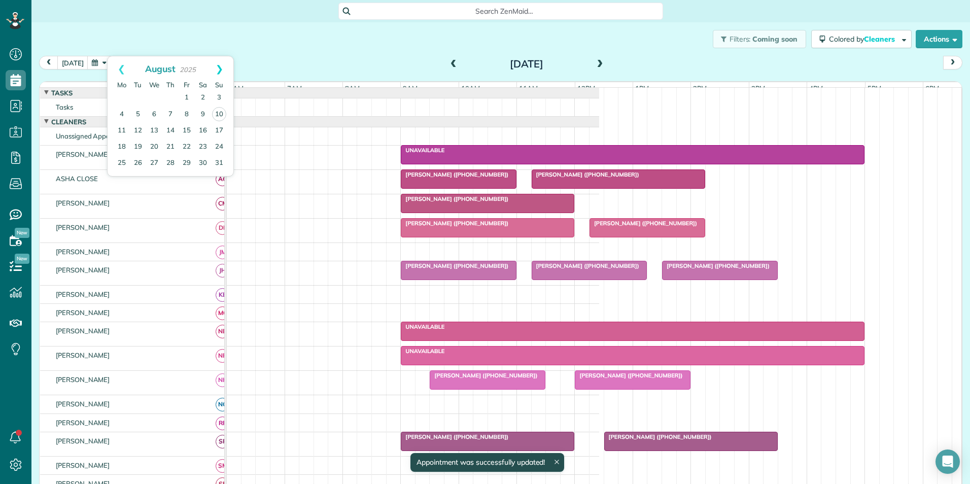
click at [230, 64] on link "Next" at bounding box center [219, 68] width 28 height 25
click at [218, 70] on link "Next" at bounding box center [219, 68] width 28 height 25
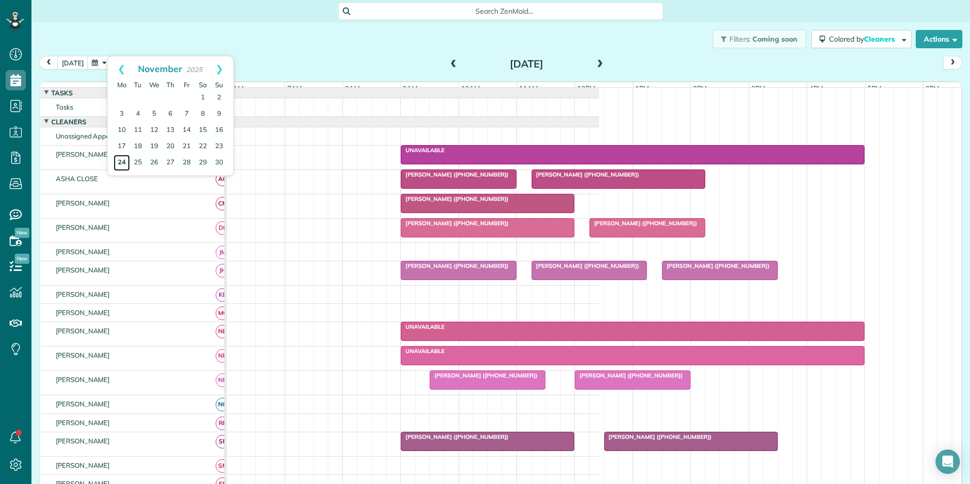
click at [121, 162] on link "24" at bounding box center [122, 163] width 16 height 16
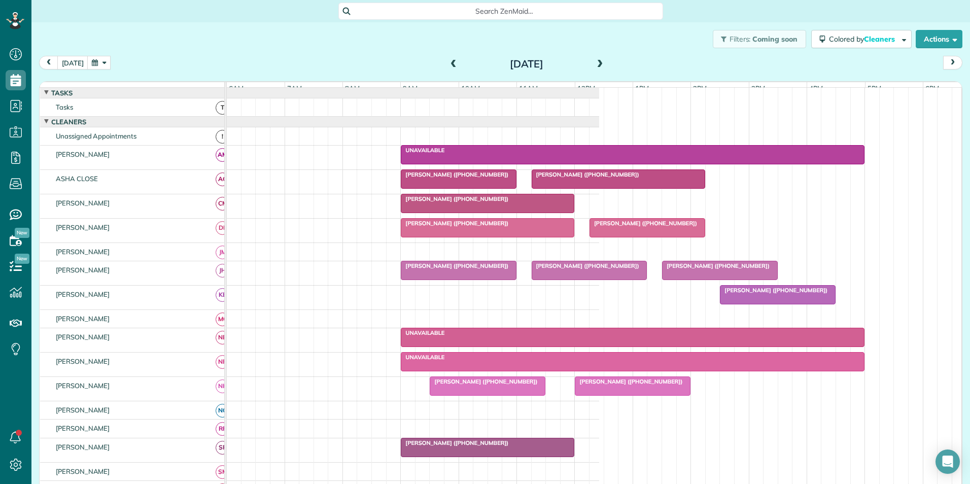
click at [765, 294] on span "[PERSON_NAME] ([PHONE_NUMBER])" at bounding box center [773, 290] width 109 height 7
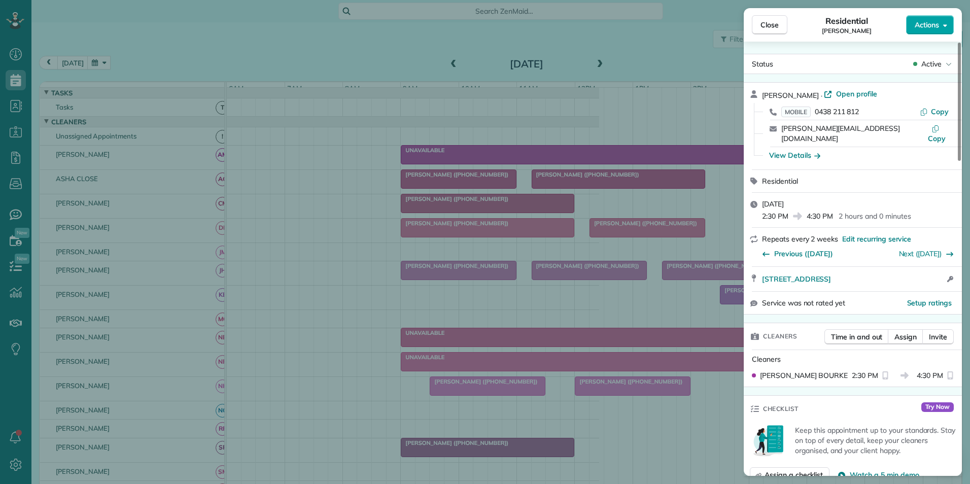
click at [933, 26] on span "Actions" at bounding box center [927, 25] width 24 height 10
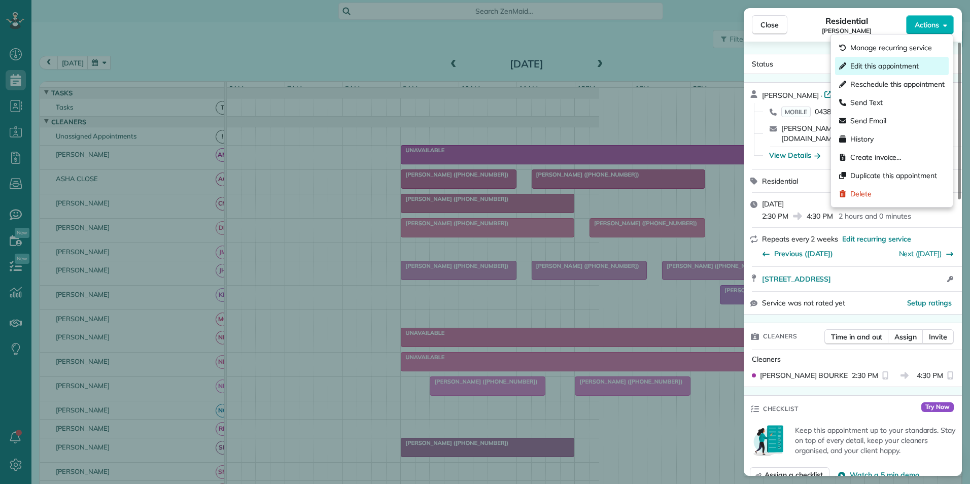
click at [884, 64] on span "Edit this appointment" at bounding box center [884, 66] width 68 height 10
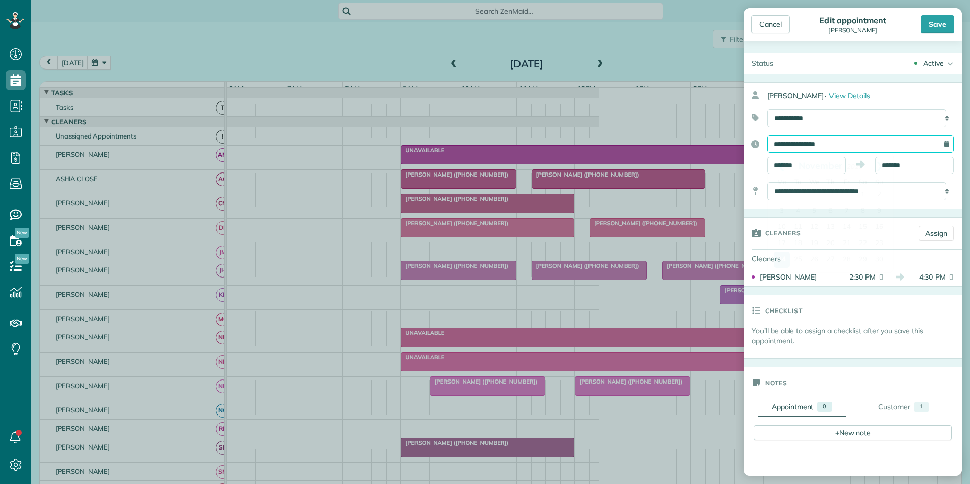
click at [802, 142] on input "**********" at bounding box center [860, 143] width 187 height 17
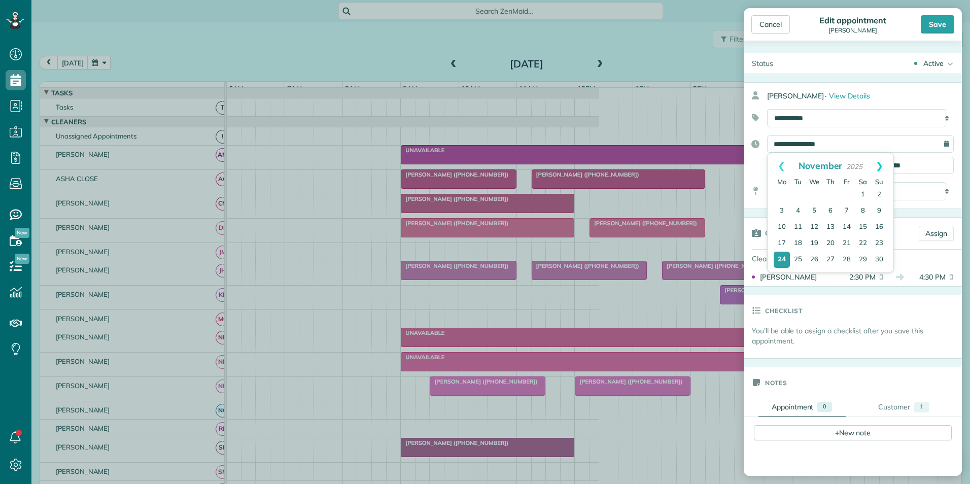
click at [880, 169] on link "Next" at bounding box center [880, 165] width 28 height 25
click at [780, 192] on link "1" at bounding box center [782, 195] width 16 height 16
type input "**********"
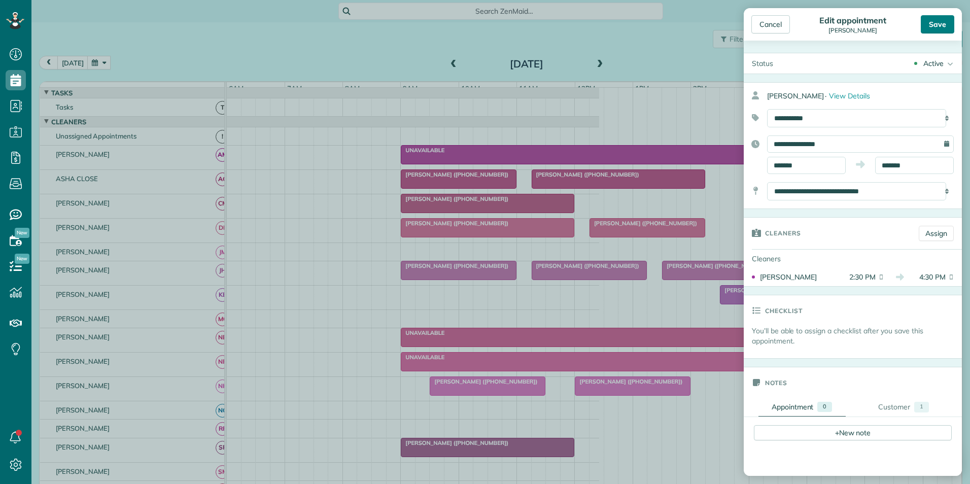
click at [950, 19] on div "Save" at bounding box center [937, 24] width 33 height 18
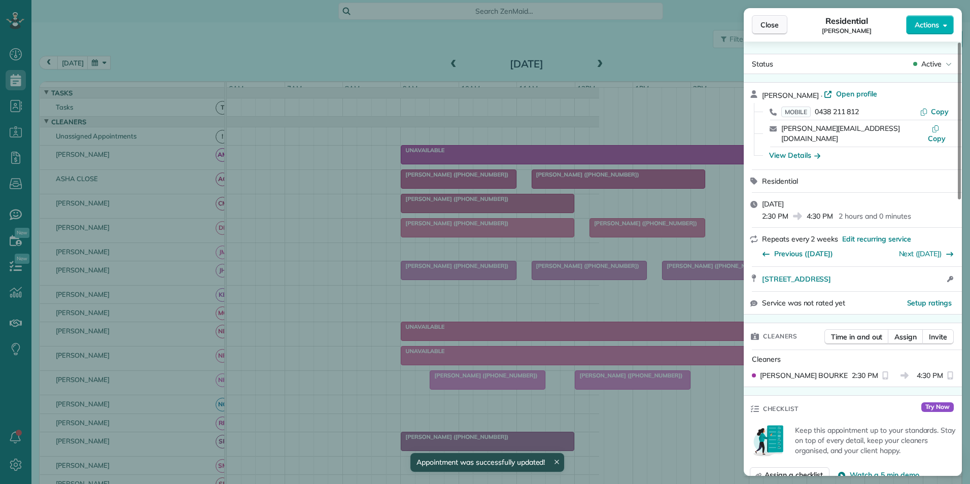
click at [764, 31] on button "Close" at bounding box center [770, 24] width 36 height 19
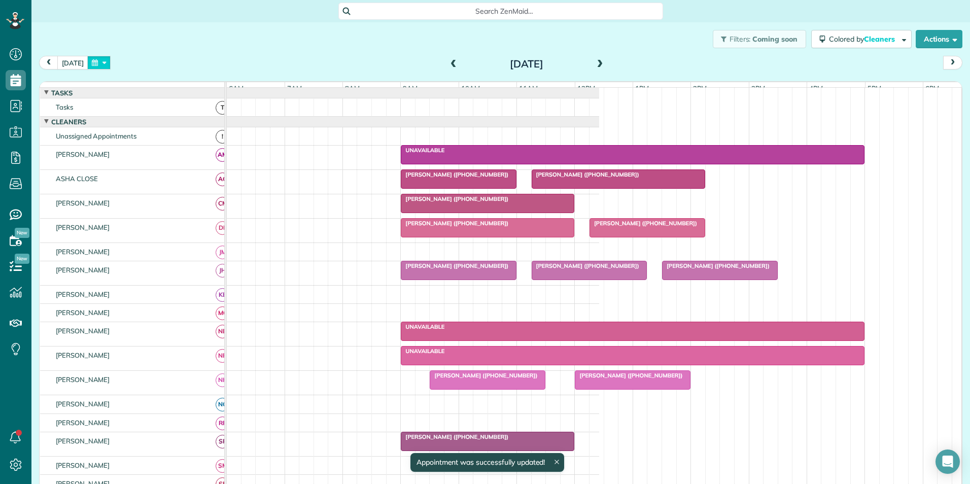
click at [91, 59] on button "button" at bounding box center [98, 63] width 23 height 14
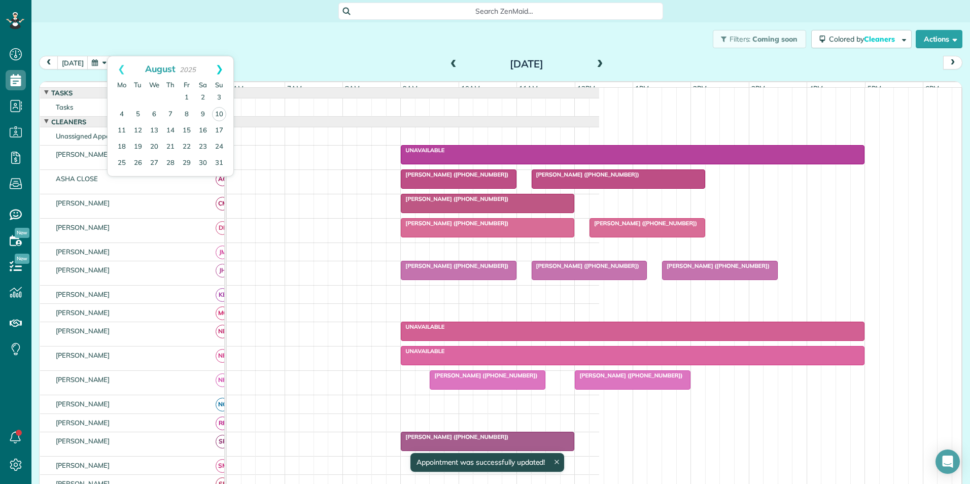
click at [222, 67] on link "Next" at bounding box center [219, 68] width 28 height 25
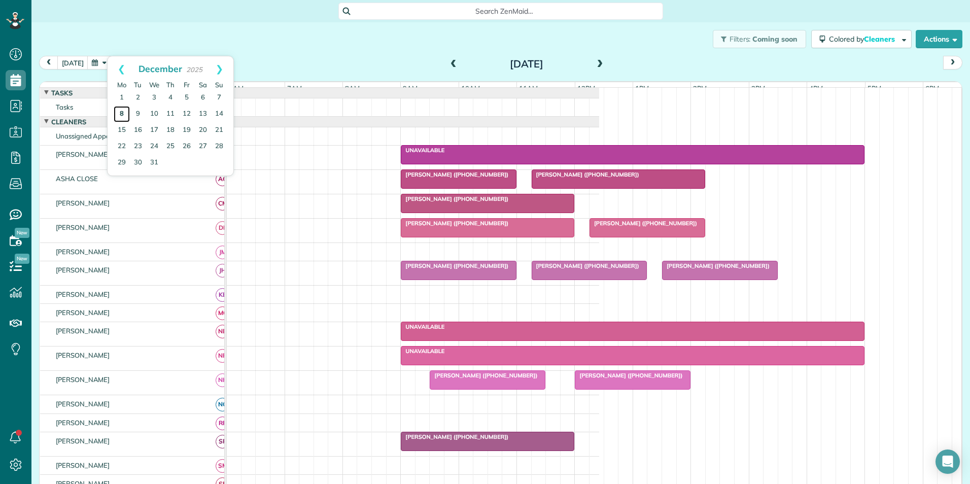
click at [119, 114] on link "8" at bounding box center [122, 114] width 16 height 16
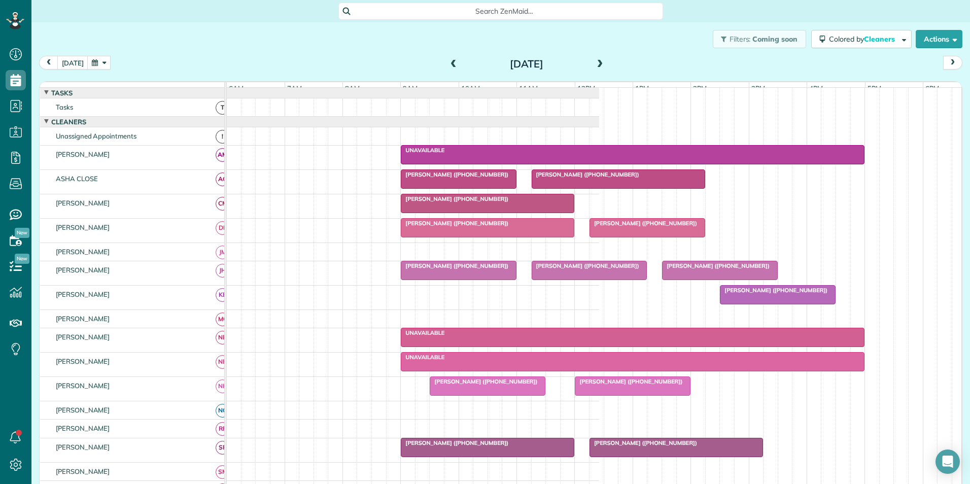
click at [769, 294] on span "[PERSON_NAME] ([PHONE_NUMBER])" at bounding box center [773, 290] width 109 height 7
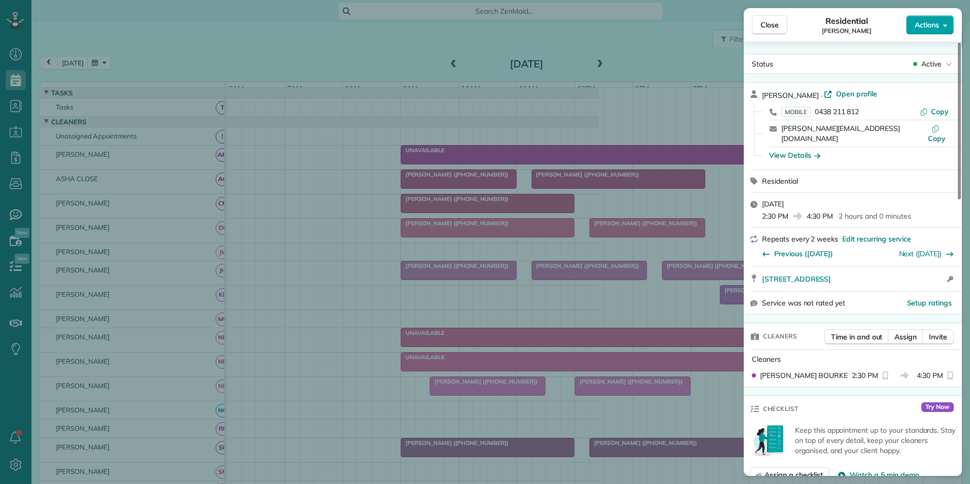
click at [928, 31] on button "Actions" at bounding box center [930, 24] width 48 height 19
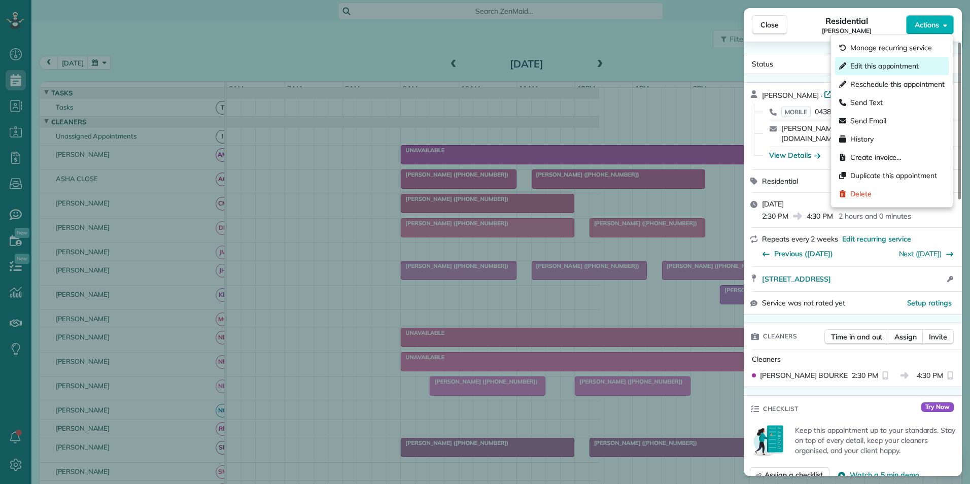
click at [885, 64] on span "Edit this appointment" at bounding box center [884, 66] width 68 height 10
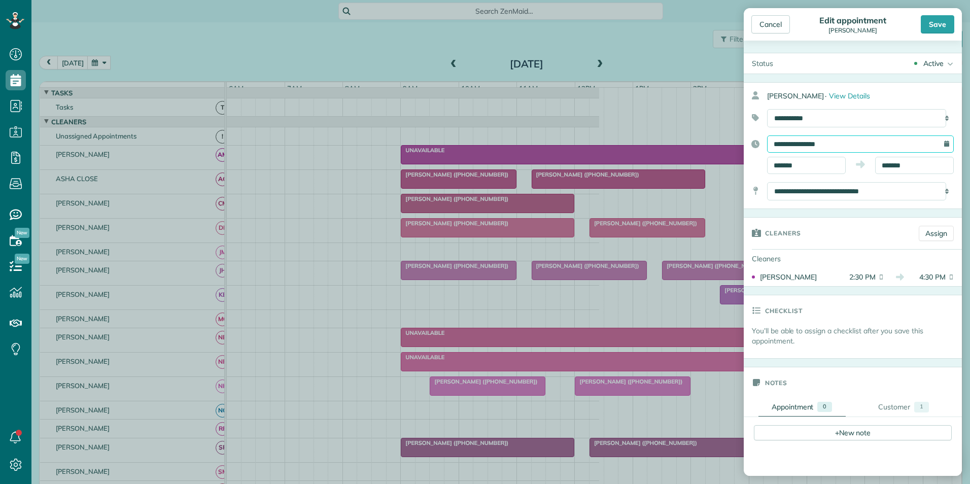
click at [783, 145] on input "**********" at bounding box center [860, 143] width 187 height 17
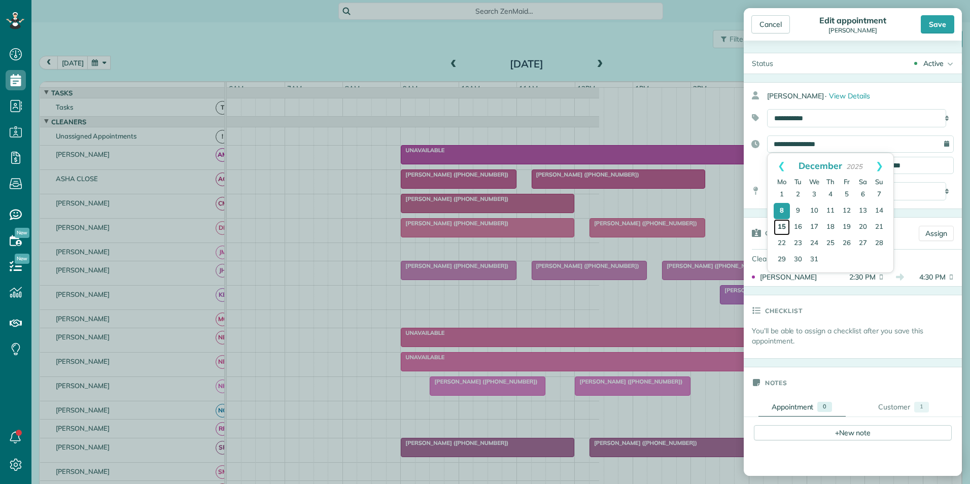
click at [780, 225] on link "15" at bounding box center [782, 227] width 16 height 16
type input "**********"
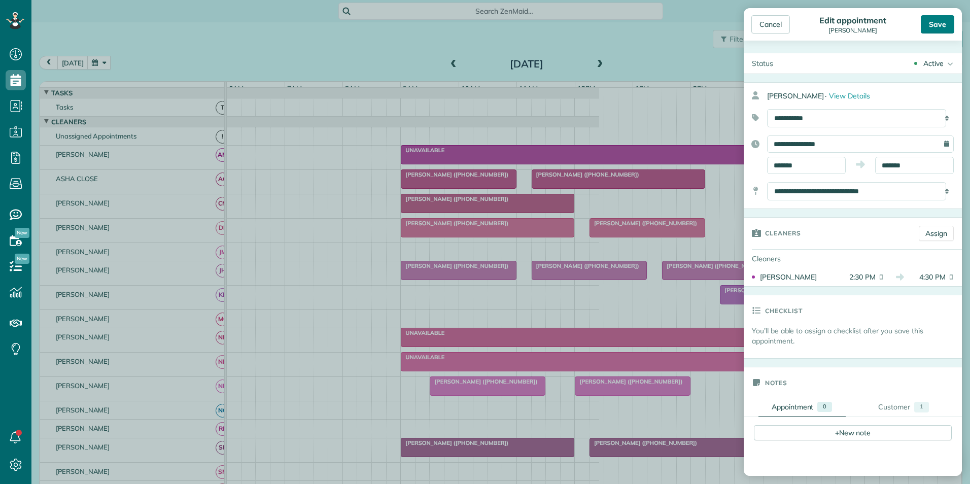
click at [934, 25] on div "Save" at bounding box center [937, 24] width 33 height 18
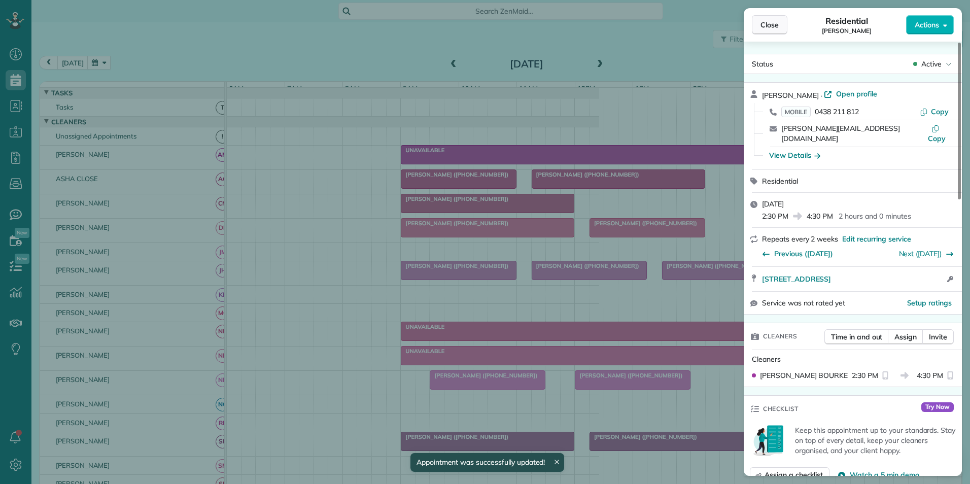
click at [773, 22] on span "Close" at bounding box center [770, 25] width 18 height 10
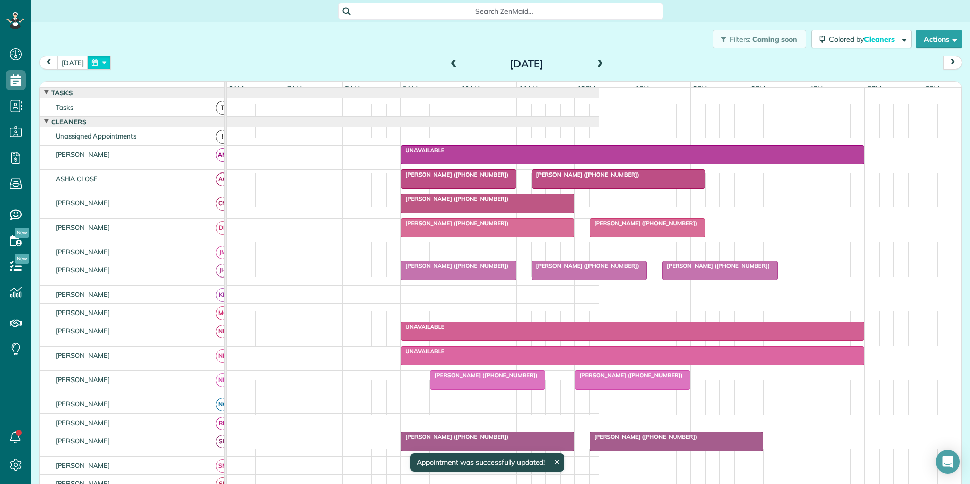
click at [97, 63] on button "button" at bounding box center [98, 63] width 23 height 14
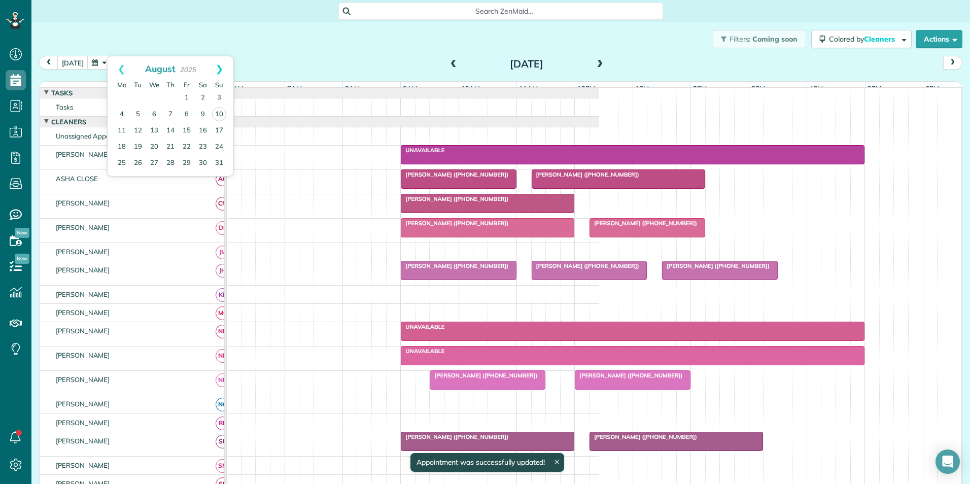
click at [223, 70] on link "Next" at bounding box center [219, 68] width 28 height 25
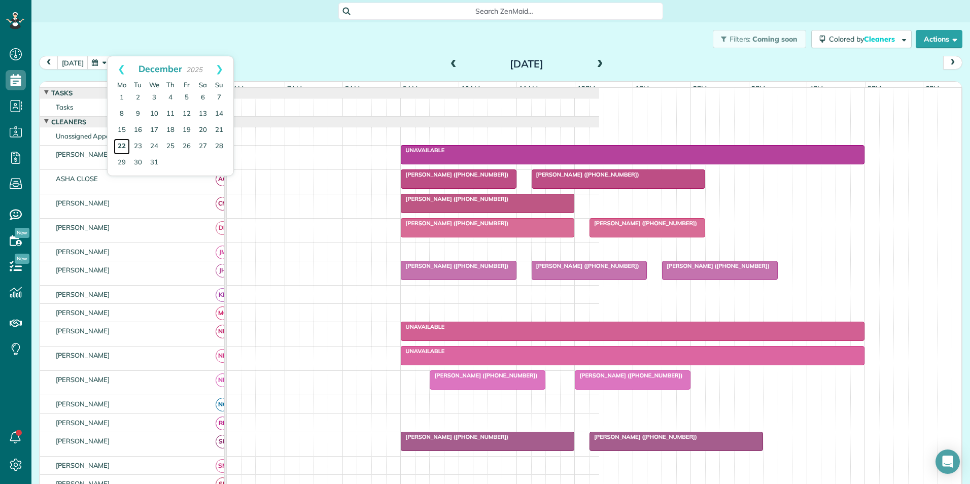
click at [122, 147] on link "22" at bounding box center [122, 147] width 16 height 16
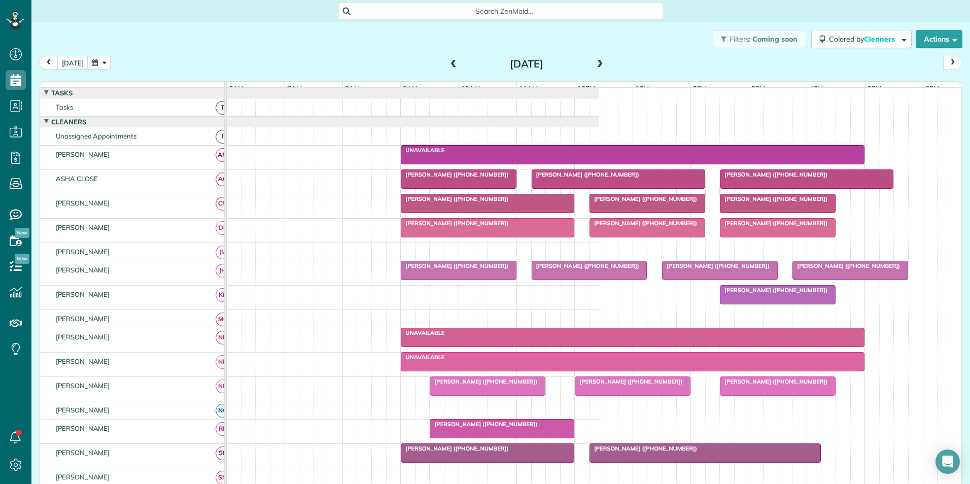
click at [776, 294] on span "[PERSON_NAME] ([PHONE_NUMBER])" at bounding box center [773, 290] width 109 height 7
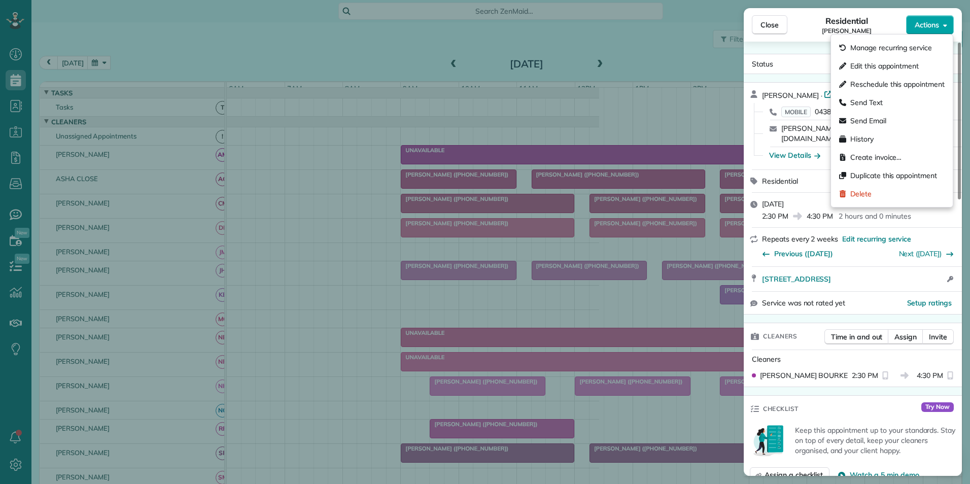
click at [932, 26] on span "Actions" at bounding box center [927, 25] width 24 height 10
click at [886, 63] on span "Edit this appointment" at bounding box center [884, 66] width 68 height 10
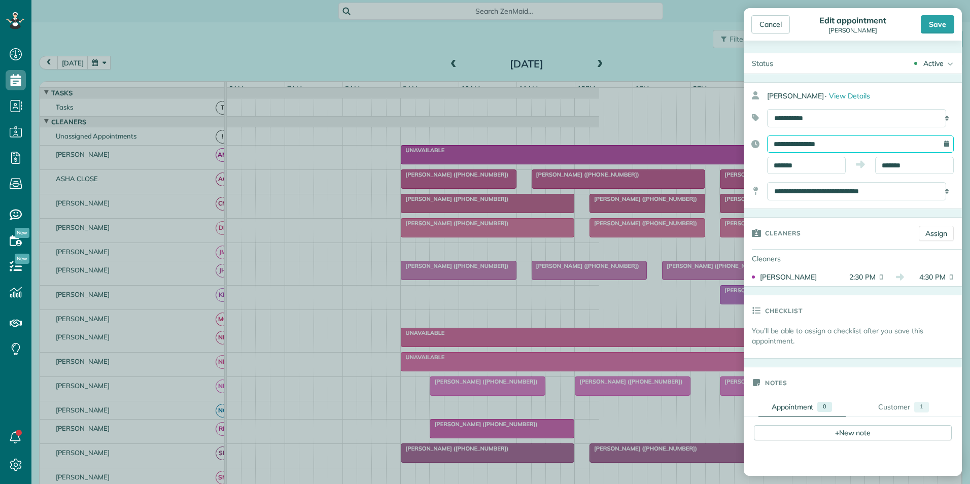
click at [783, 144] on input "**********" at bounding box center [860, 143] width 187 height 17
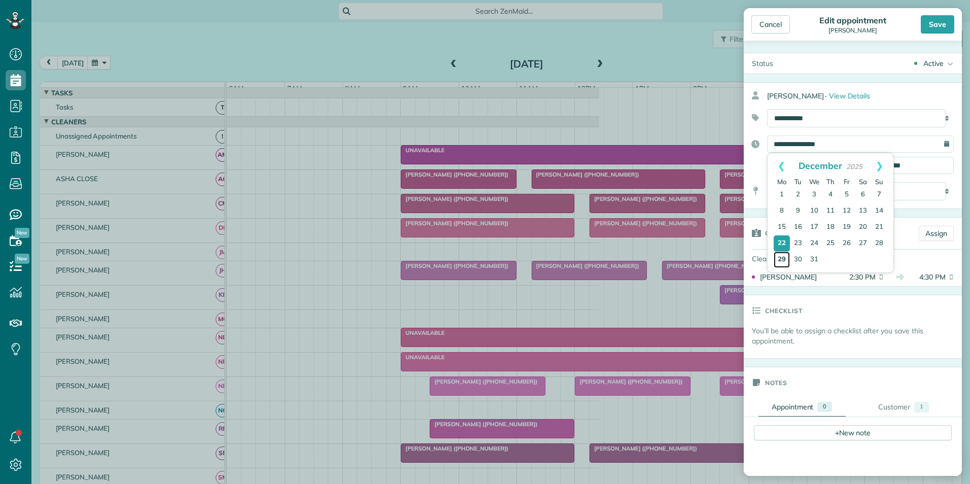
click at [785, 256] on link "29" at bounding box center [782, 260] width 16 height 16
type input "**********"
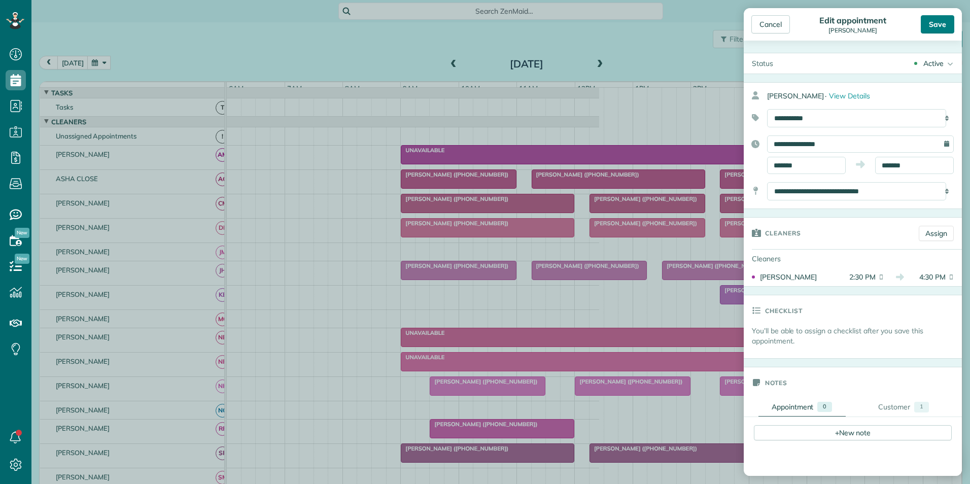
click at [945, 24] on div "Save" at bounding box center [937, 24] width 33 height 18
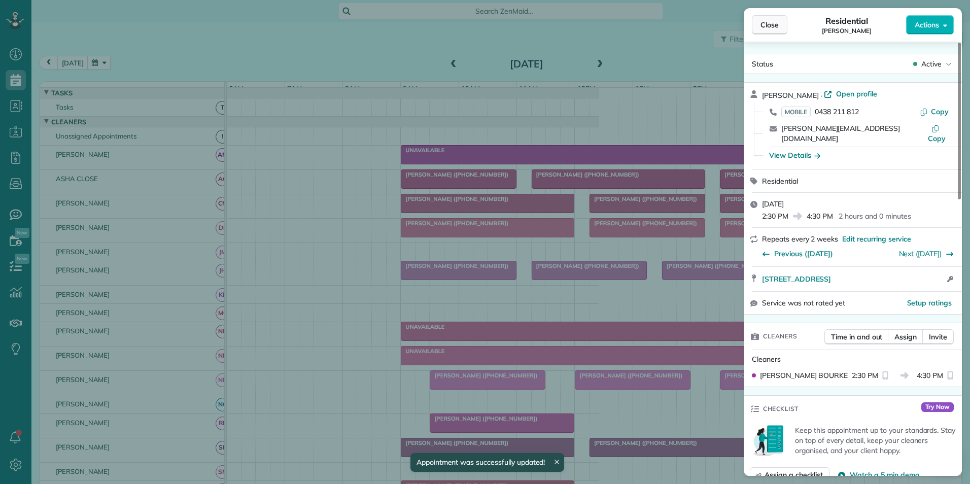
click at [765, 21] on span "Close" at bounding box center [770, 25] width 18 height 10
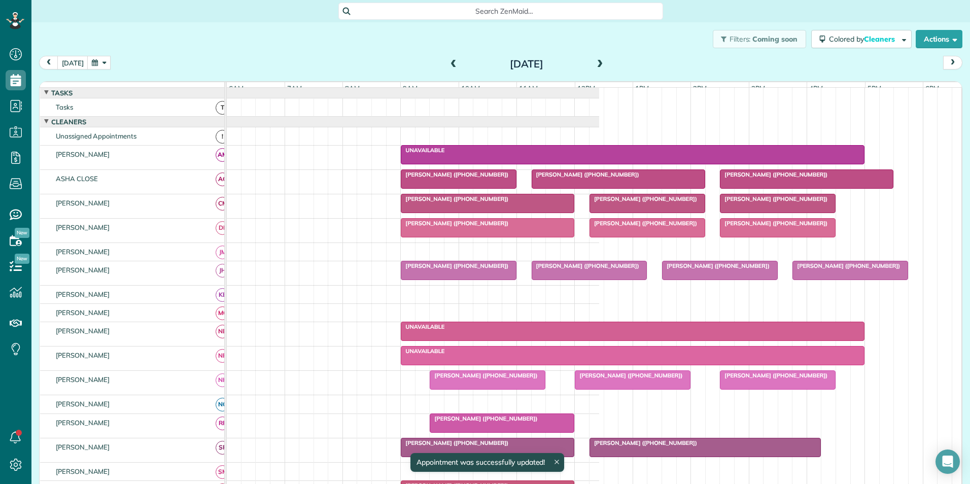
click at [94, 64] on button "button" at bounding box center [98, 63] width 23 height 14
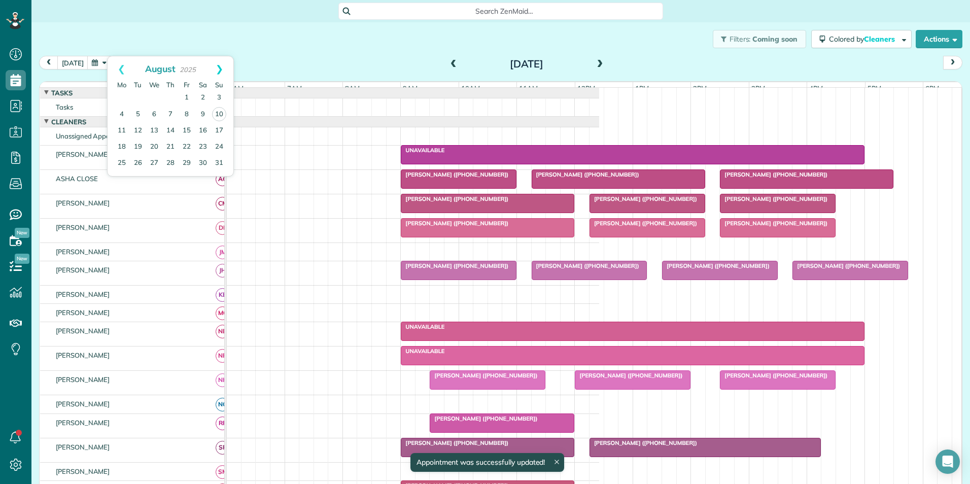
click at [224, 70] on link "Next" at bounding box center [219, 68] width 28 height 25
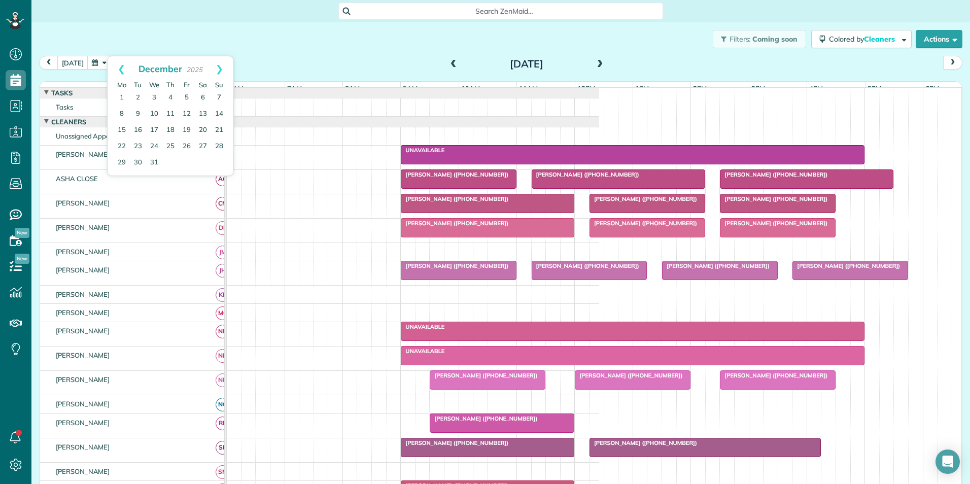
click at [224, 70] on link "Next" at bounding box center [219, 68] width 28 height 25
click at [124, 113] on link "5" at bounding box center [122, 114] width 16 height 16
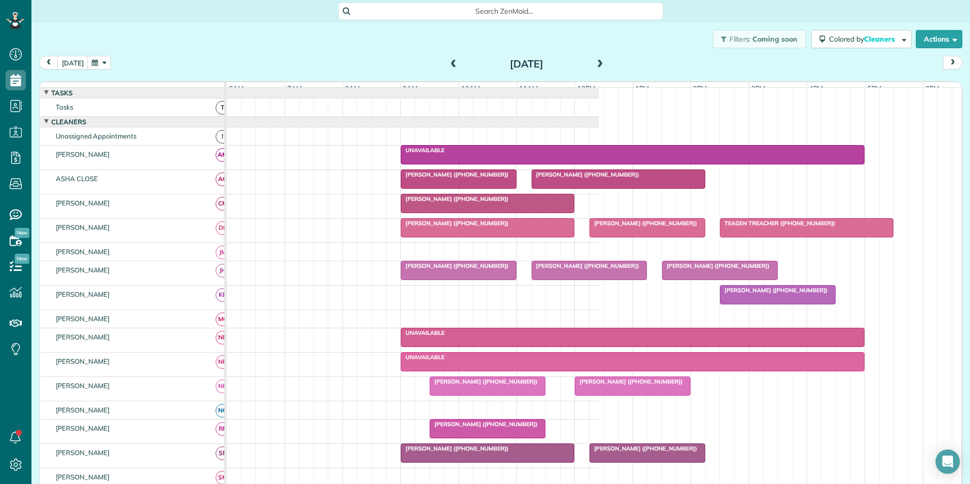
click at [752, 304] on div at bounding box center [777, 295] width 115 height 18
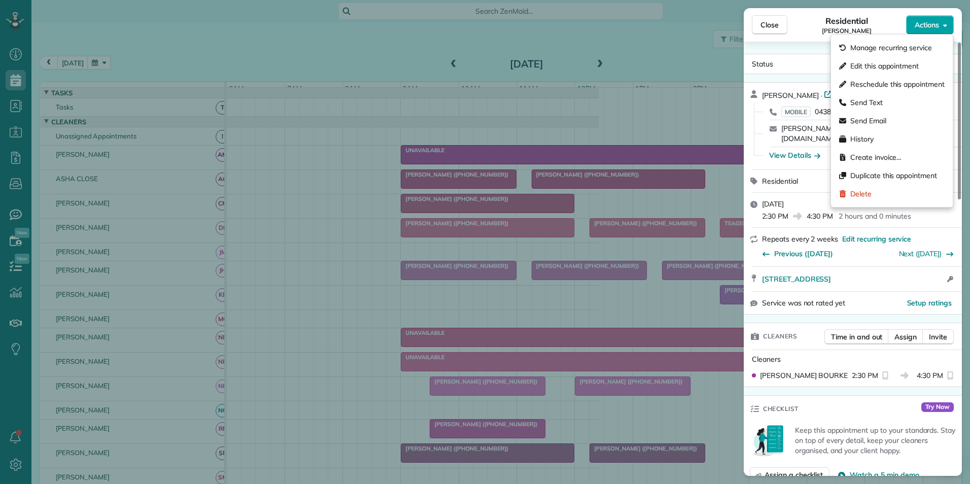
click at [930, 23] on span "Actions" at bounding box center [927, 25] width 24 height 10
click at [887, 61] on span "Edit this appointment" at bounding box center [884, 66] width 68 height 10
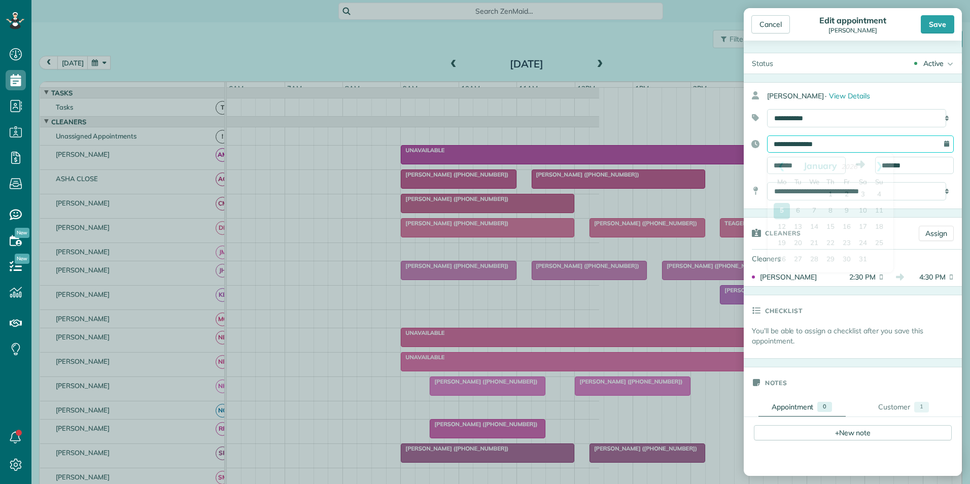
click at [789, 148] on input "**********" at bounding box center [860, 143] width 187 height 17
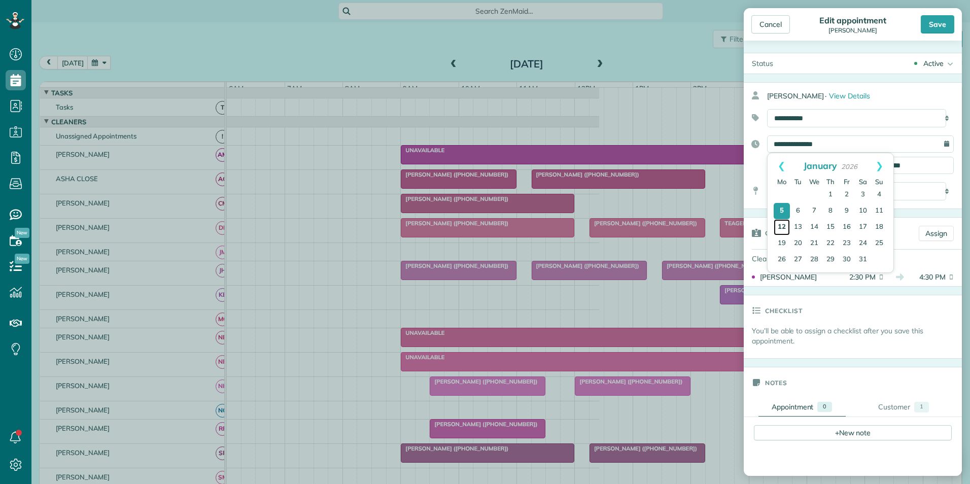
click at [783, 226] on link "12" at bounding box center [782, 227] width 16 height 16
type input "**********"
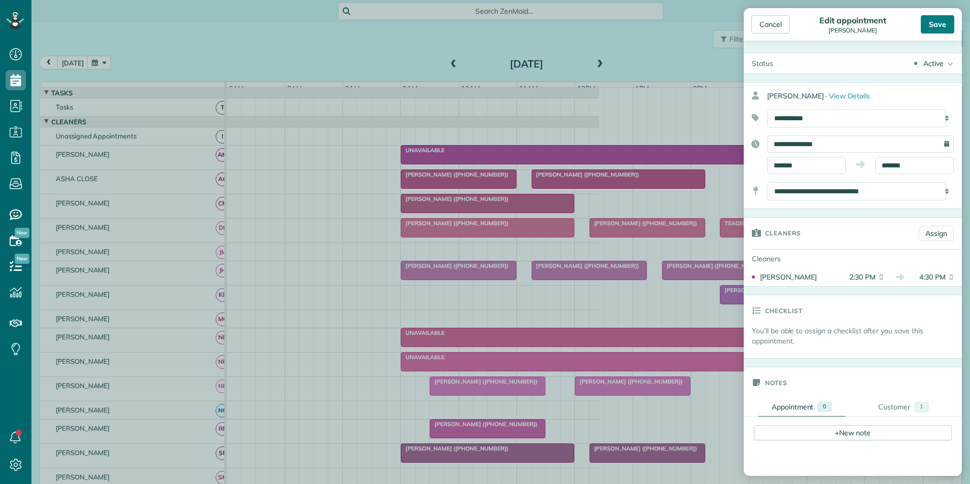
click at [944, 28] on div "Save" at bounding box center [937, 24] width 33 height 18
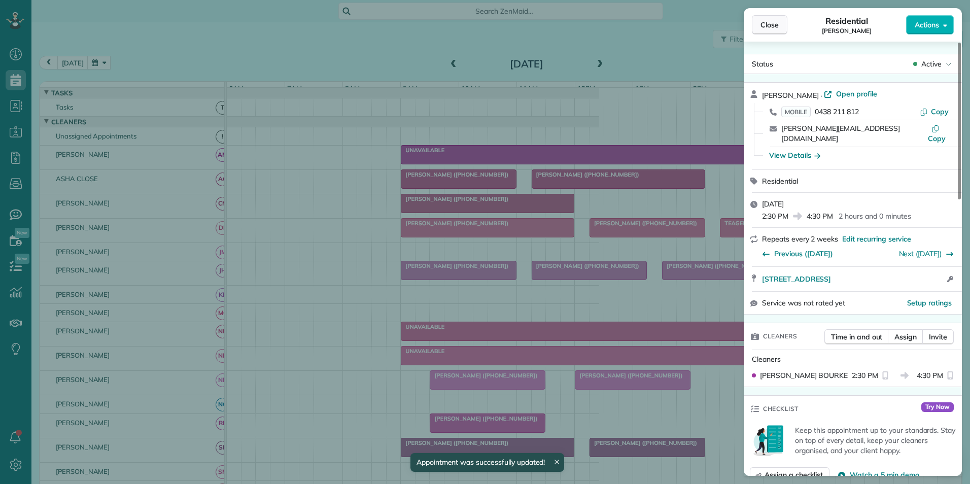
click at [774, 29] on span "Close" at bounding box center [770, 25] width 18 height 10
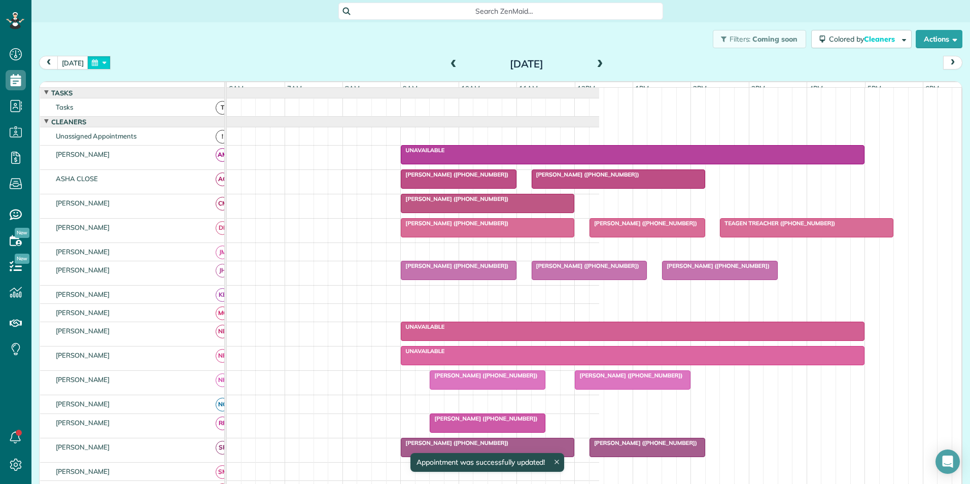
click at [98, 68] on button "button" at bounding box center [98, 63] width 23 height 14
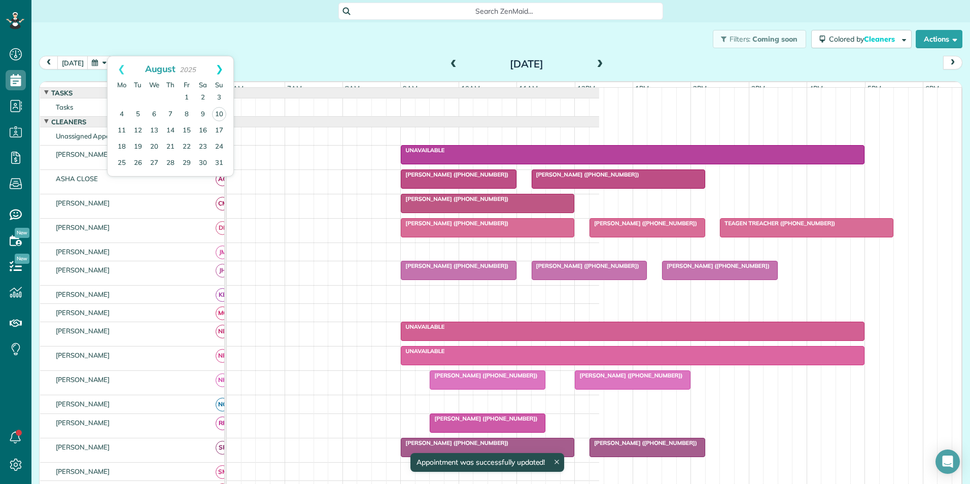
click at [221, 74] on link "Next" at bounding box center [219, 68] width 28 height 25
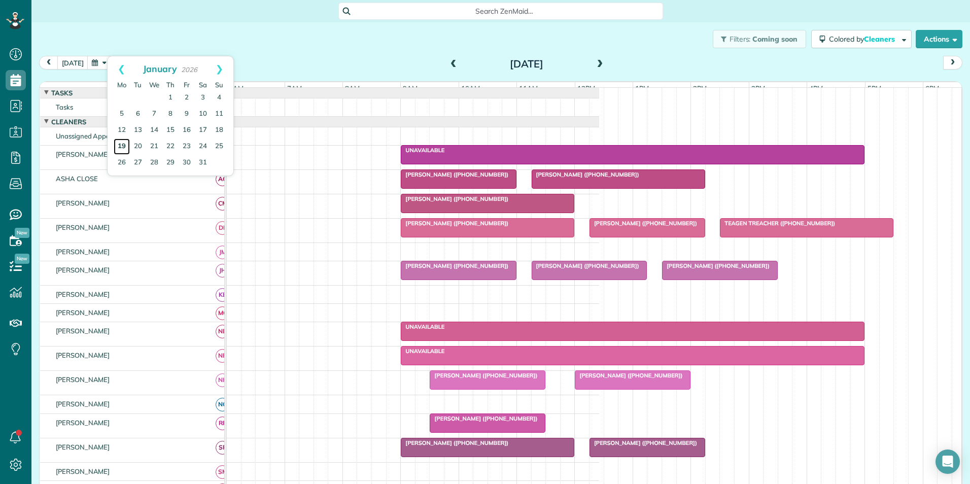
click at [120, 146] on link "19" at bounding box center [122, 147] width 16 height 16
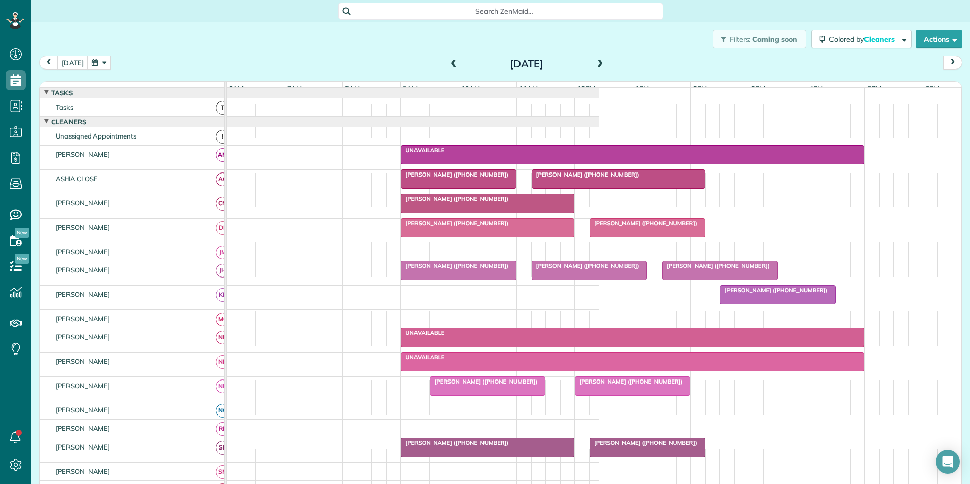
click at [740, 294] on span "[PERSON_NAME] ([PHONE_NUMBER])" at bounding box center [773, 290] width 109 height 7
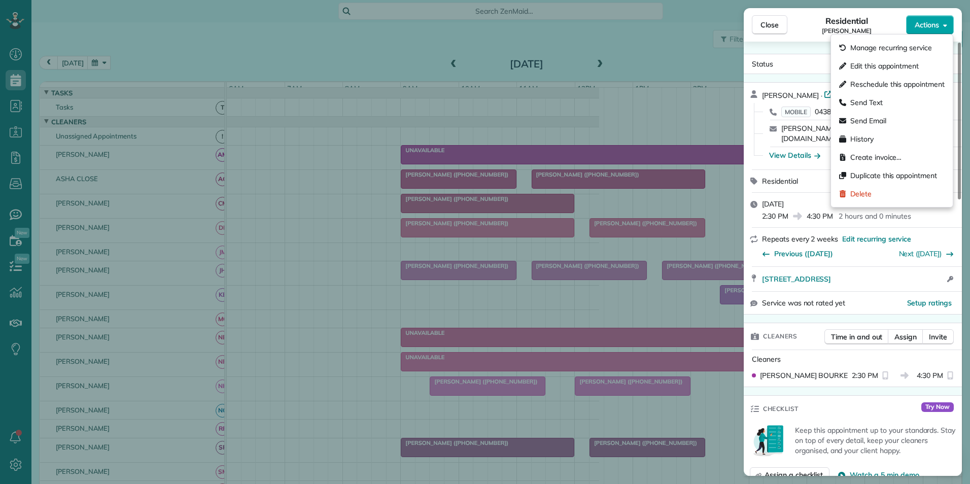
click at [917, 27] on span "Actions" at bounding box center [927, 25] width 24 height 10
click at [870, 64] on span "Edit this appointment" at bounding box center [884, 66] width 68 height 10
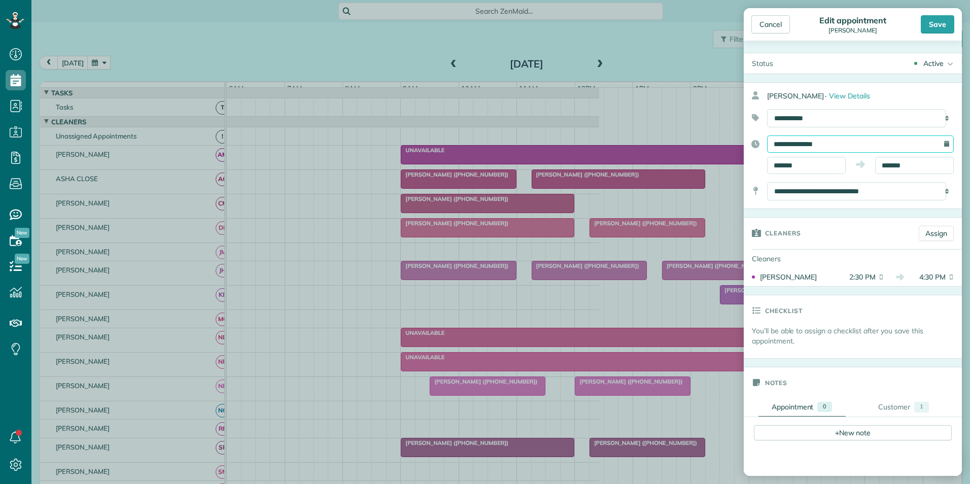
click at [794, 145] on input "**********" at bounding box center [860, 143] width 187 height 17
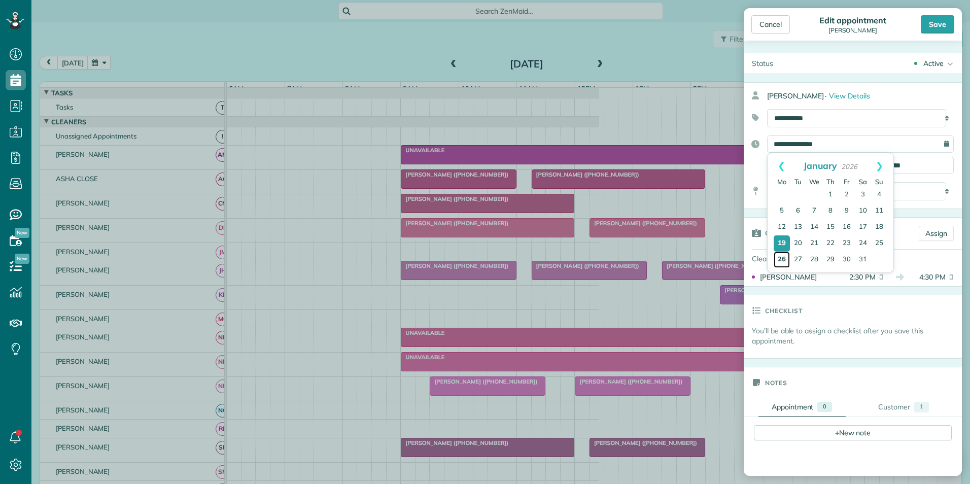
click at [776, 264] on link "26" at bounding box center [782, 260] width 16 height 16
type input "**********"
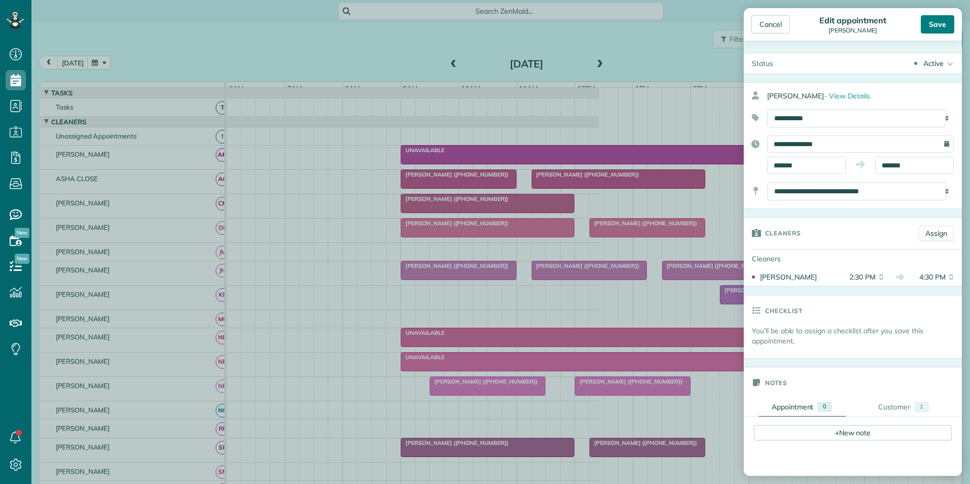
click at [934, 28] on div "Save" at bounding box center [937, 24] width 33 height 18
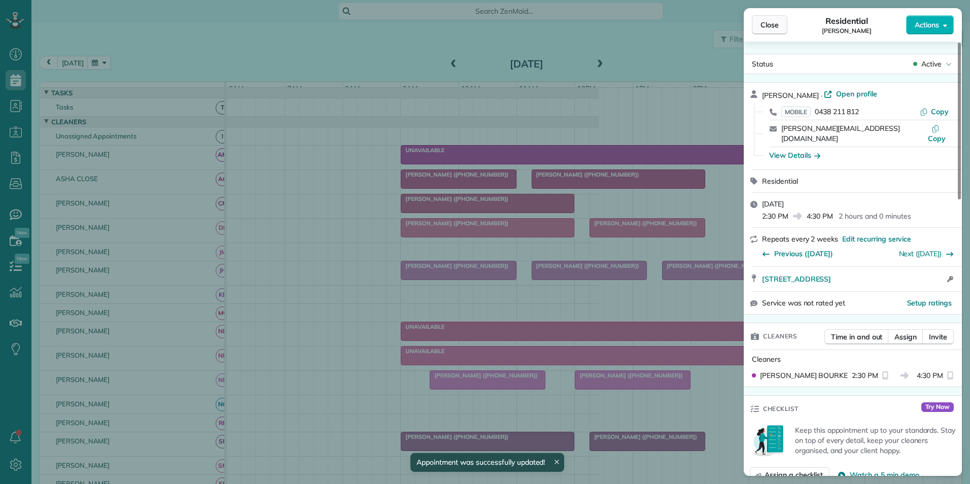
click at [767, 22] on span "Close" at bounding box center [770, 25] width 18 height 10
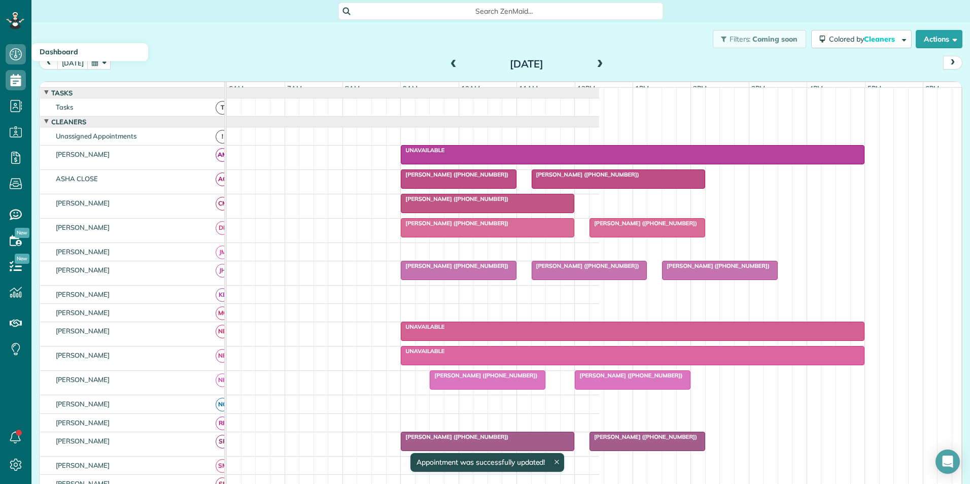
click at [97, 64] on button "button" at bounding box center [98, 63] width 23 height 14
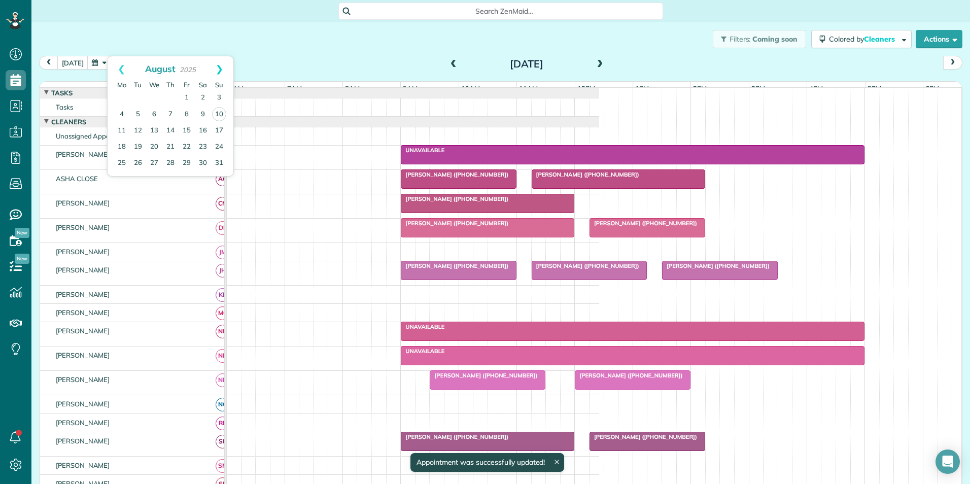
click at [225, 68] on link "Next" at bounding box center [219, 68] width 28 height 25
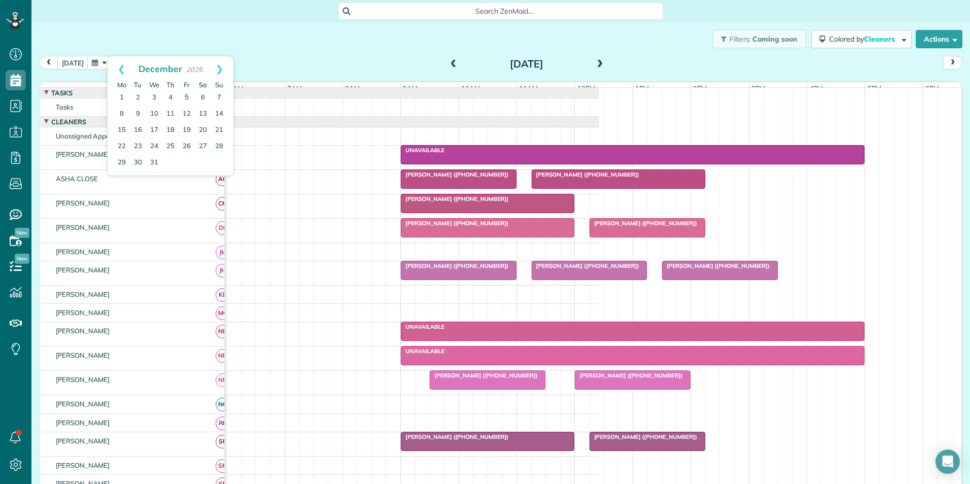
click at [225, 68] on link "Next" at bounding box center [219, 68] width 28 height 25
click at [119, 113] on link "2" at bounding box center [122, 114] width 16 height 16
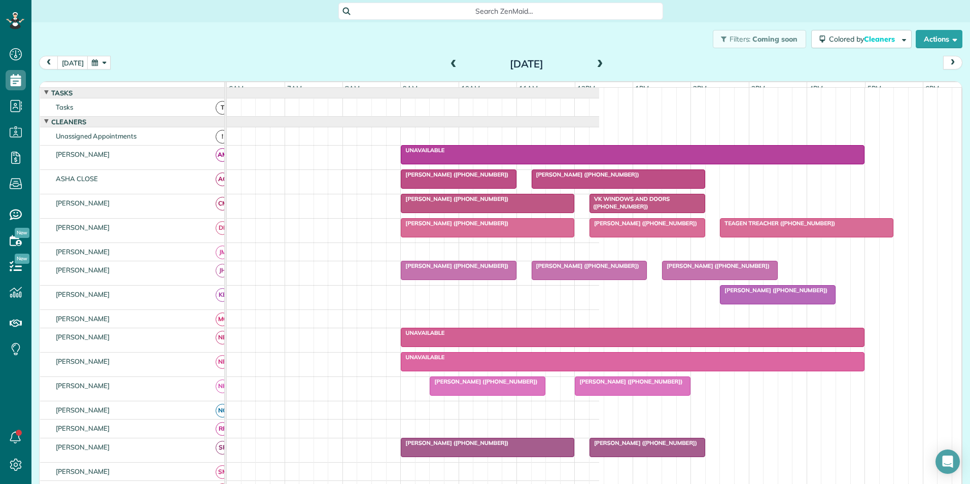
click at [742, 294] on span "[PERSON_NAME] ([PHONE_NUMBER])" at bounding box center [773, 290] width 109 height 7
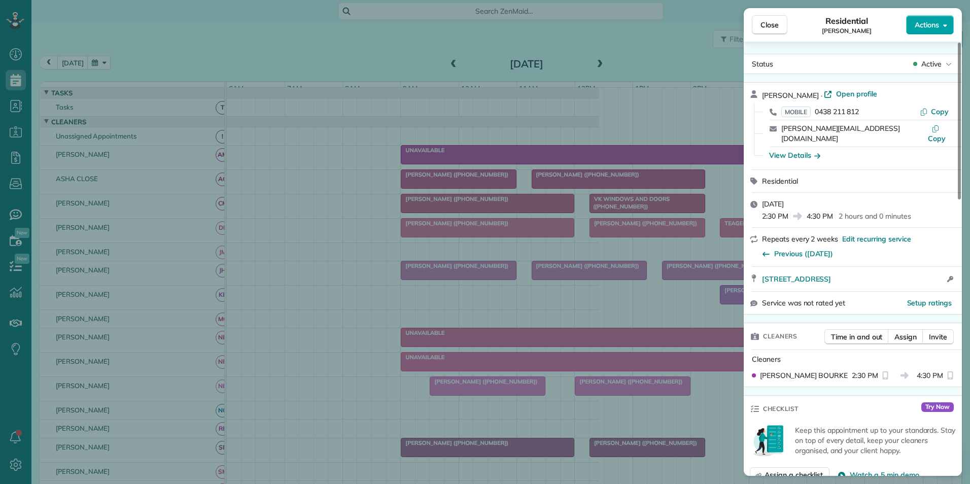
click at [924, 26] on span "Actions" at bounding box center [927, 25] width 24 height 10
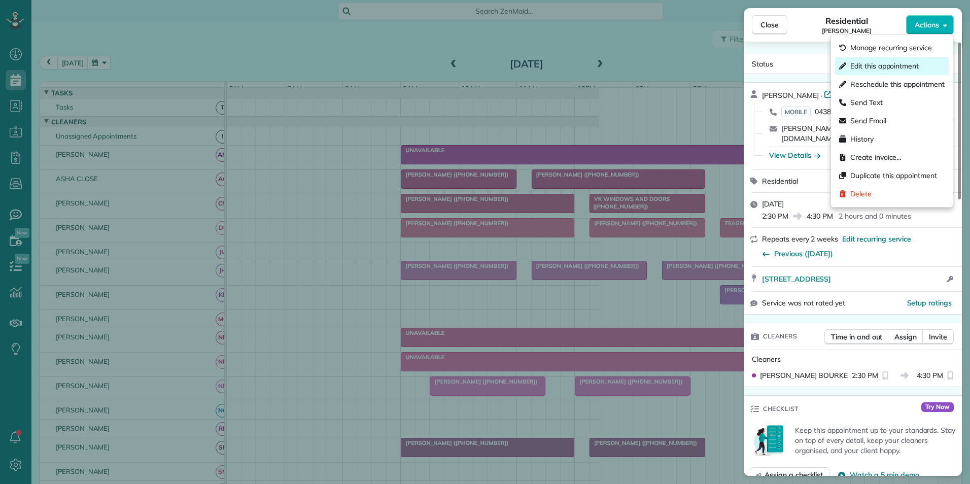
click at [891, 63] on span "Edit this appointment" at bounding box center [884, 66] width 68 height 10
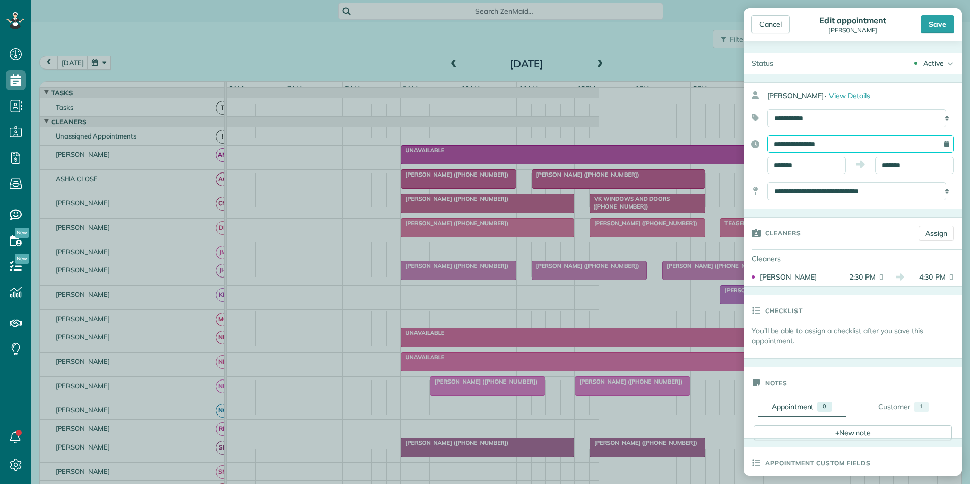
click at [782, 144] on input "**********" at bounding box center [860, 143] width 187 height 17
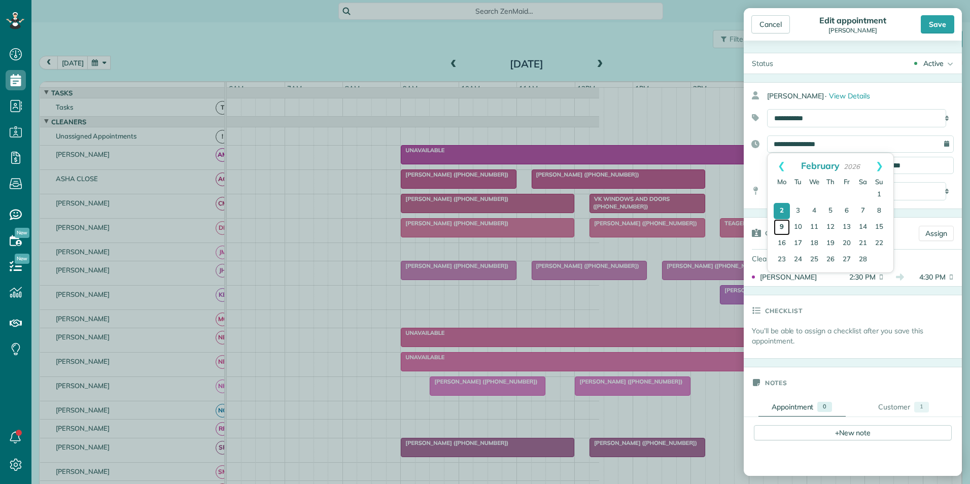
click at [778, 228] on link "9" at bounding box center [782, 227] width 16 height 16
type input "**********"
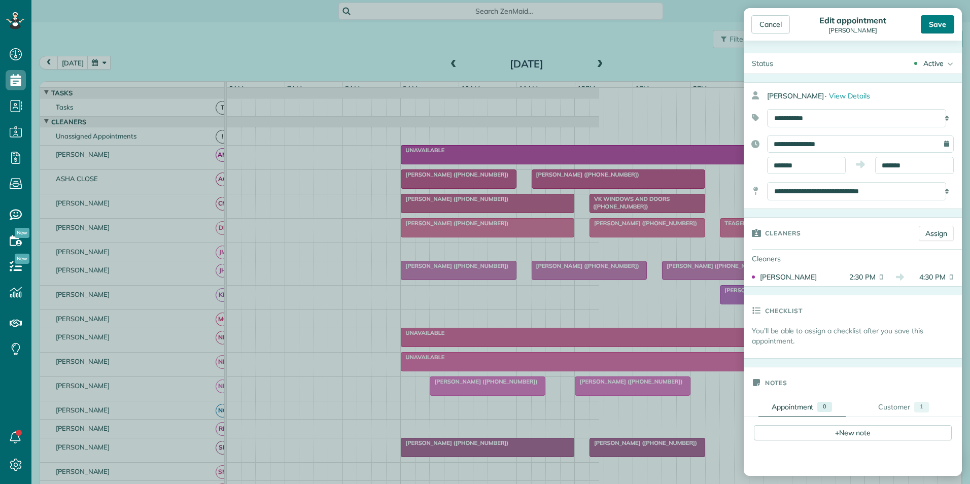
click at [935, 26] on div "Save" at bounding box center [937, 24] width 33 height 18
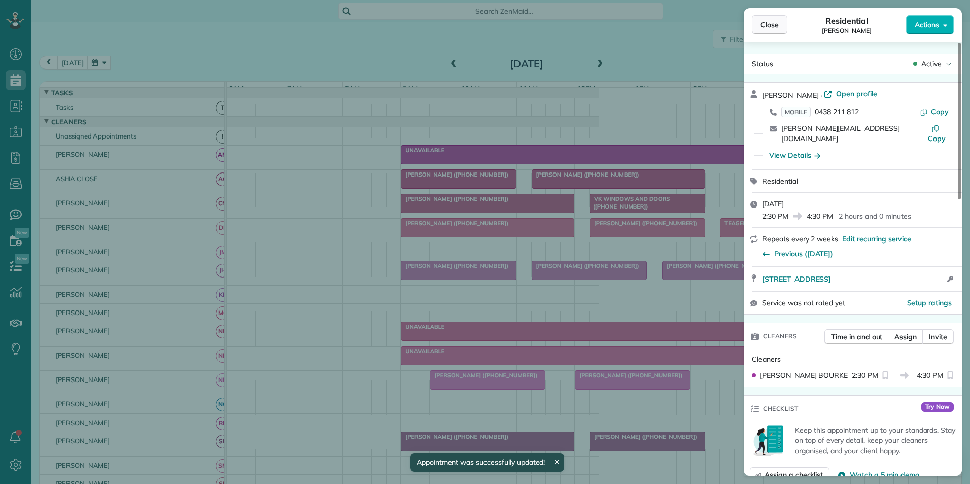
click at [777, 30] on button "Close" at bounding box center [770, 24] width 36 height 19
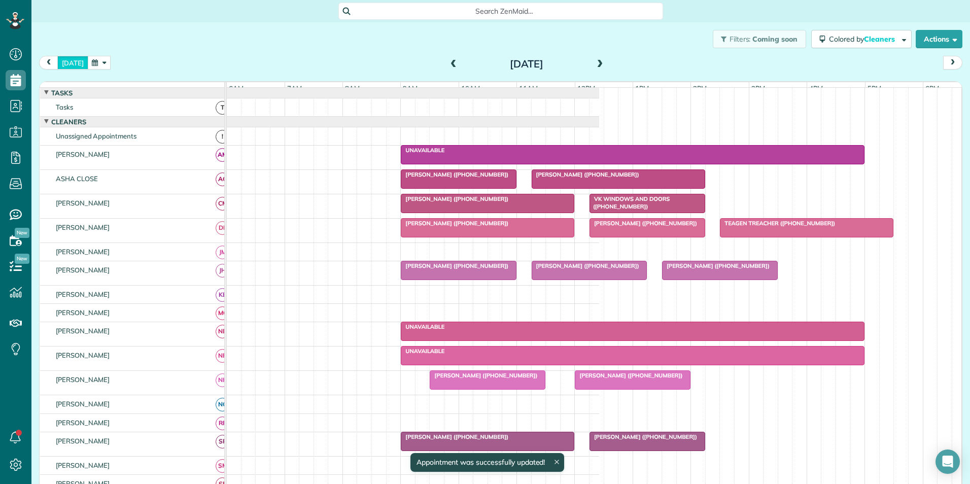
click at [81, 65] on button "[DATE]" at bounding box center [72, 63] width 31 height 14
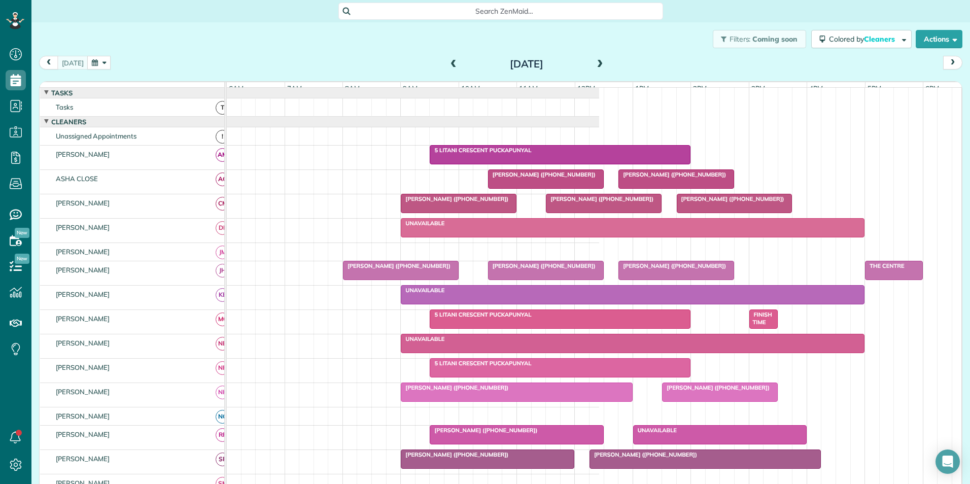
click at [595, 66] on span at bounding box center [600, 64] width 11 height 9
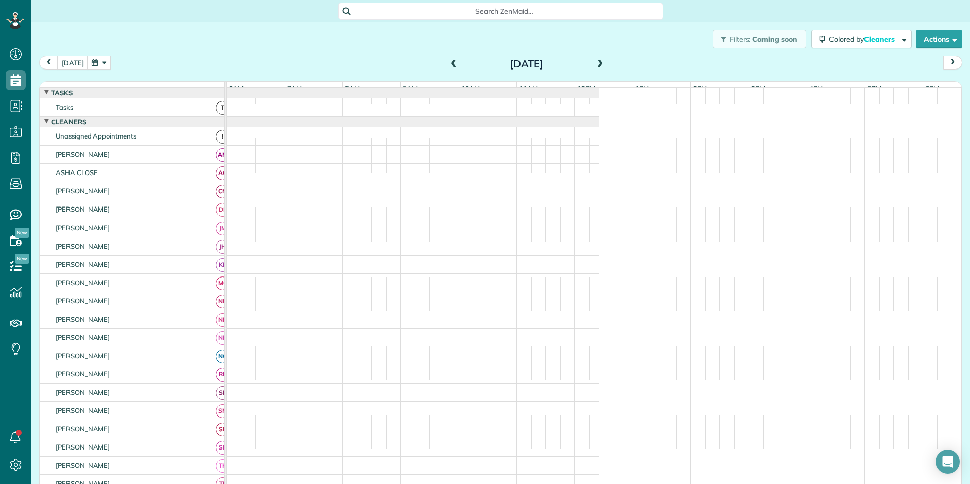
click at [595, 66] on span at bounding box center [600, 64] width 11 height 9
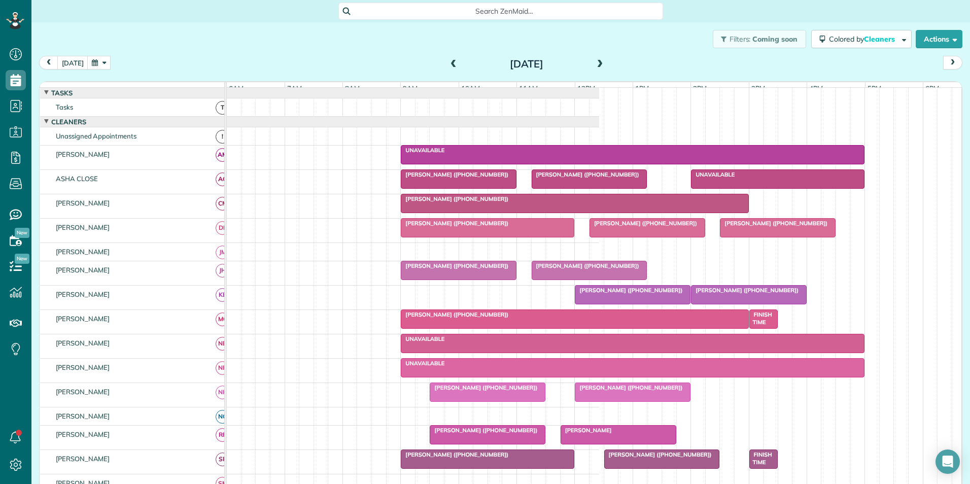
click at [595, 66] on span at bounding box center [600, 64] width 11 height 9
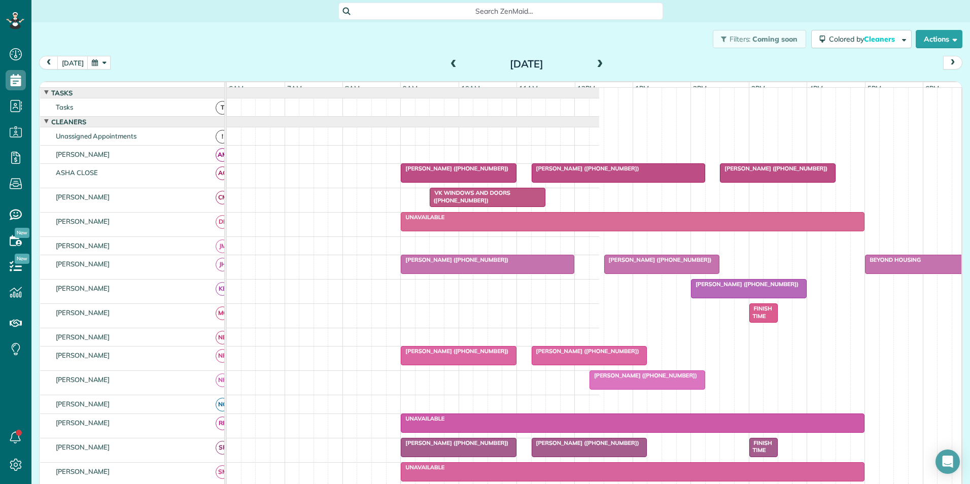
click at [595, 66] on span at bounding box center [600, 64] width 11 height 9
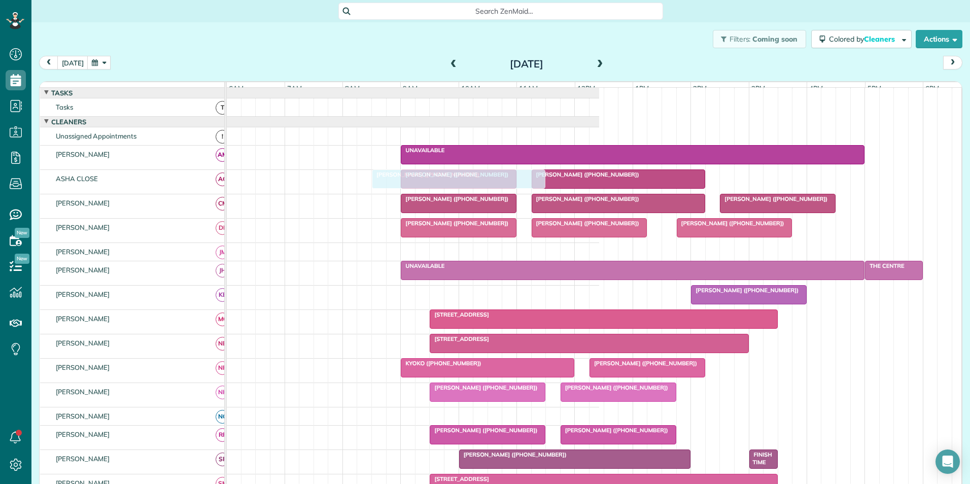
drag, startPoint x: 758, startPoint y: 181, endPoint x: 407, endPoint y: 189, distance: 351.2
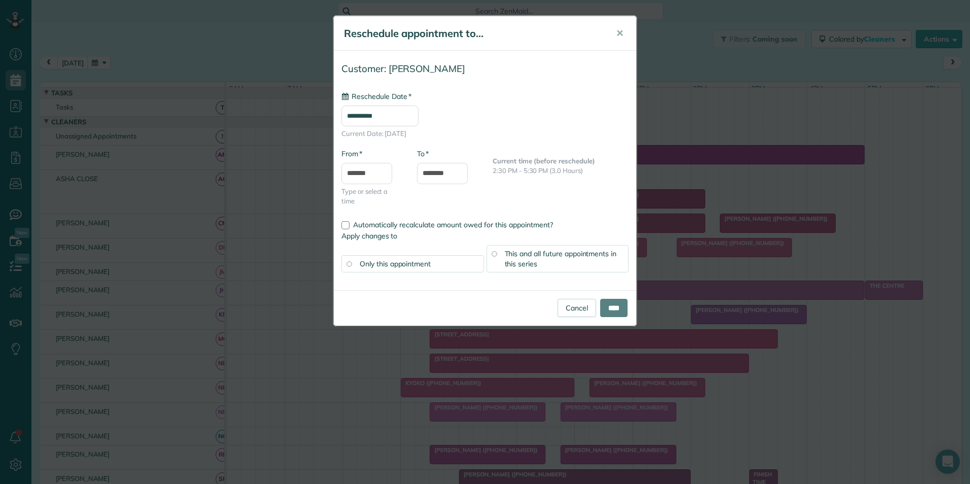
type input "**********"
click at [603, 306] on input "****" at bounding box center [613, 308] width 27 height 18
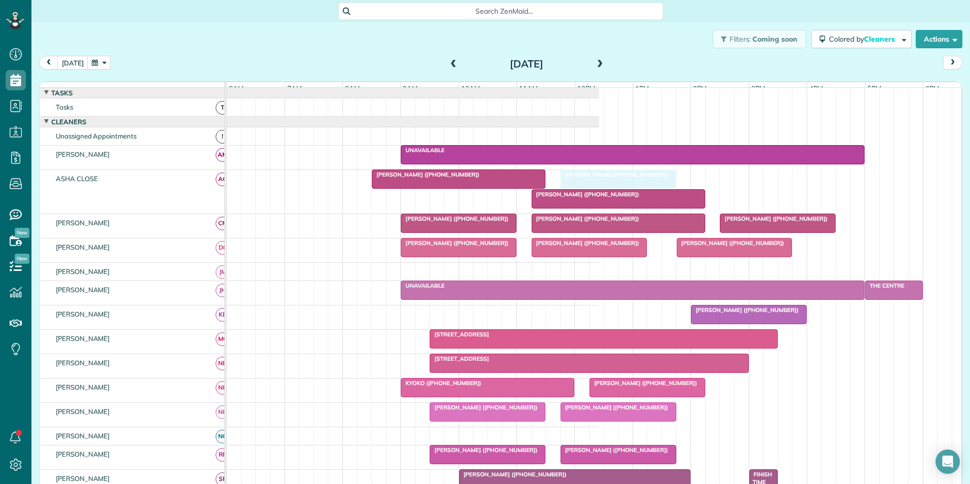
drag, startPoint x: 481, startPoint y: 203, endPoint x: 639, endPoint y: 191, distance: 158.3
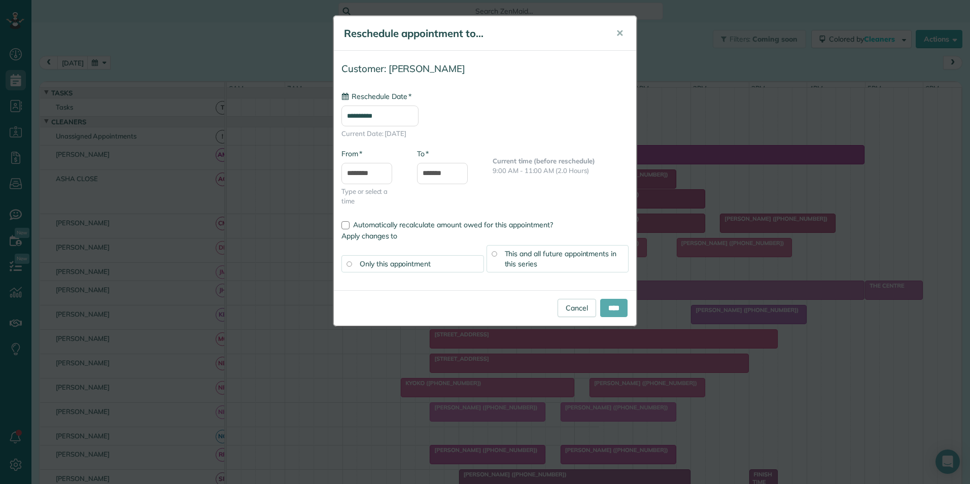
type input "**********"
click at [609, 311] on input "****" at bounding box center [613, 308] width 27 height 18
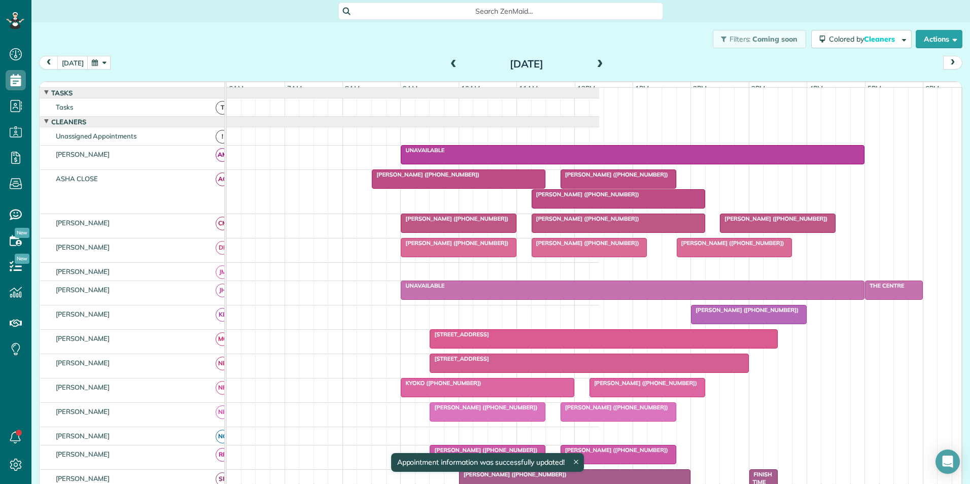
drag, startPoint x: 555, startPoint y: 196, endPoint x: 580, endPoint y: 185, distance: 27.7
click at [580, 178] on span "[PERSON_NAME] ([PHONE_NUMBER])" at bounding box center [614, 174] width 109 height 7
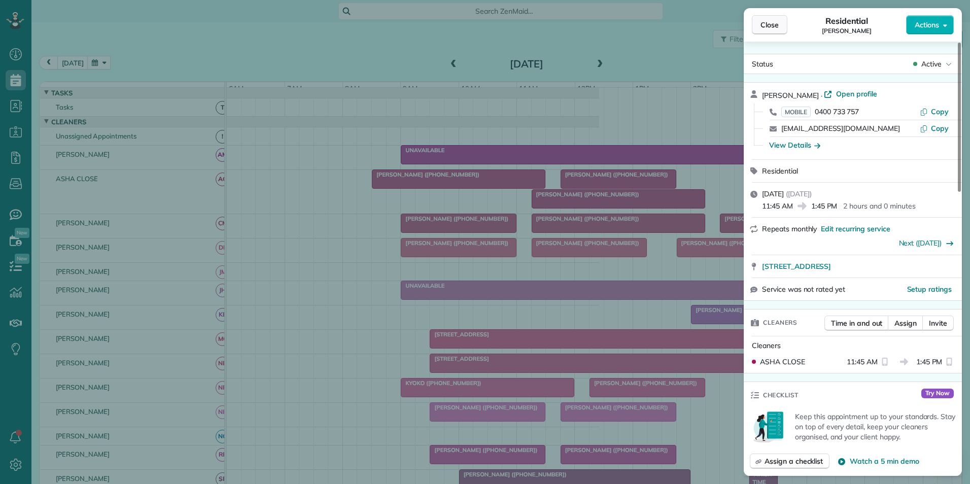
click at [765, 24] on span "Close" at bounding box center [770, 25] width 18 height 10
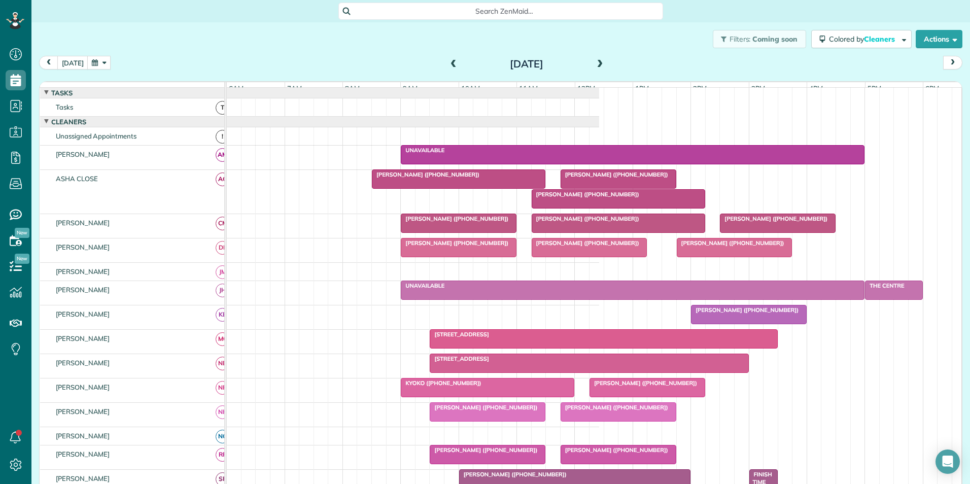
click at [468, 178] on div "[PERSON_NAME] ([PHONE_NUMBER])" at bounding box center [458, 174] width 167 height 7
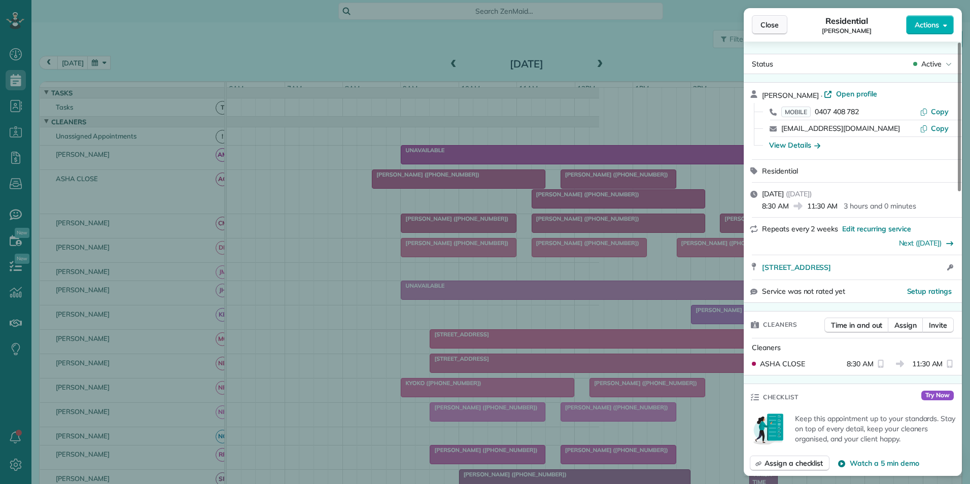
click at [770, 17] on button "Close" at bounding box center [770, 24] width 36 height 19
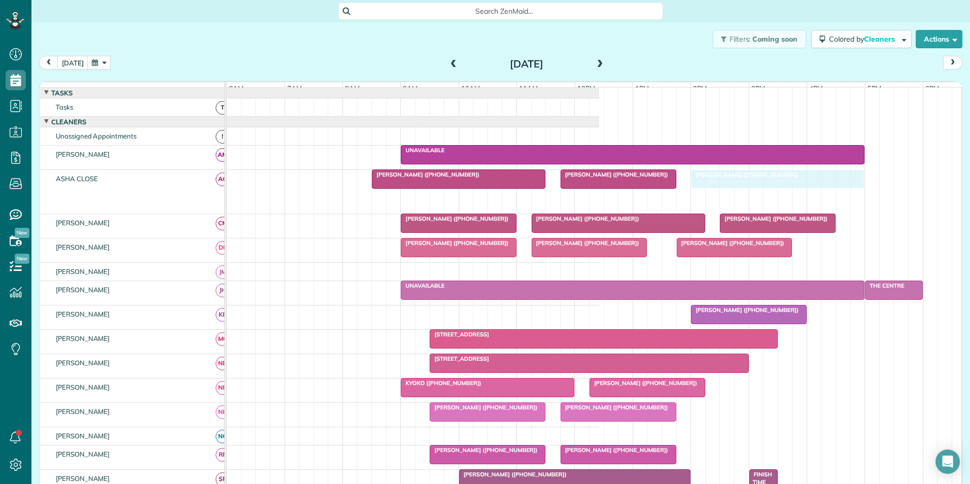
drag, startPoint x: 572, startPoint y: 203, endPoint x: 731, endPoint y: 200, distance: 159.3
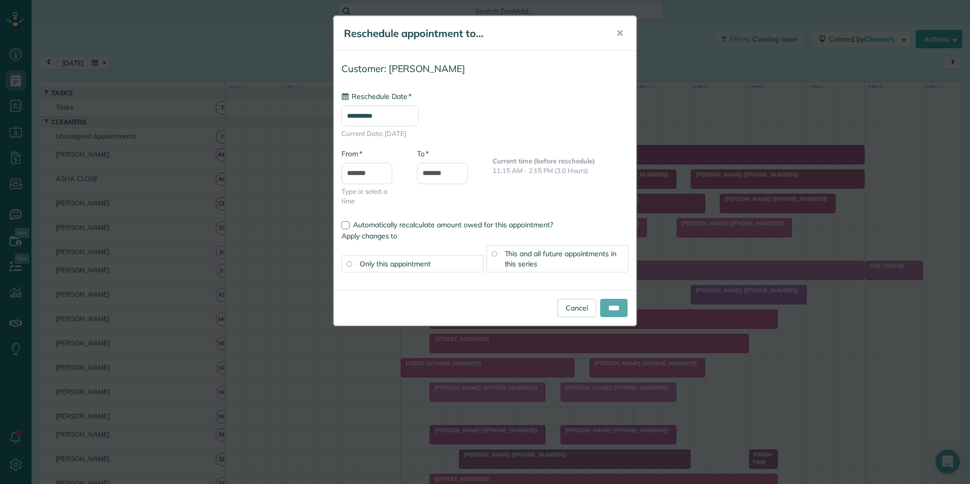
type input "**********"
click at [604, 311] on input "****" at bounding box center [613, 308] width 27 height 18
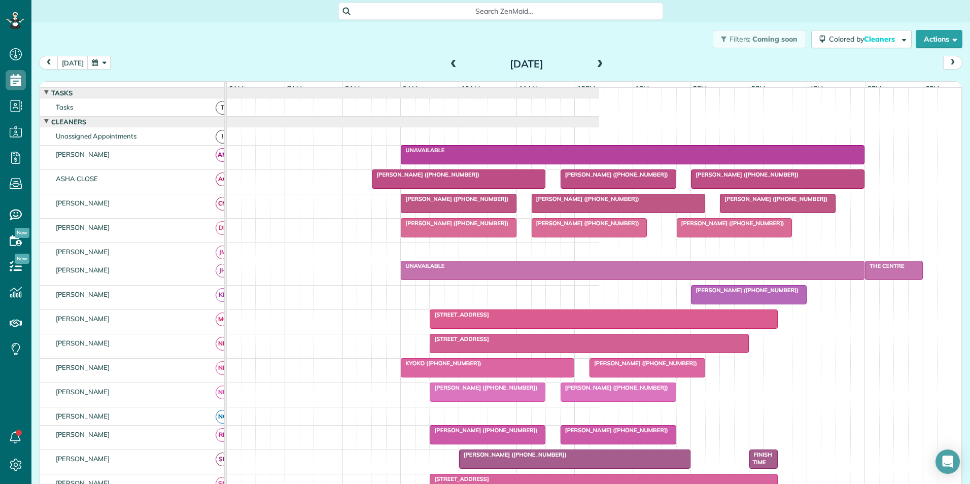
click at [450, 68] on span at bounding box center [453, 64] width 11 height 9
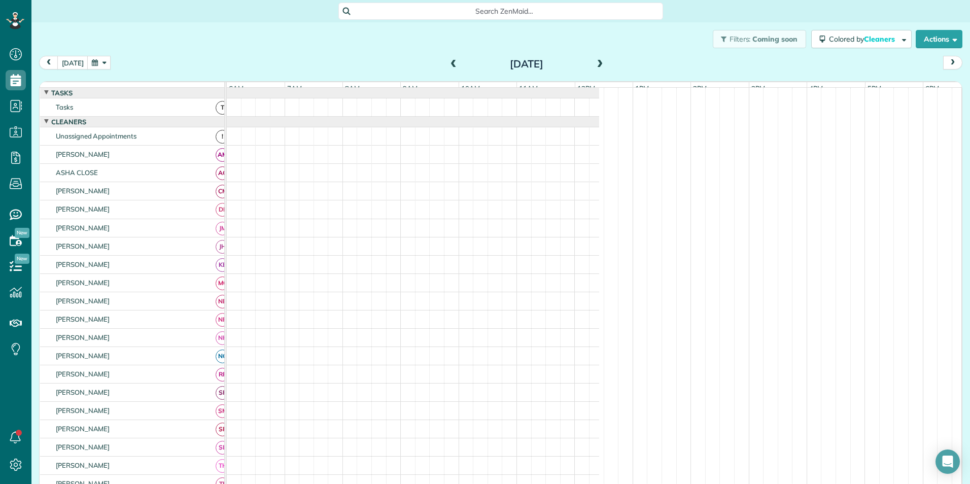
click at [450, 68] on span at bounding box center [453, 64] width 11 height 9
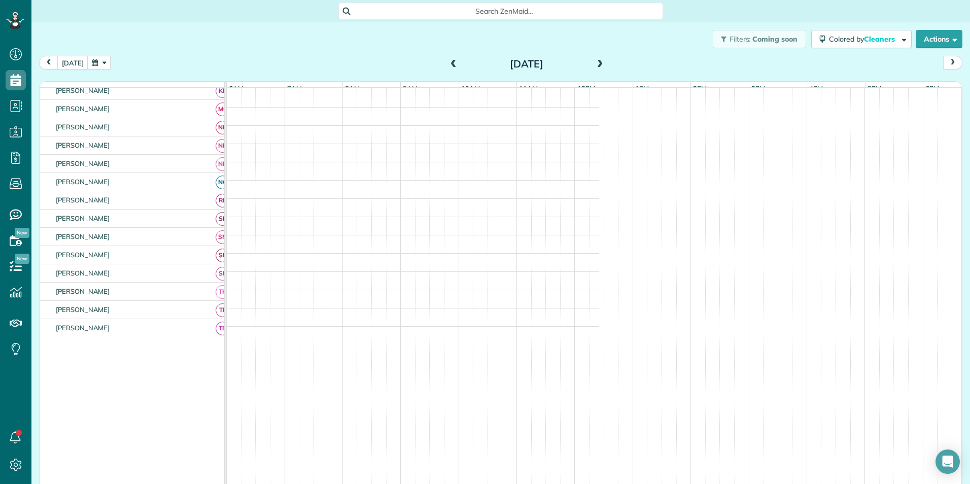
scroll to position [145, 0]
